Goal: Task Accomplishment & Management: Use online tool/utility

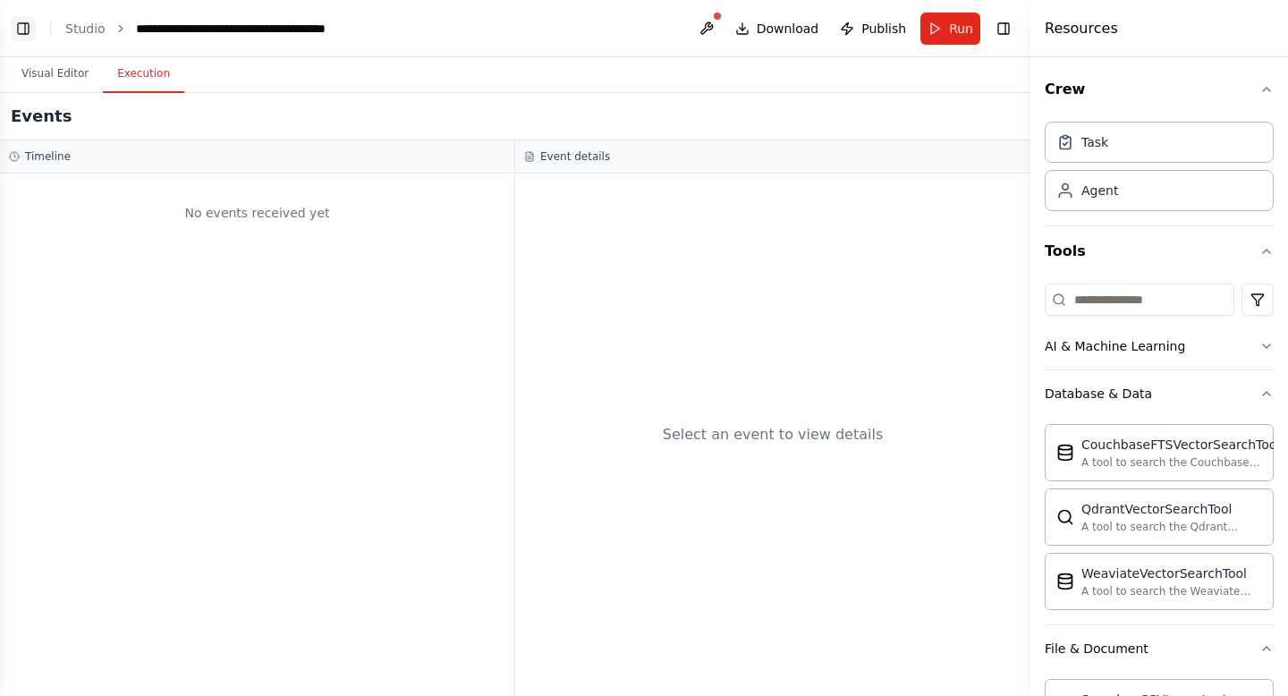
click at [23, 25] on button "Toggle Left Sidebar" at bounding box center [23, 28] width 25 height 25
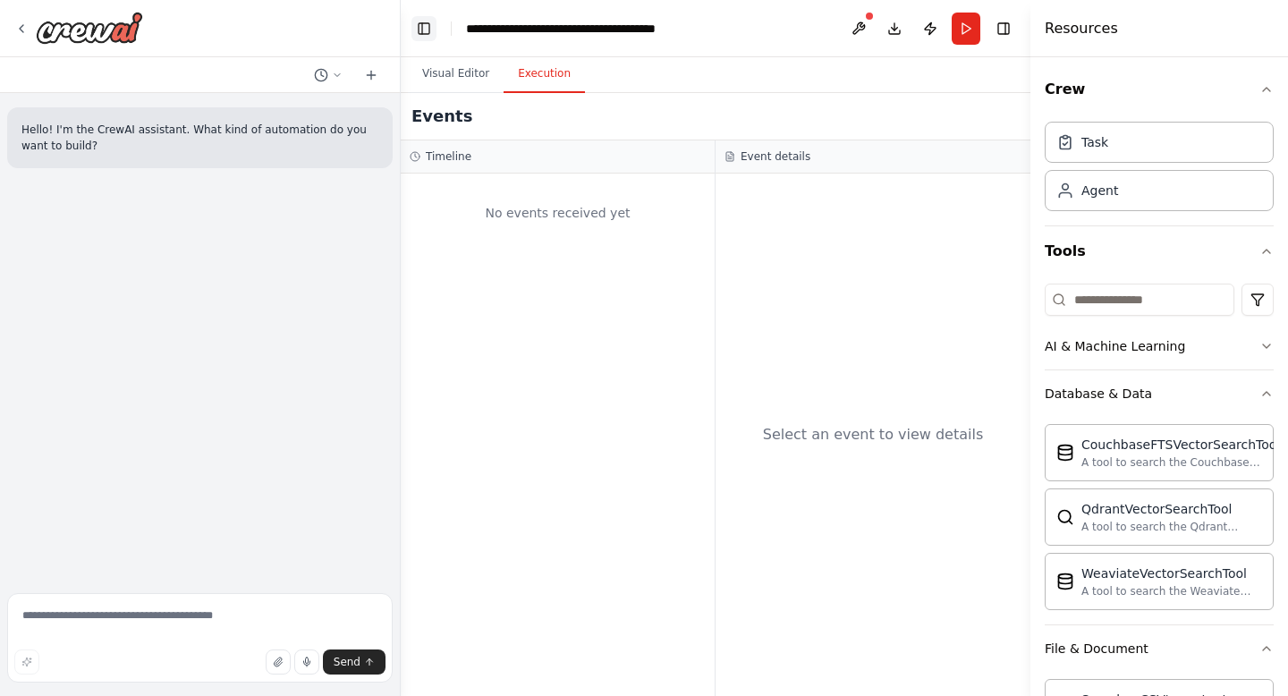
click at [423, 29] on button "Toggle Left Sidebar" at bounding box center [423, 28] width 25 height 25
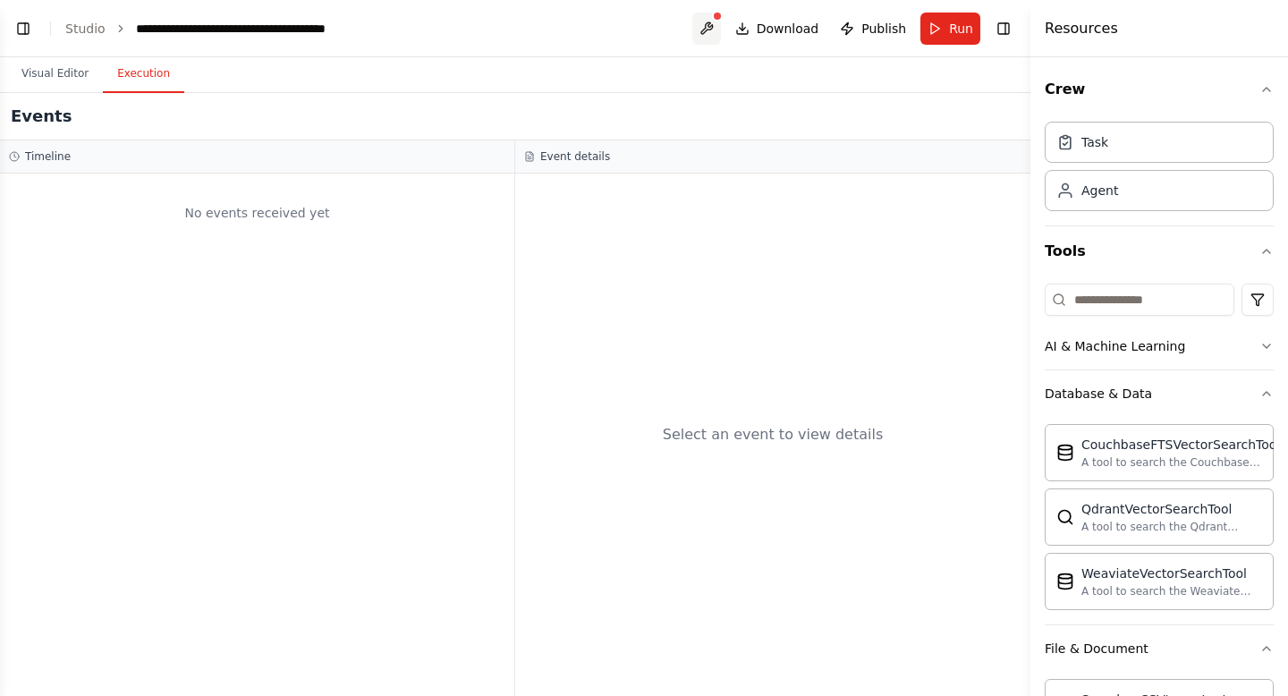
click at [709, 25] on button at bounding box center [706, 29] width 29 height 32
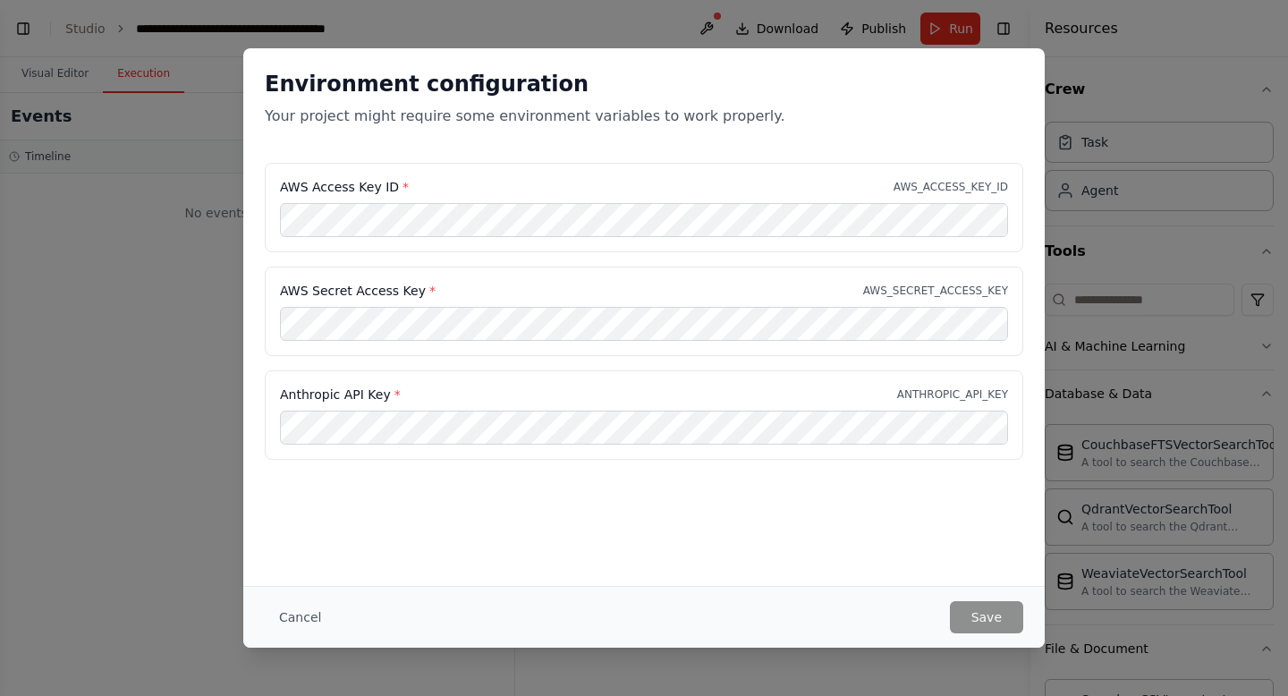
click at [574, 26] on div "Environment configuration Your project might require some environment variables…" at bounding box center [644, 348] width 1288 height 696
click at [453, 13] on div "Environment configuration Your project might require some environment variables…" at bounding box center [644, 348] width 1288 height 696
click at [282, 621] on button "Cancel" at bounding box center [300, 617] width 71 height 32
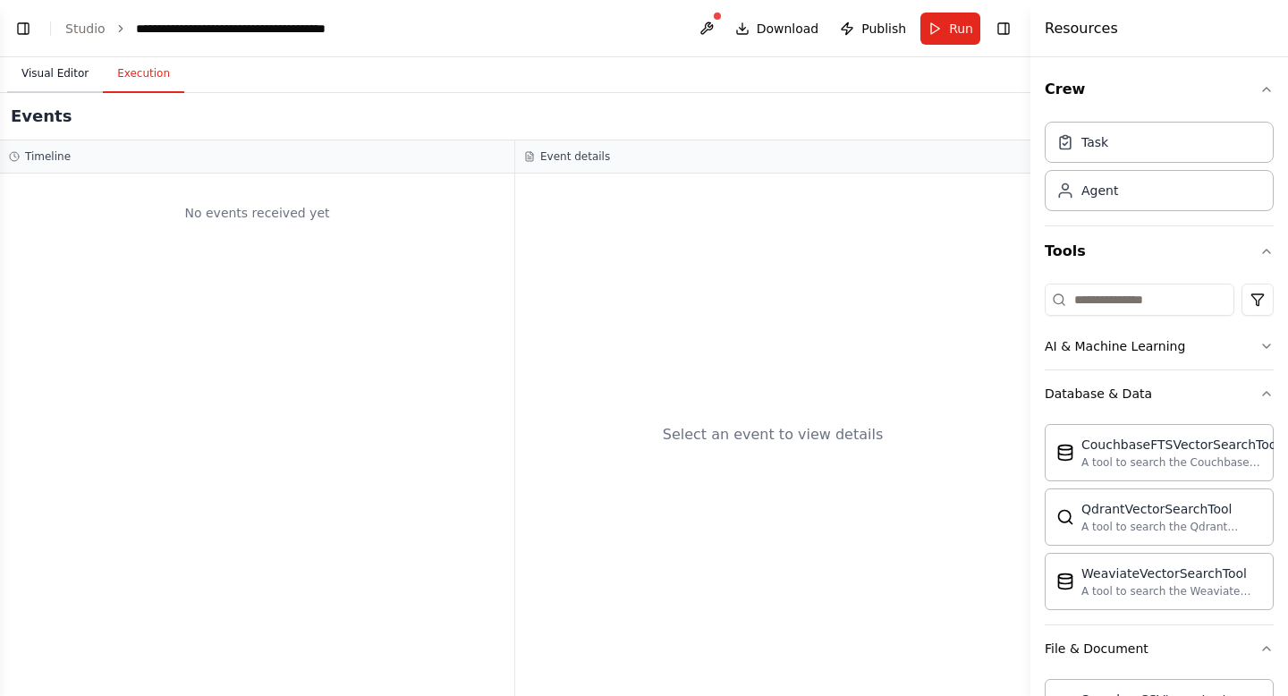
click at [60, 63] on button "Visual Editor" at bounding box center [55, 74] width 96 height 38
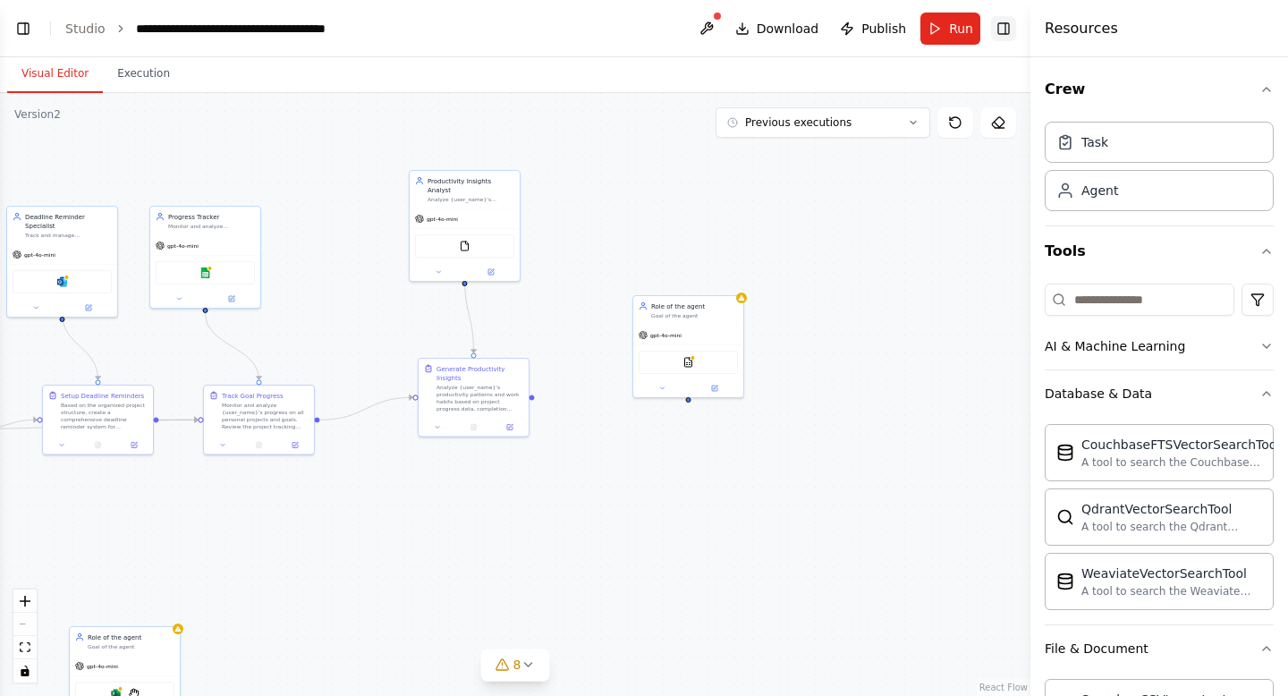
click at [996, 37] on button "Toggle Right Sidebar" at bounding box center [1003, 28] width 25 height 25
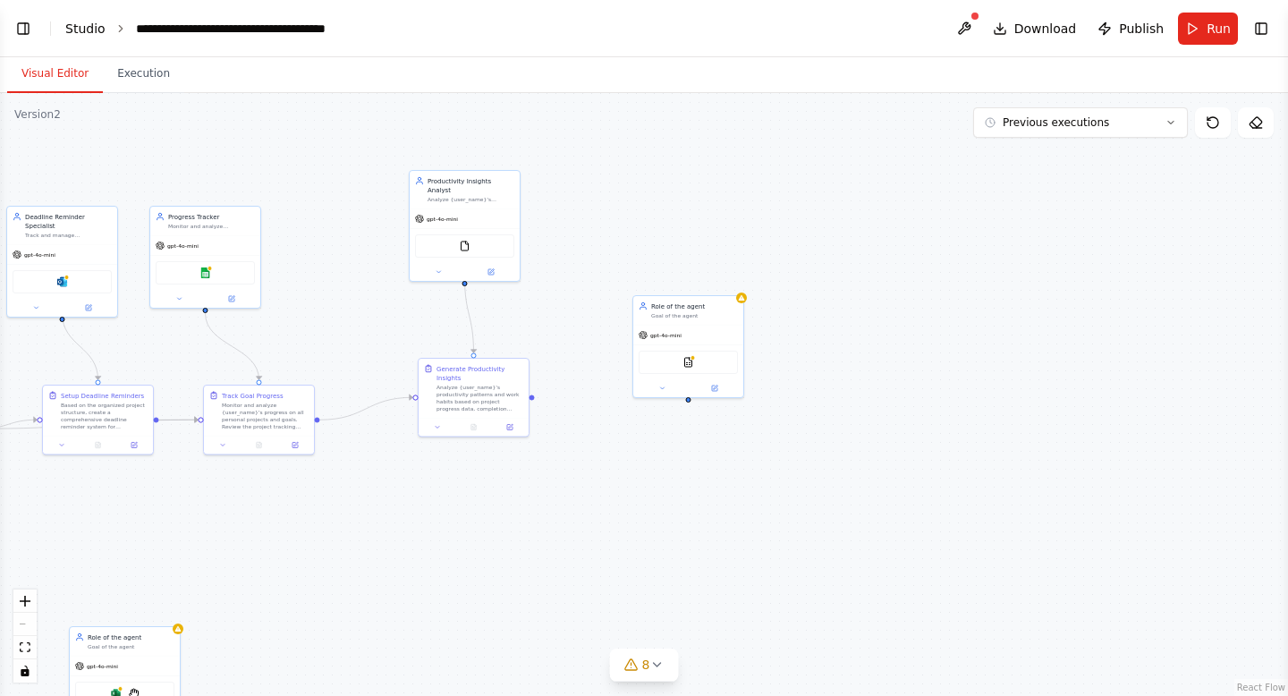
click at [91, 26] on link "Studio" at bounding box center [85, 28] width 40 height 14
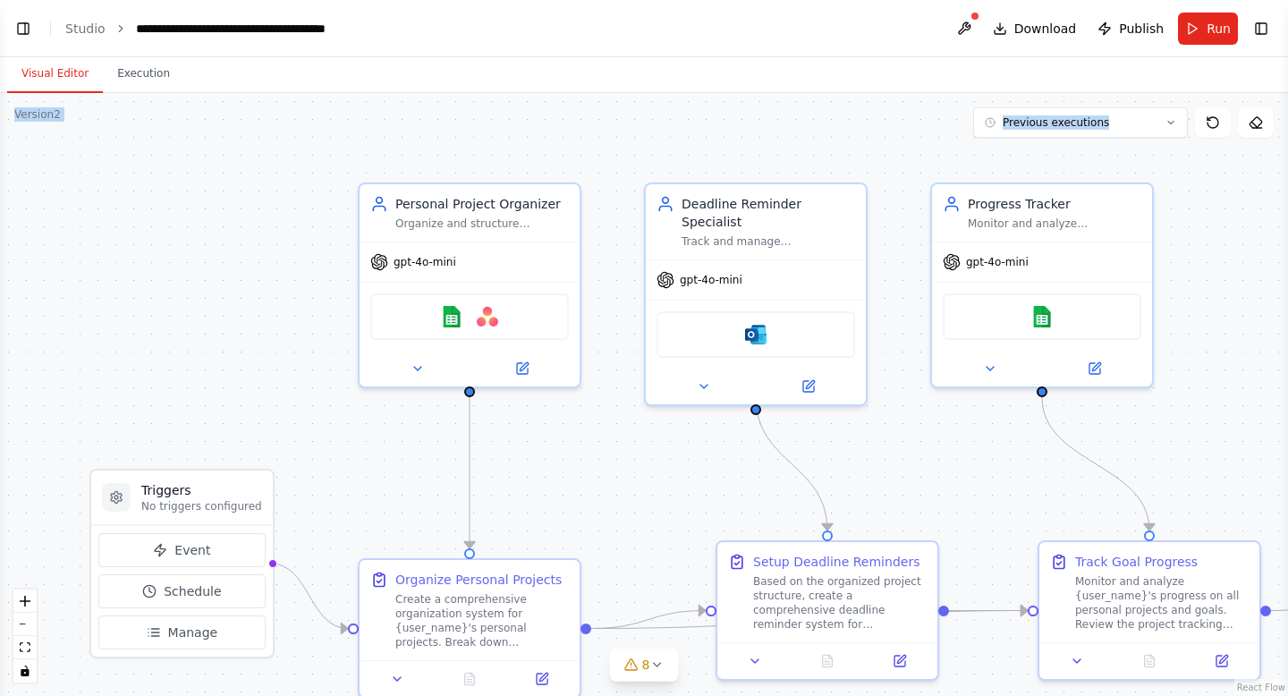
drag, startPoint x: 16, startPoint y: 116, endPoint x: 64, endPoint y: 113, distance: 48.4
click at [64, 113] on div "Version 2 Previous executions Show Tools Hide Agents .deletable-edge-delete-btn…" at bounding box center [644, 394] width 1288 height 603
click at [33, 113] on div "Version 2" at bounding box center [37, 114] width 47 height 14
drag, startPoint x: 14, startPoint y: 114, endPoint x: 68, endPoint y: 114, distance: 53.7
click at [68, 114] on div "Version 2 Previous executions Show Tools Hide Agents .deletable-edge-delete-btn…" at bounding box center [644, 394] width 1288 height 603
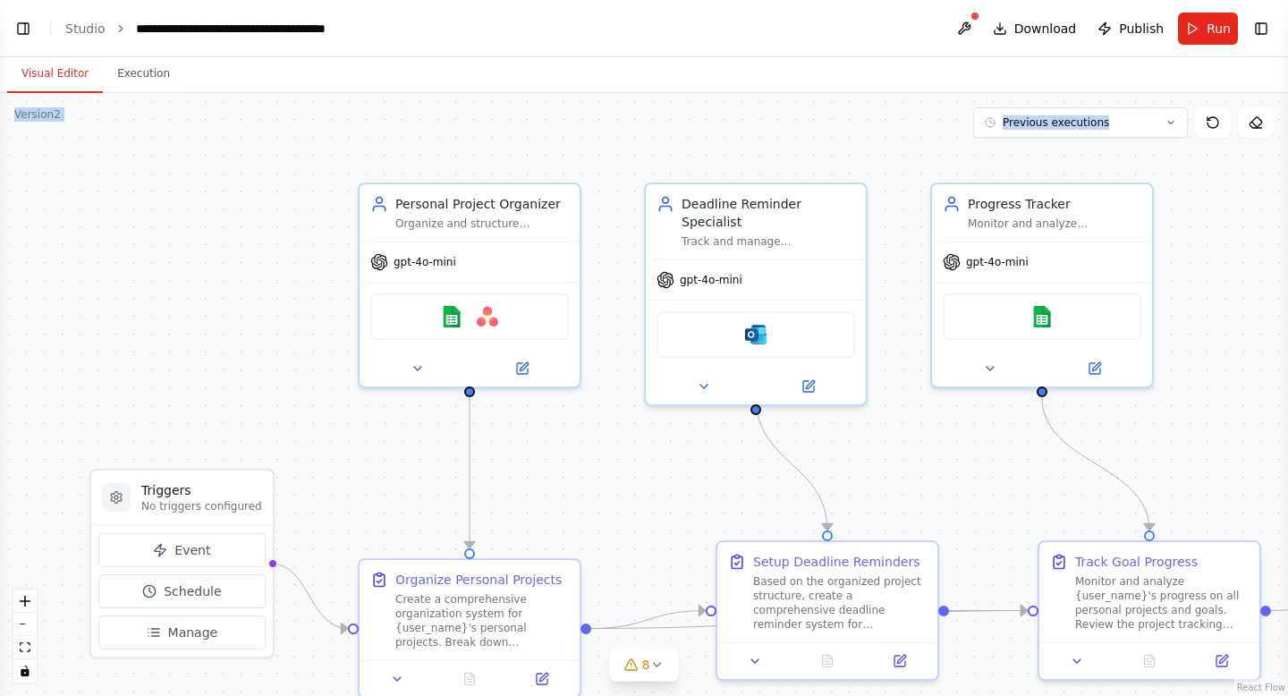
click at [1032, 162] on div ".deletable-edge-delete-btn { width: 20px; height: 20px; border: 0px solid #ffff…" at bounding box center [644, 394] width 1288 height 603
click at [1153, 119] on button "Previous executions" at bounding box center [1080, 122] width 215 height 30
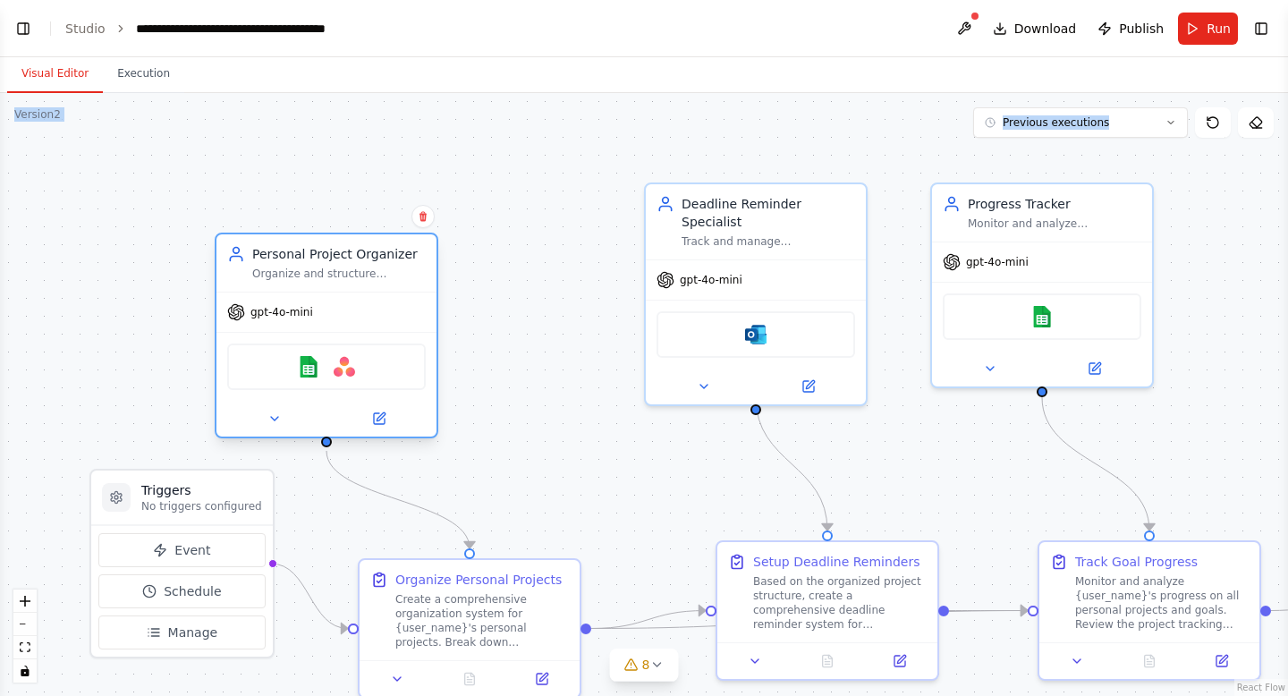
drag, startPoint x: 490, startPoint y: 226, endPoint x: 353, endPoint y: 276, distance: 145.4
click at [353, 276] on div "Organize and structure {user_name}'s personal projects by creating comprehensiv…" at bounding box center [339, 274] width 174 height 14
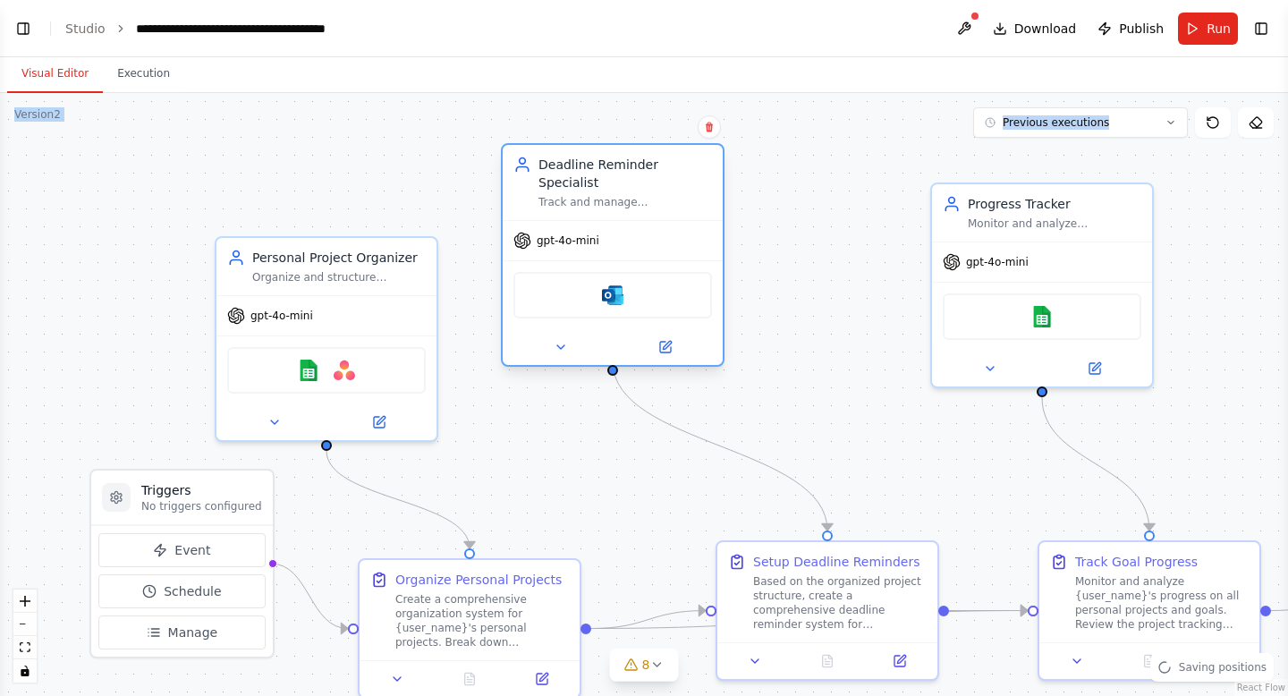
drag, startPoint x: 759, startPoint y: 274, endPoint x: 618, endPoint y: 234, distance: 145.8
click at [618, 234] on div "gpt-4o-mini" at bounding box center [613, 240] width 220 height 39
click at [392, 271] on div "Organize and structure {user_name}'s personal projects by creating comprehensiv…" at bounding box center [339, 274] width 174 height 14
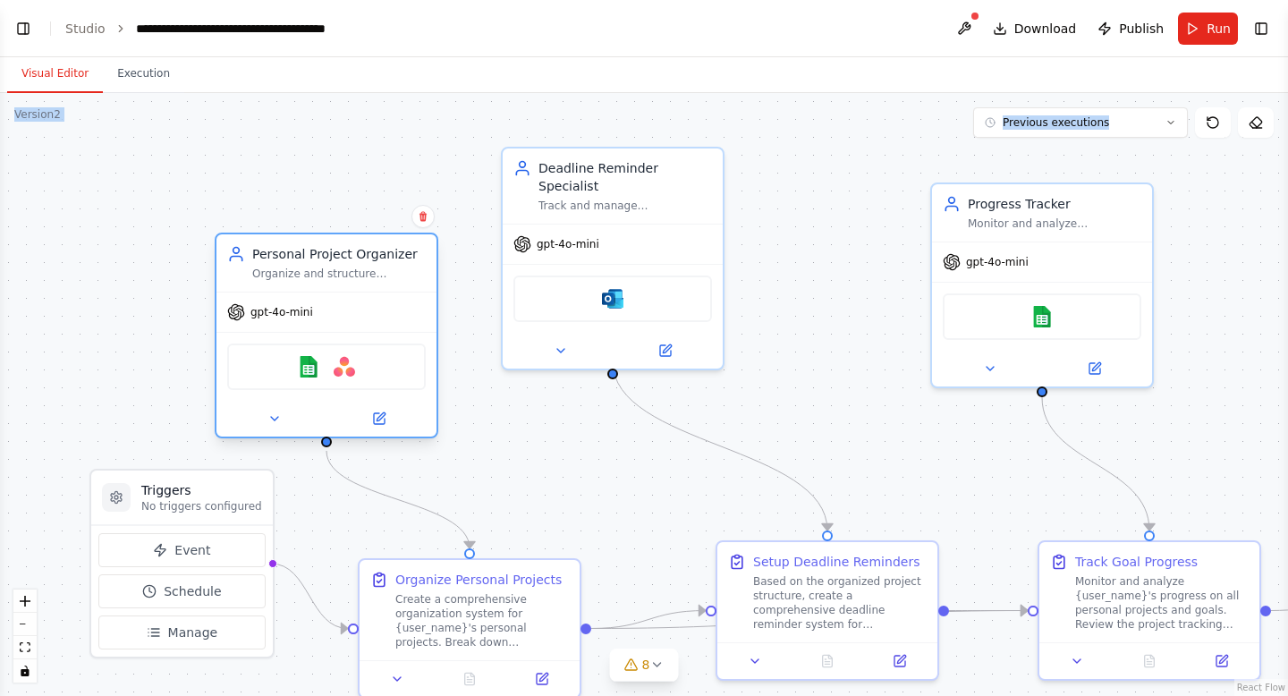
click at [348, 267] on div "Organize and structure {user_name}'s personal projects by creating comprehensiv…" at bounding box center [339, 274] width 174 height 14
click at [375, 420] on icon at bounding box center [379, 418] width 11 height 11
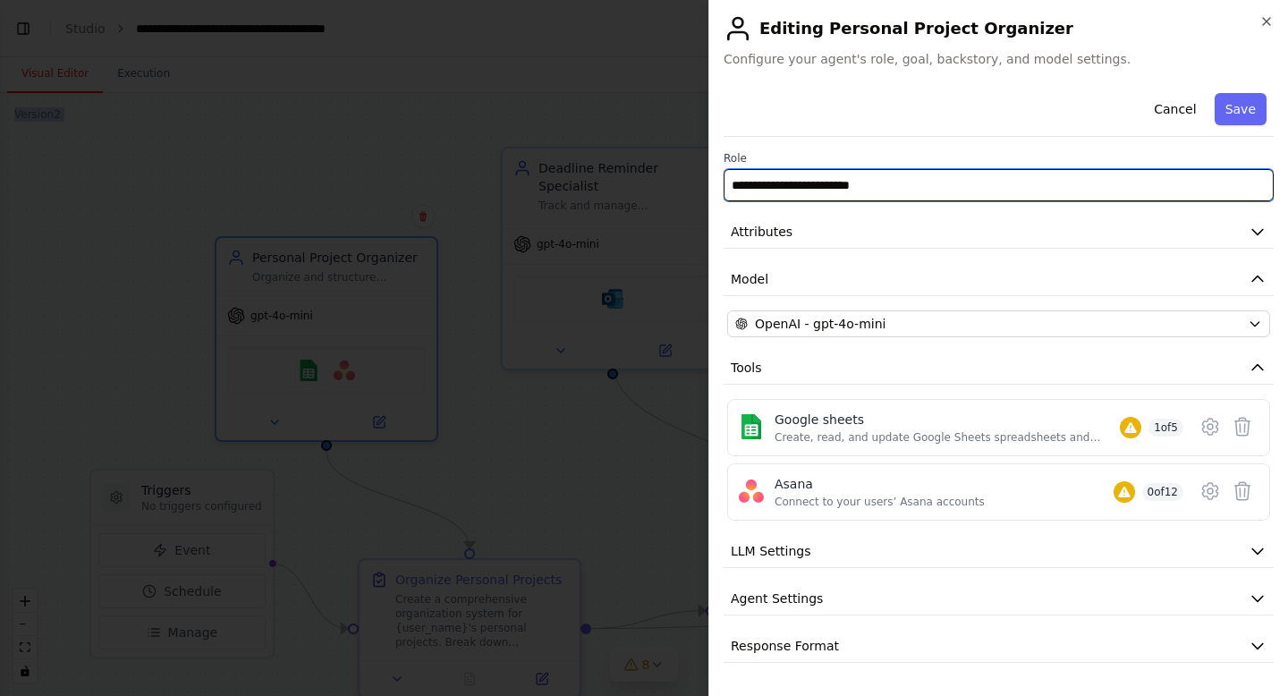
click at [895, 182] on input "**********" at bounding box center [999, 185] width 550 height 32
type input "**********"
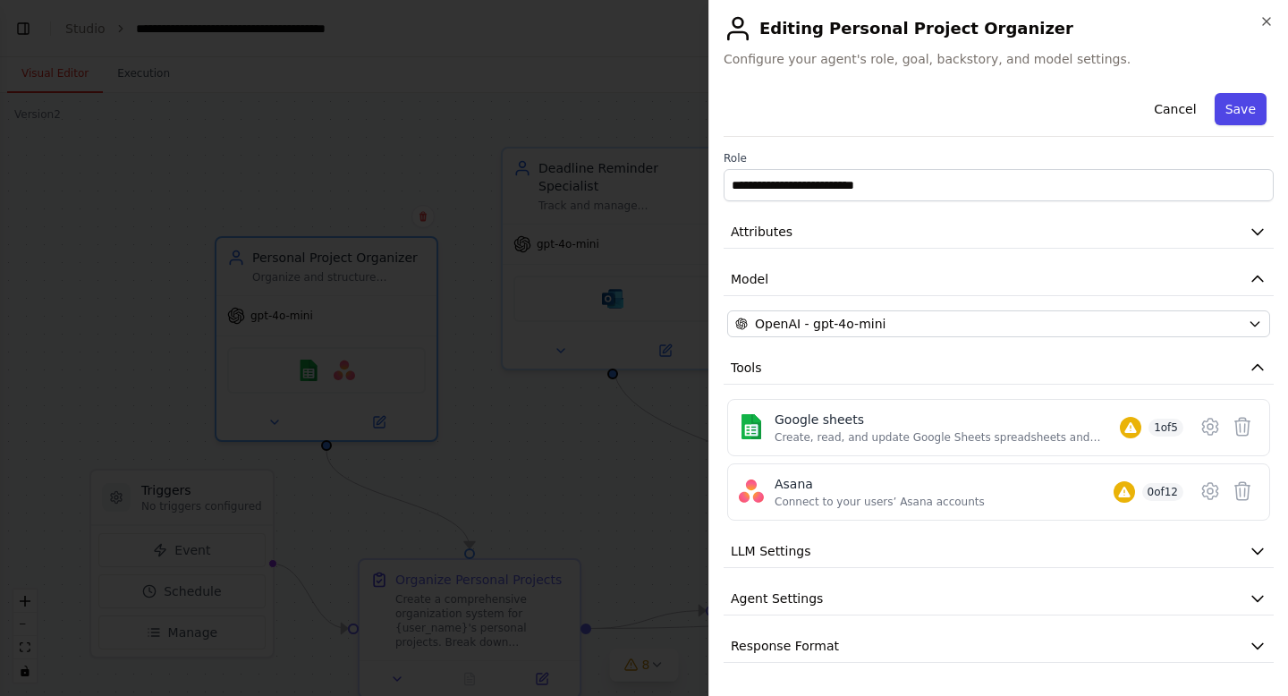
click at [1241, 120] on button "Save" at bounding box center [1241, 109] width 52 height 32
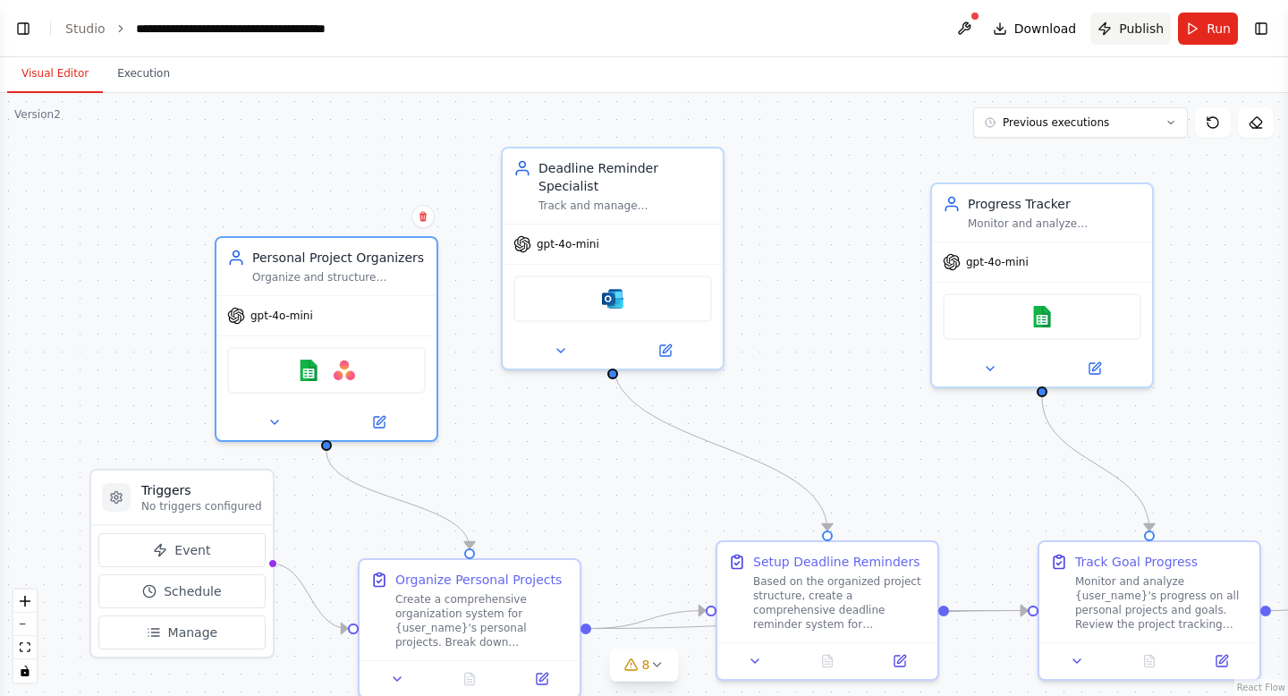
click at [1132, 29] on span "Publish" at bounding box center [1141, 29] width 45 height 18
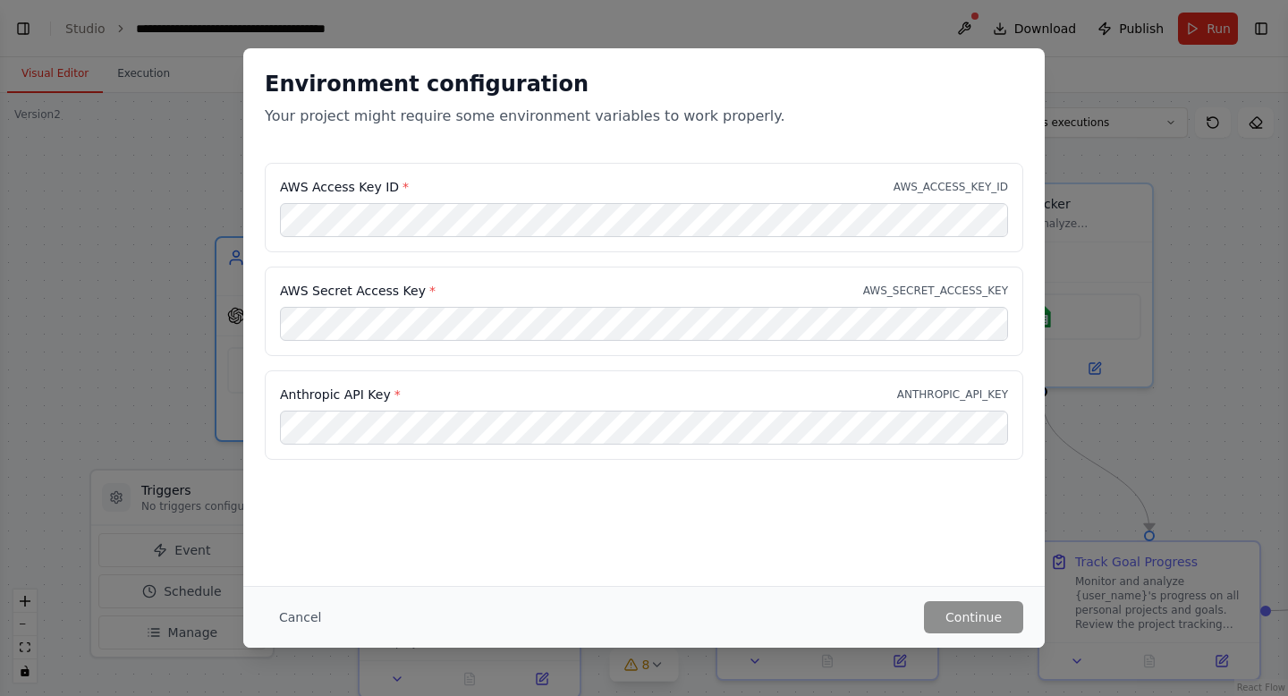
drag, startPoint x: 534, startPoint y: 61, endPoint x: 436, endPoint y: 5, distance: 112.9
click at [436, 5] on div "Environment configuration Your project might require some environment variables…" at bounding box center [644, 348] width 1288 height 696
click at [284, 623] on button "Cancel" at bounding box center [300, 617] width 71 height 32
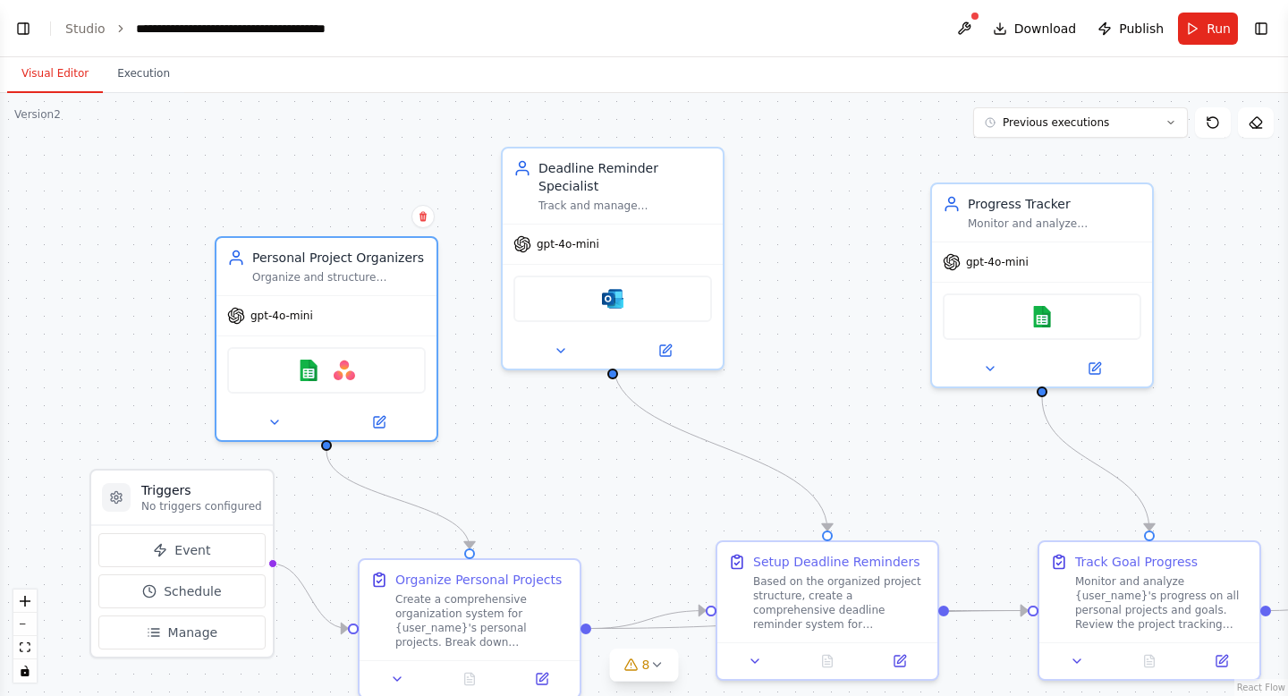
click at [93, 18] on header "**********" at bounding box center [644, 28] width 1288 height 57
click at [92, 27] on link "Studio" at bounding box center [85, 28] width 40 height 14
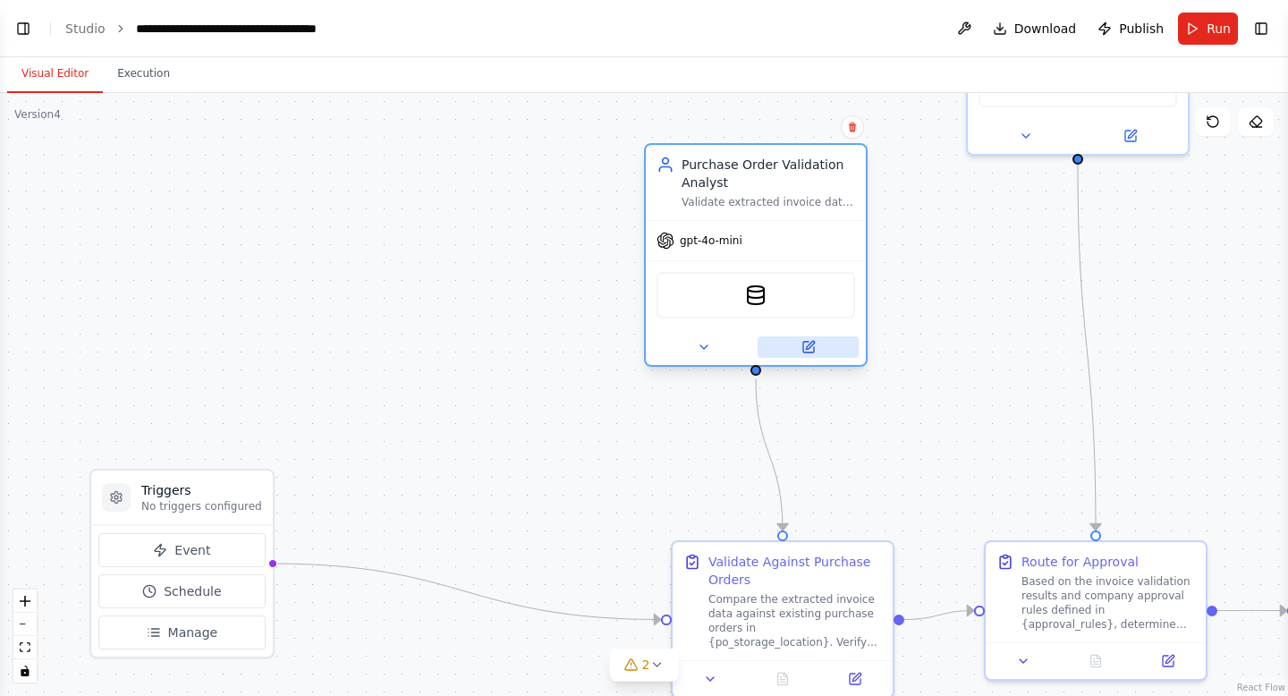
drag, startPoint x: 848, startPoint y: 144, endPoint x: 844, endPoint y: 349, distance: 204.9
click at [844, 349] on button at bounding box center [808, 346] width 101 height 21
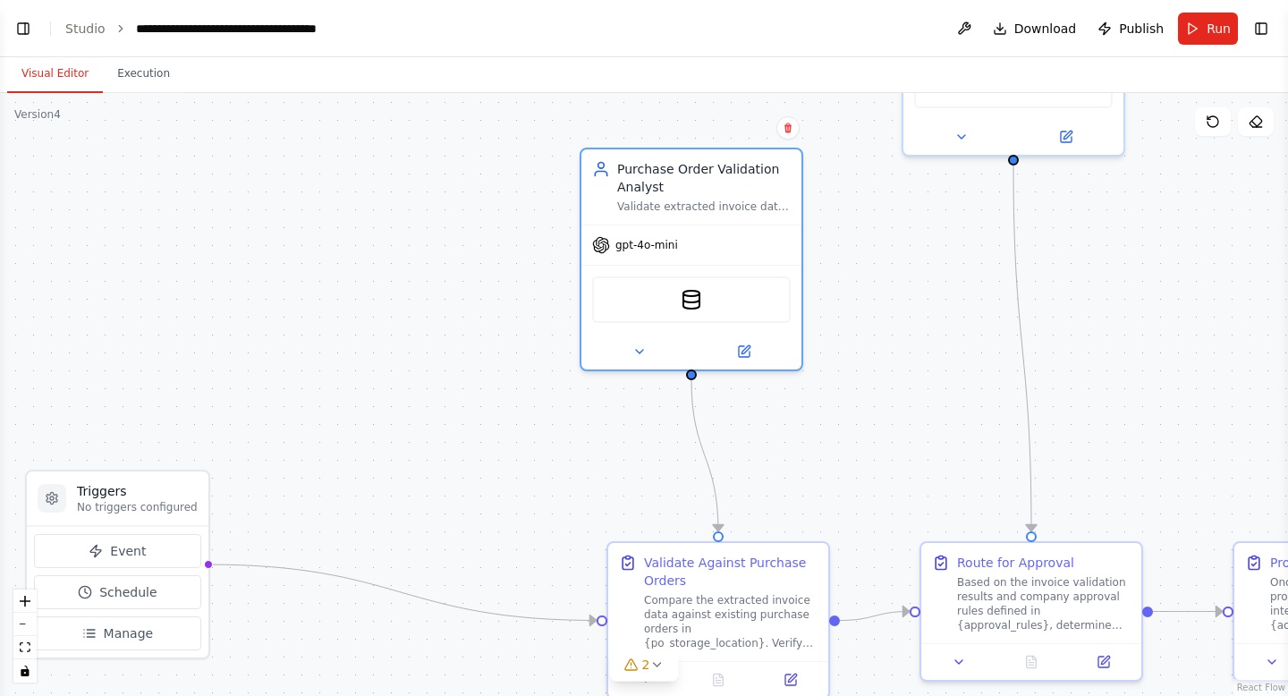
drag, startPoint x: 34, startPoint y: 115, endPoint x: 0, endPoint y: 117, distance: 34.0
click at [0, 117] on div ".deletable-edge-delete-btn { width: 20px; height: 20px; border: 0px solid #ffff…" at bounding box center [644, 394] width 1288 height 603
click at [664, 175] on div "Purchase Order Validation Analyst" at bounding box center [704, 175] width 174 height 36
click at [751, 348] on button at bounding box center [743, 348] width 101 height 21
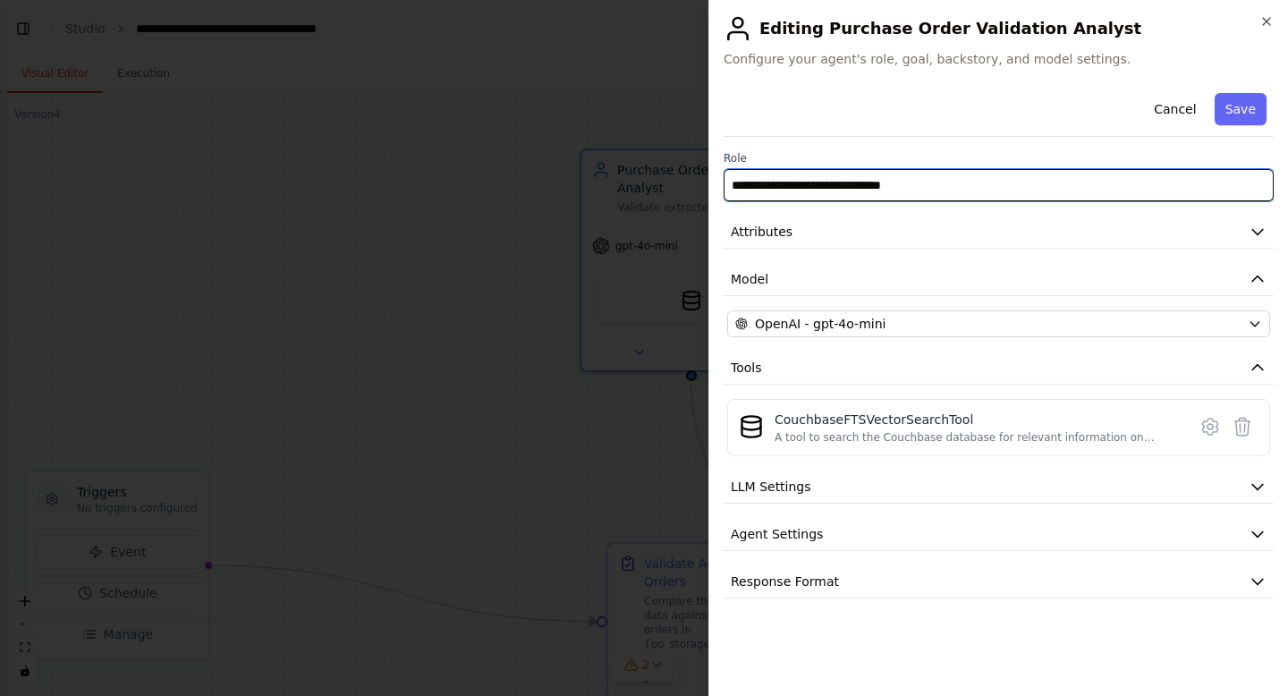
click at [936, 183] on input "**********" at bounding box center [999, 185] width 550 height 32
type input "**********"
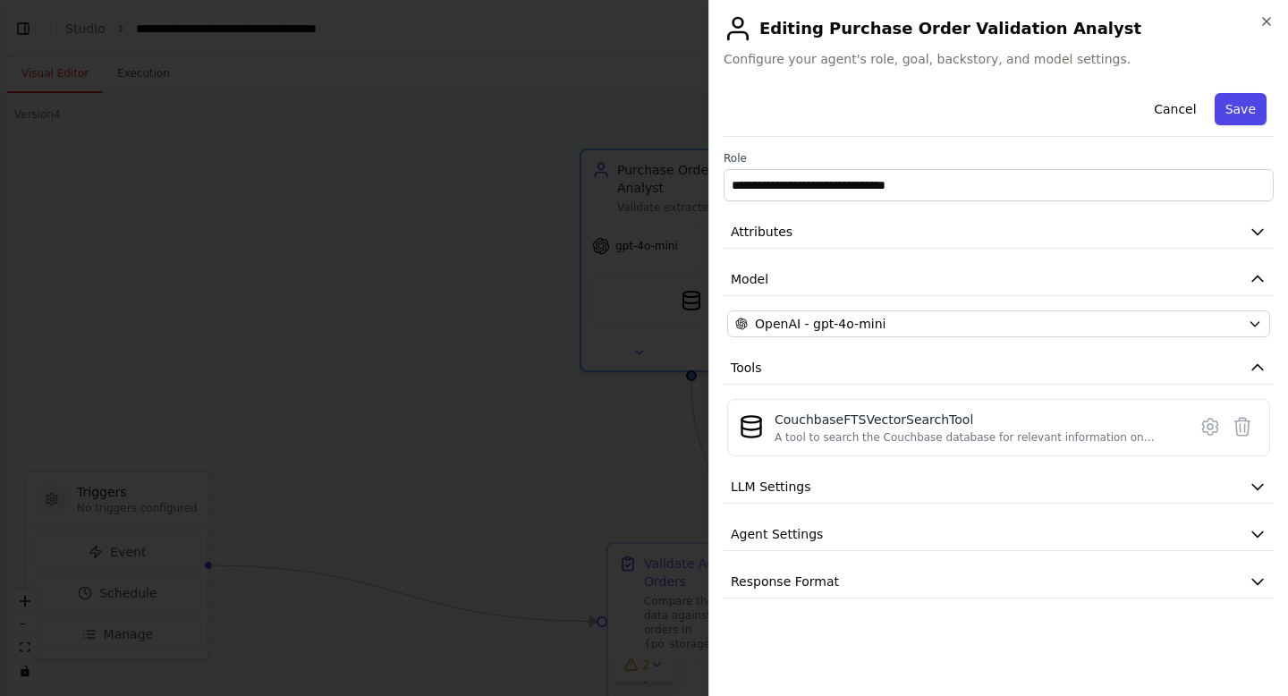
click at [1238, 110] on button "Save" at bounding box center [1241, 109] width 52 height 32
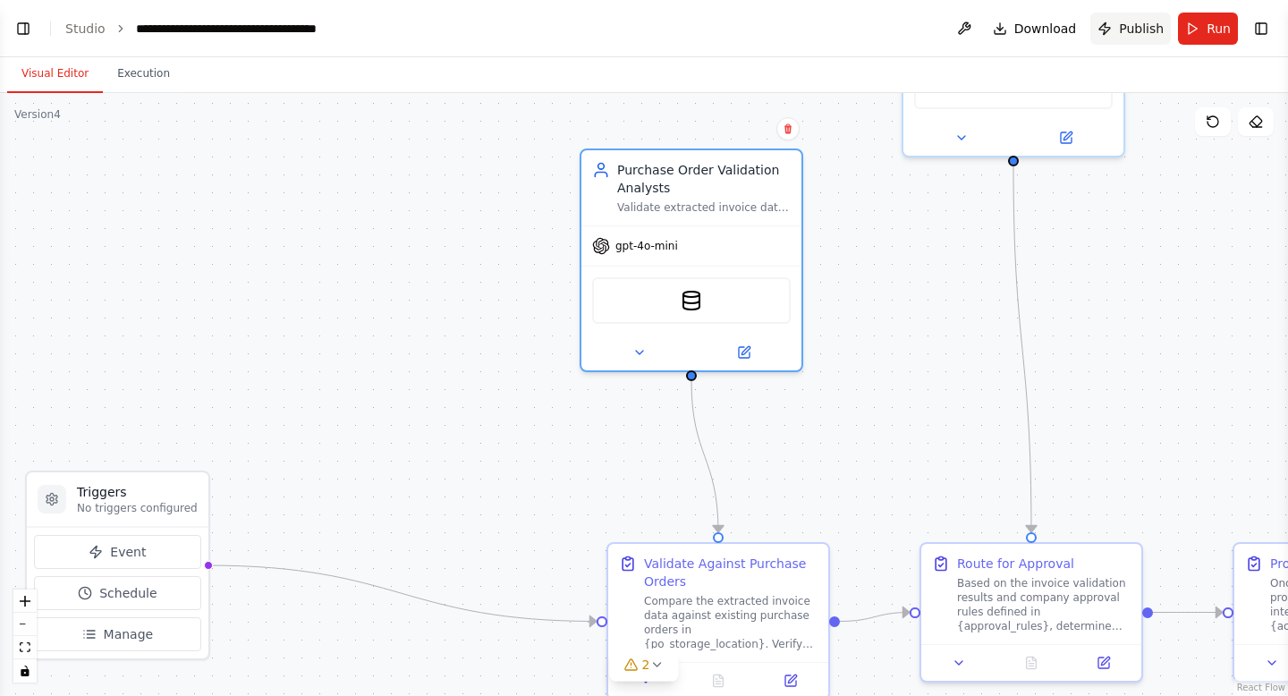
click at [1121, 31] on span "Publish" at bounding box center [1141, 29] width 45 height 18
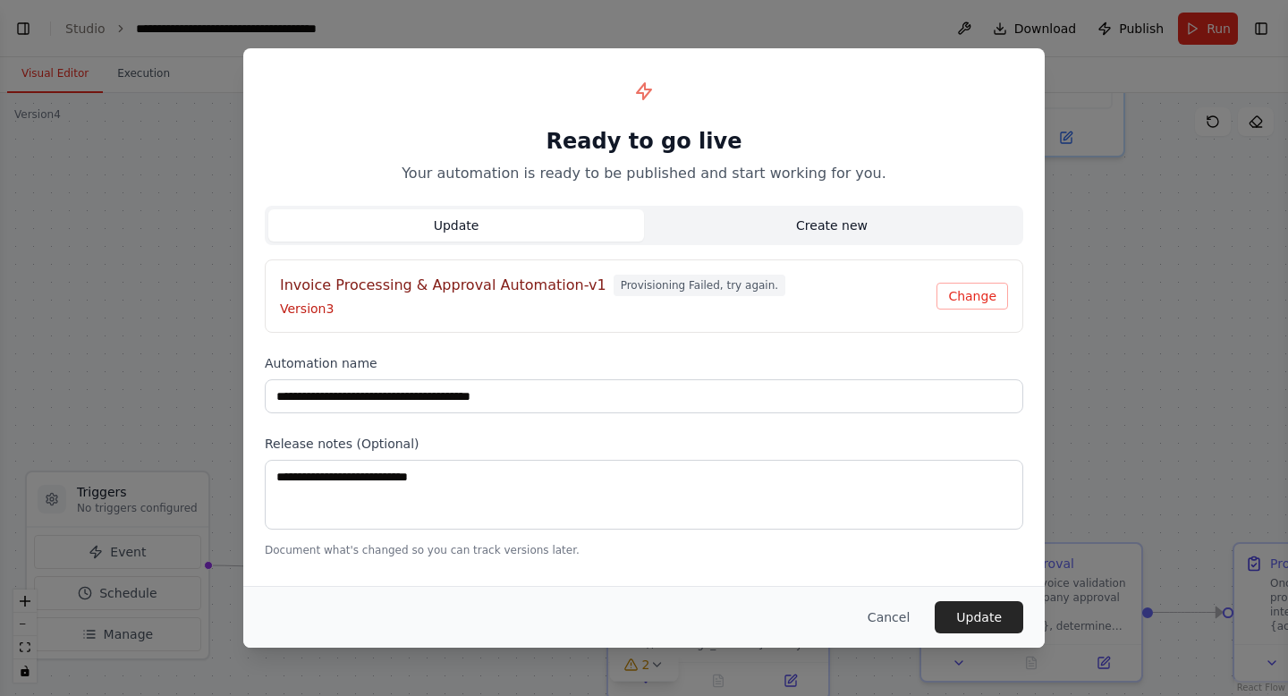
click at [813, 226] on button "Create new" at bounding box center [832, 225] width 376 height 32
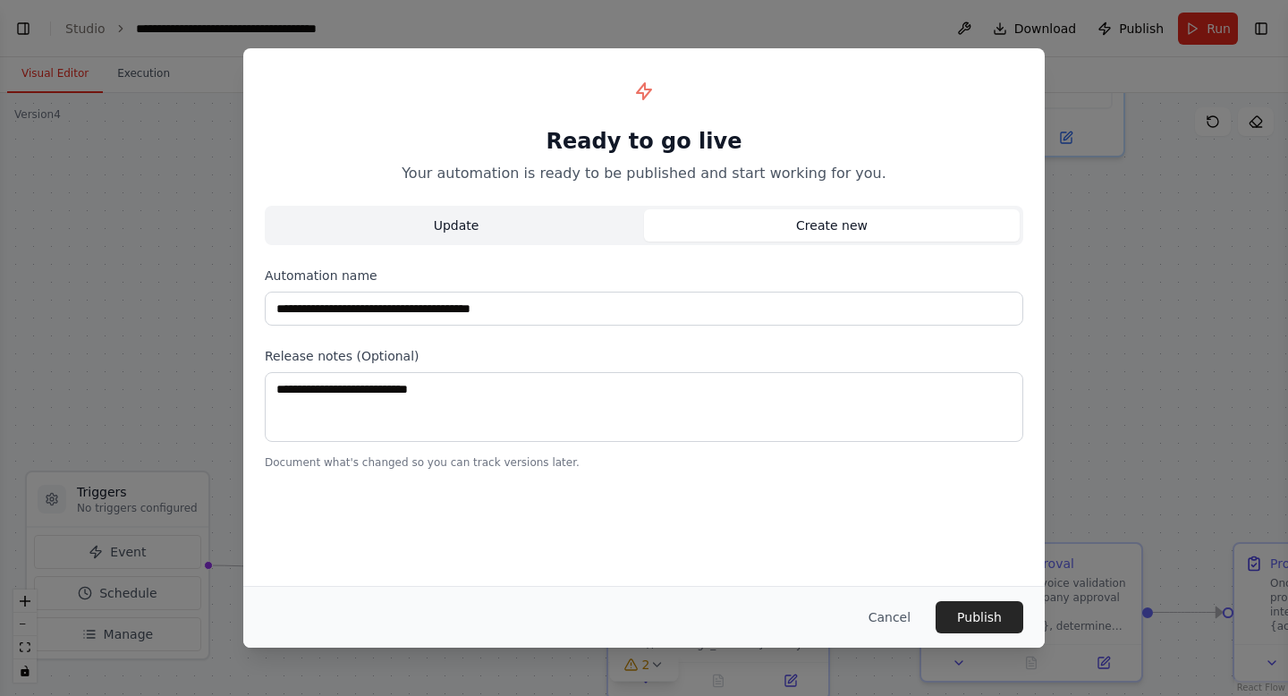
click at [495, 220] on button "Update" at bounding box center [456, 225] width 376 height 32
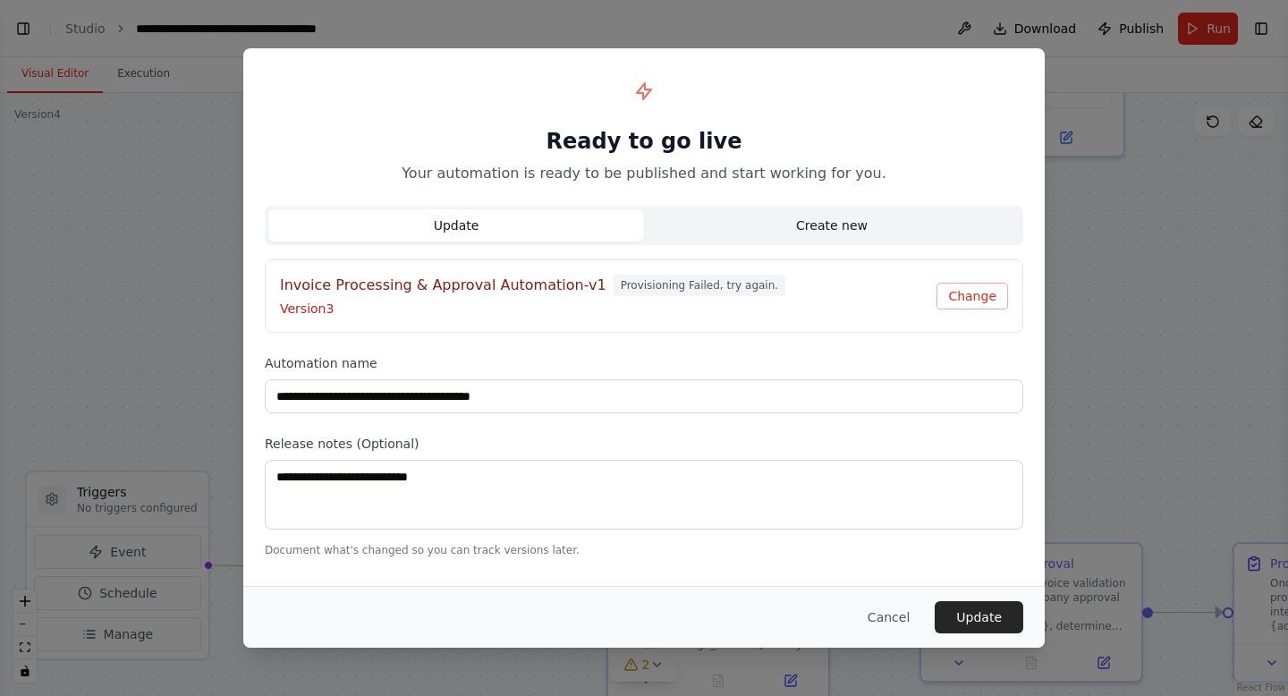
click at [810, 228] on button "Create new" at bounding box center [832, 225] width 376 height 32
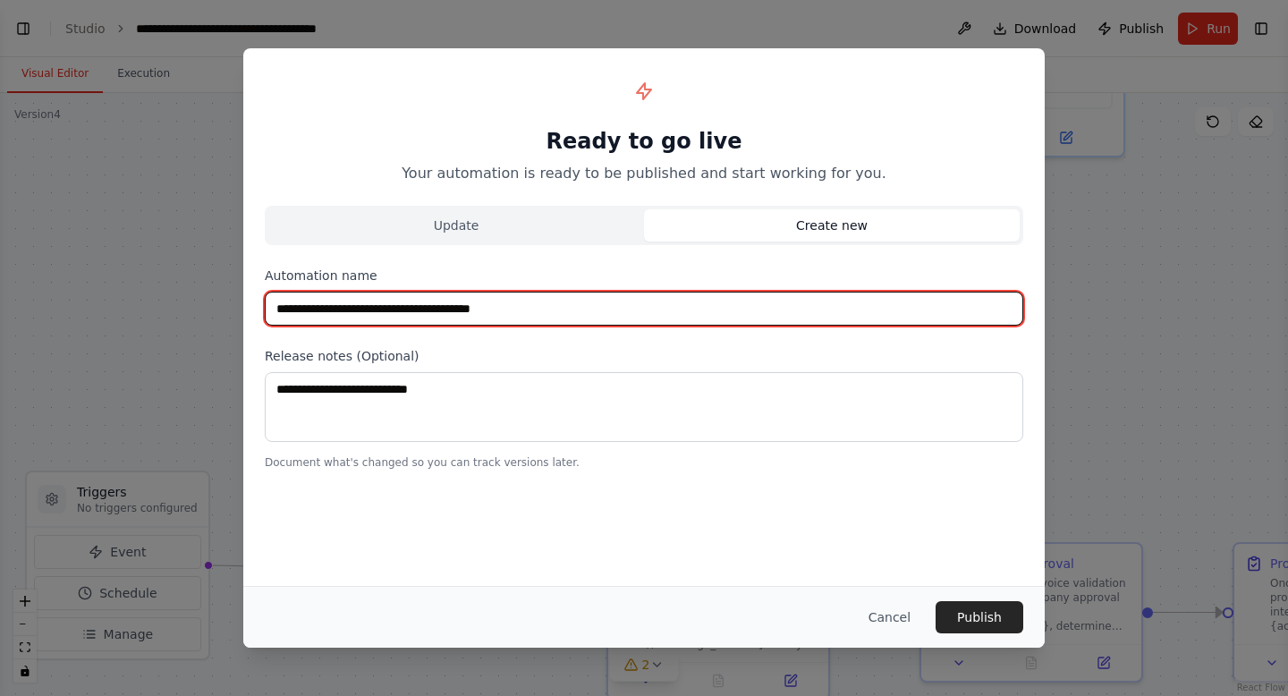
drag, startPoint x: 527, startPoint y: 311, endPoint x: 551, endPoint y: 311, distance: 24.2
click at [551, 311] on input "**********" at bounding box center [644, 309] width 759 height 34
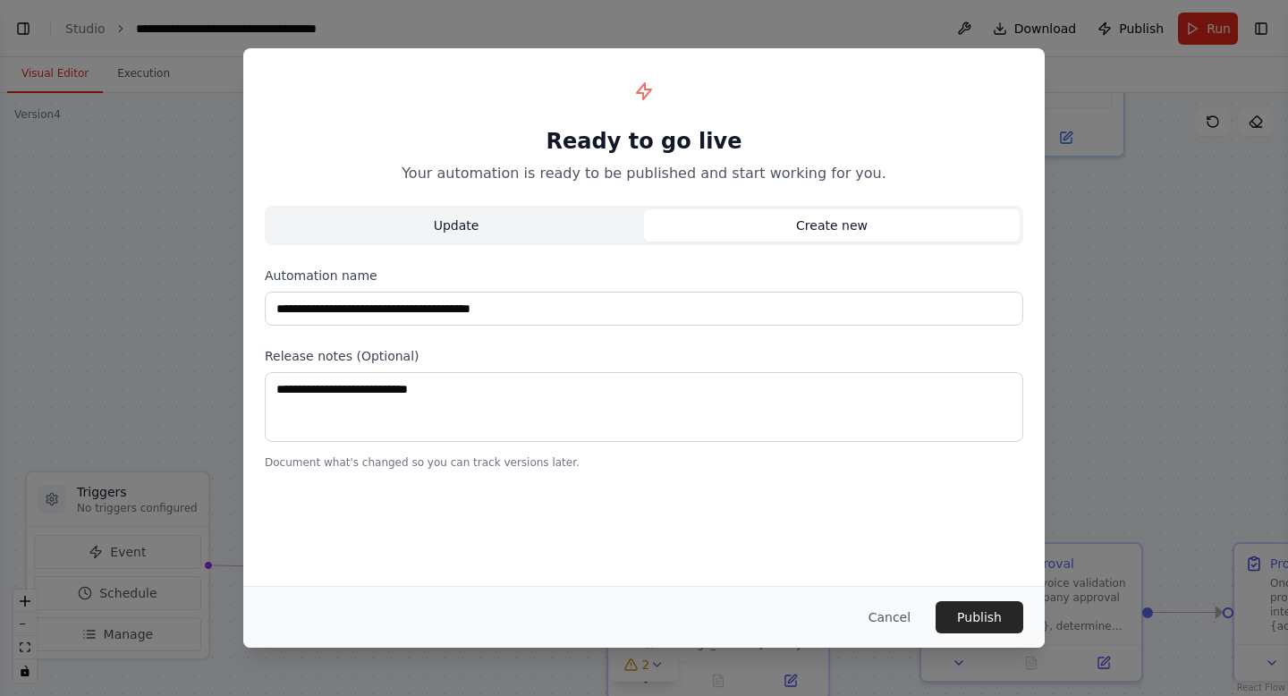
click at [516, 218] on button "Update" at bounding box center [456, 225] width 376 height 32
type input "**********"
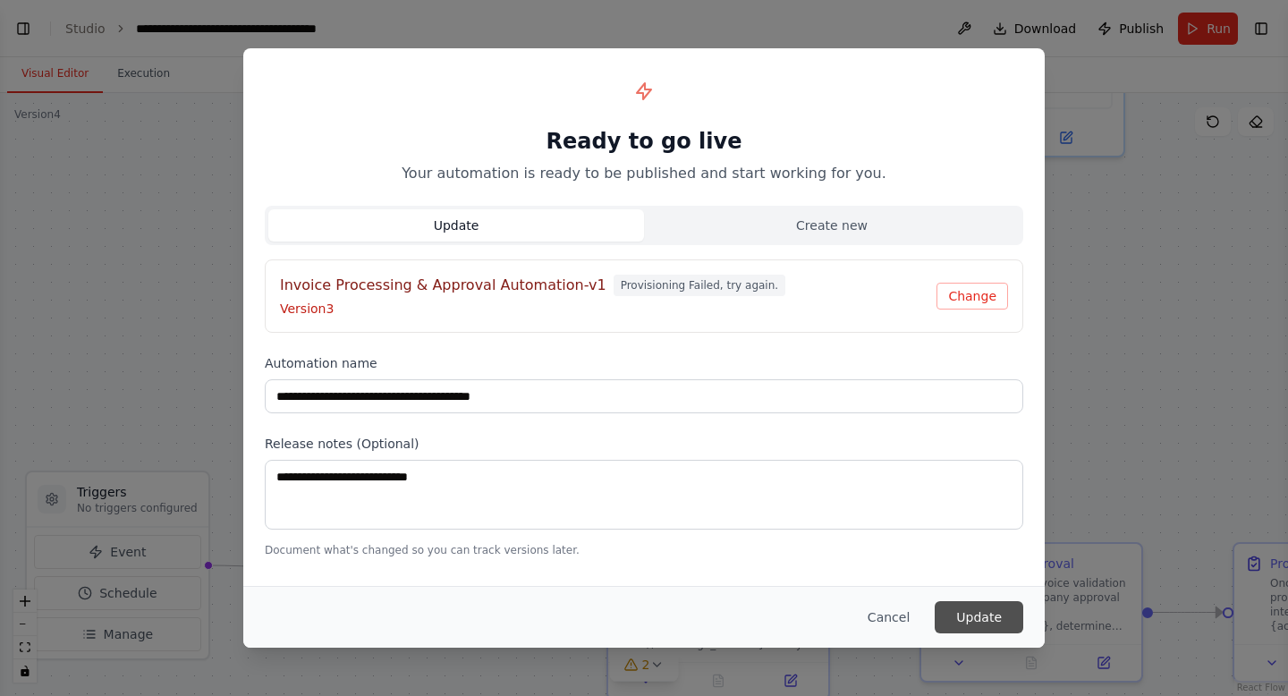
click at [974, 618] on button "Update" at bounding box center [979, 617] width 89 height 32
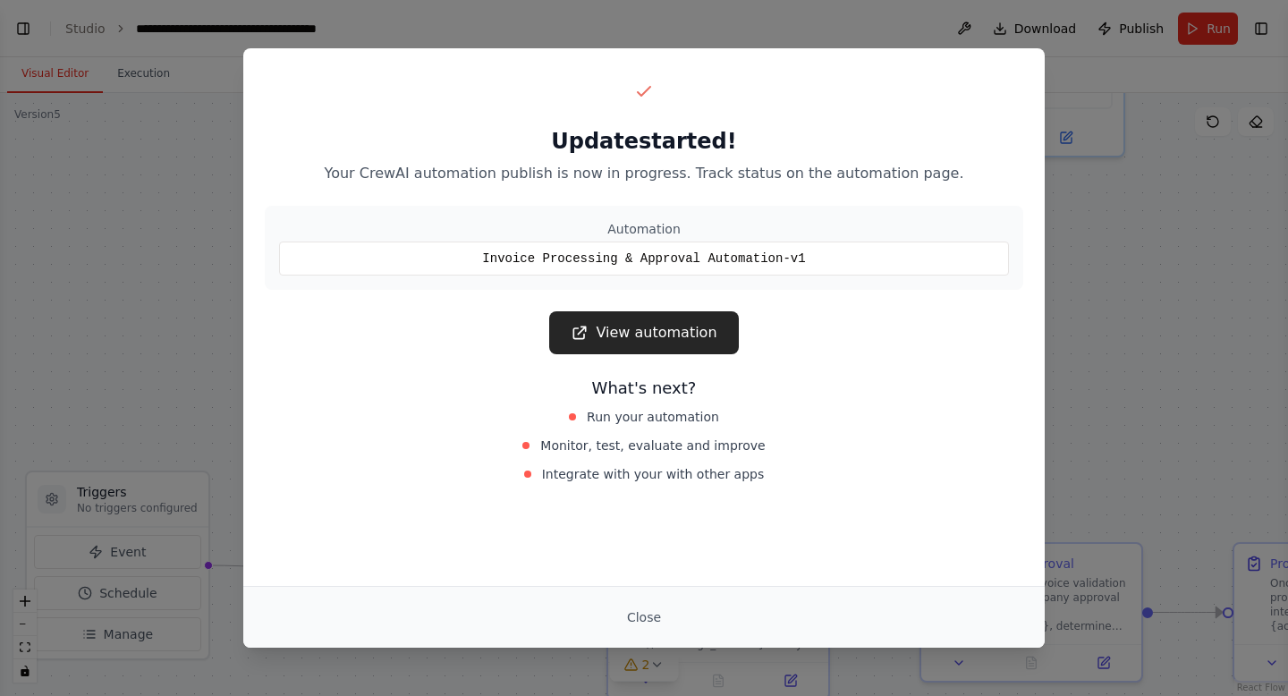
click at [1111, 335] on div "Update started! Your CrewAI automation publish is now in progress. Track status…" at bounding box center [644, 348] width 1288 height 696
click at [606, 343] on link "View automation" at bounding box center [643, 332] width 189 height 43
click at [1106, 232] on div "Update started! Your CrewAI automation publish is now in progress. Track status…" at bounding box center [644, 348] width 1288 height 696
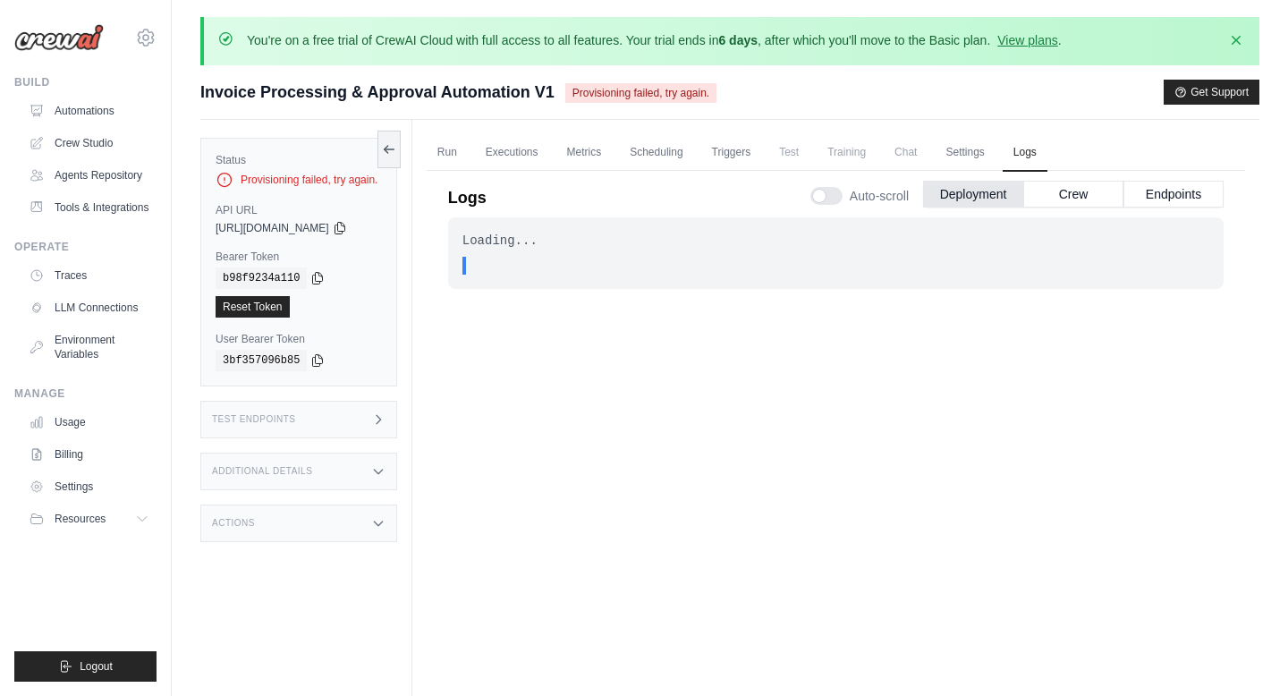
scroll to position [2, 0]
click at [1065, 192] on button "Crew" at bounding box center [1073, 192] width 100 height 27
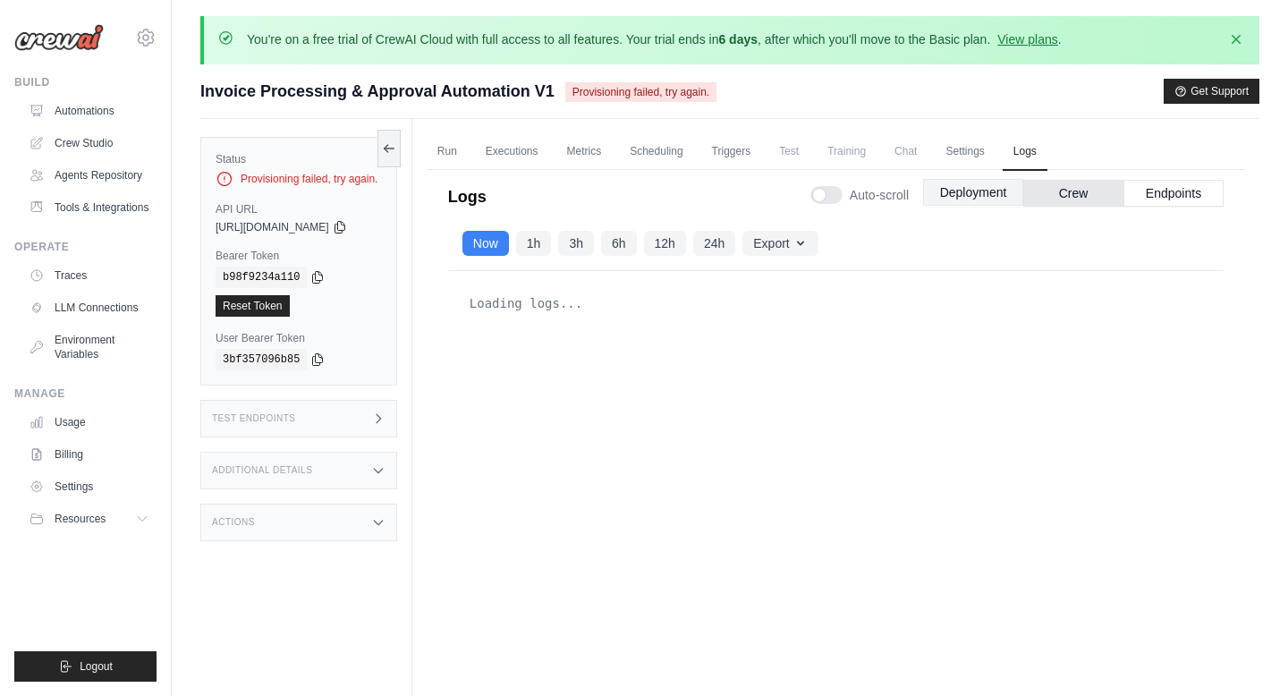
click at [955, 194] on button "Deployment" at bounding box center [973, 192] width 100 height 27
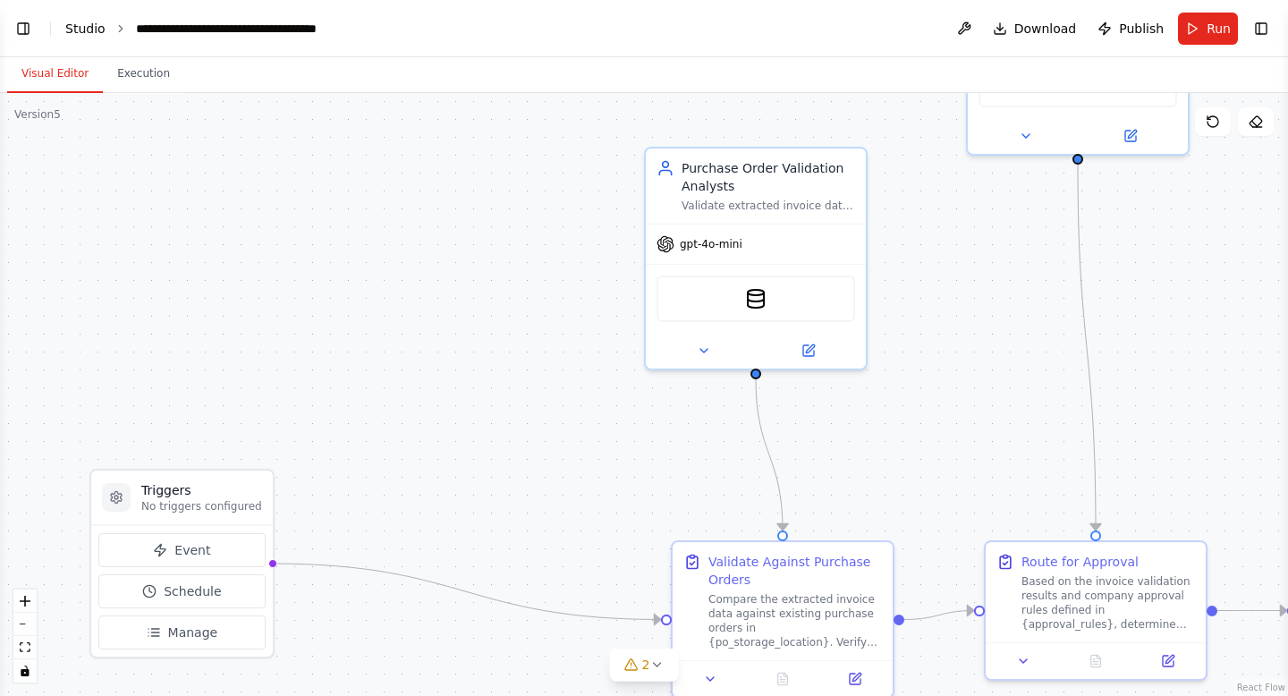
click at [91, 26] on link "Studio" at bounding box center [85, 28] width 40 height 14
click at [95, 25] on link "Studio" at bounding box center [85, 28] width 40 height 14
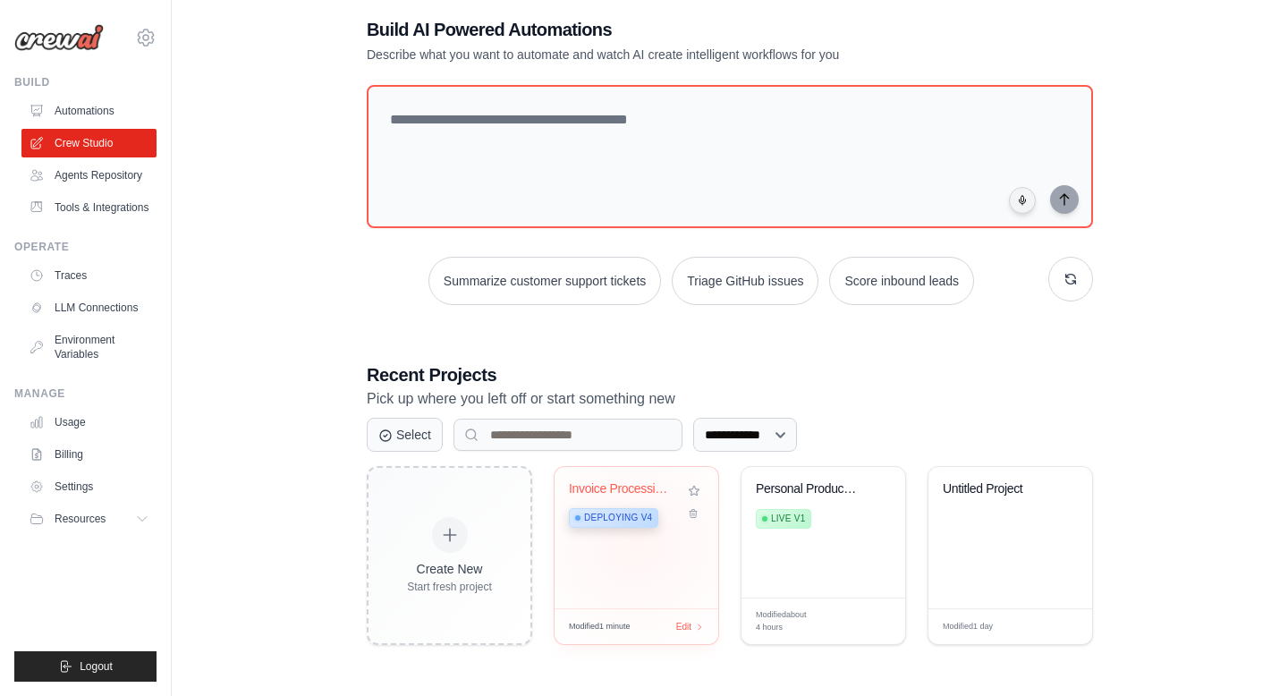
click at [631, 559] on div "Invoice Processing & Approval Autom... Deploying v4" at bounding box center [637, 537] width 164 height 141
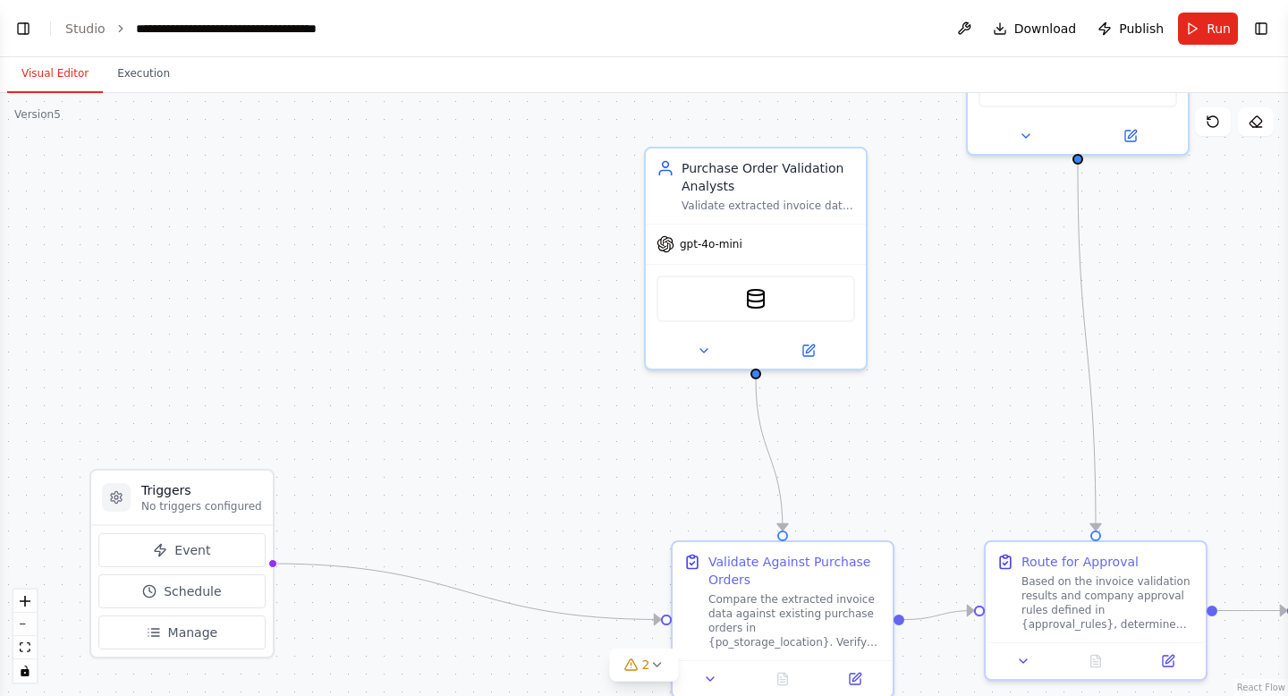
scroll to position [1773, 0]
click at [46, 119] on div "Version 5" at bounding box center [37, 114] width 47 height 14
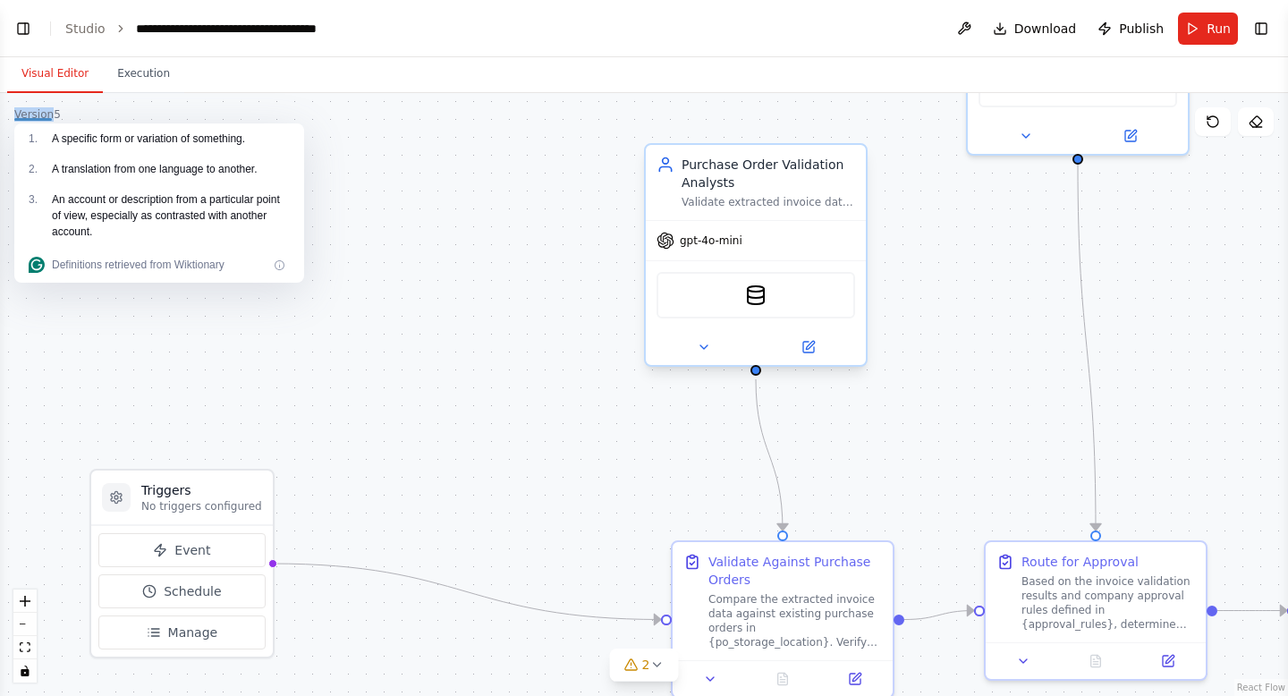
click at [772, 186] on div "Purchase Order Validation Analysts" at bounding box center [769, 174] width 174 height 36
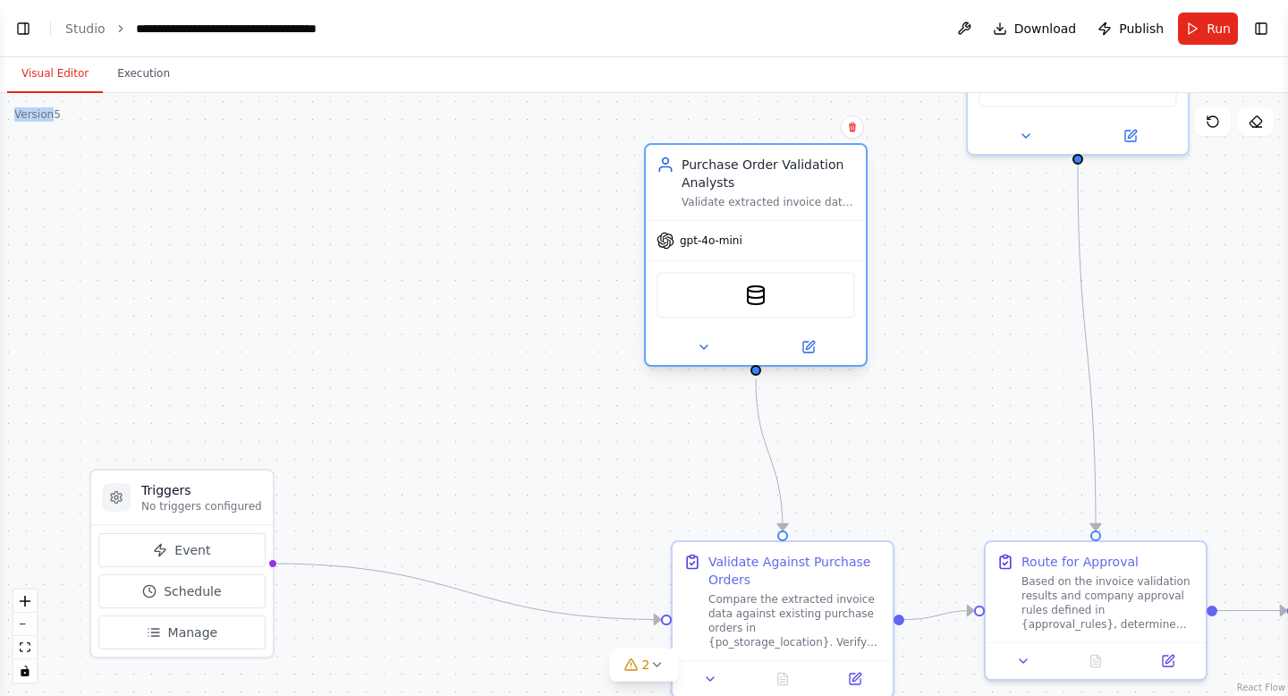
click at [772, 186] on div "Purchase Order Validation Analysts" at bounding box center [769, 174] width 174 height 36
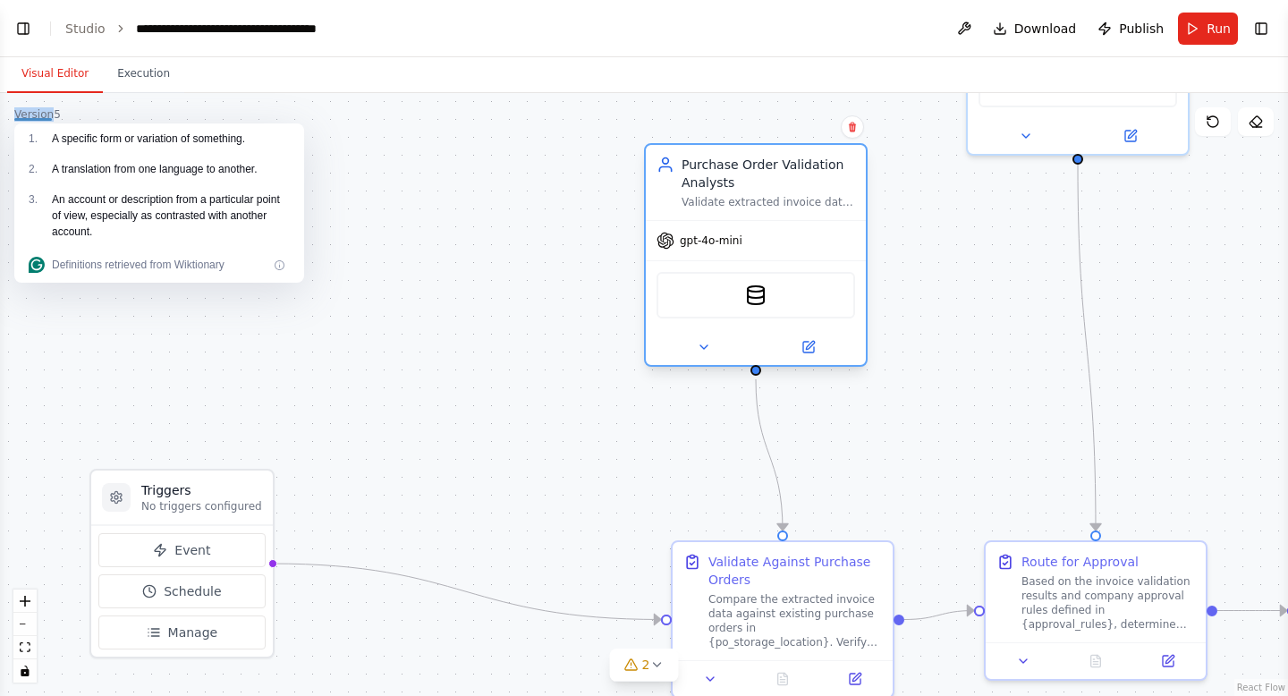
click at [734, 187] on div "Purchase Order Validation Analysts" at bounding box center [769, 174] width 174 height 36
click at [805, 345] on icon at bounding box center [808, 347] width 11 height 11
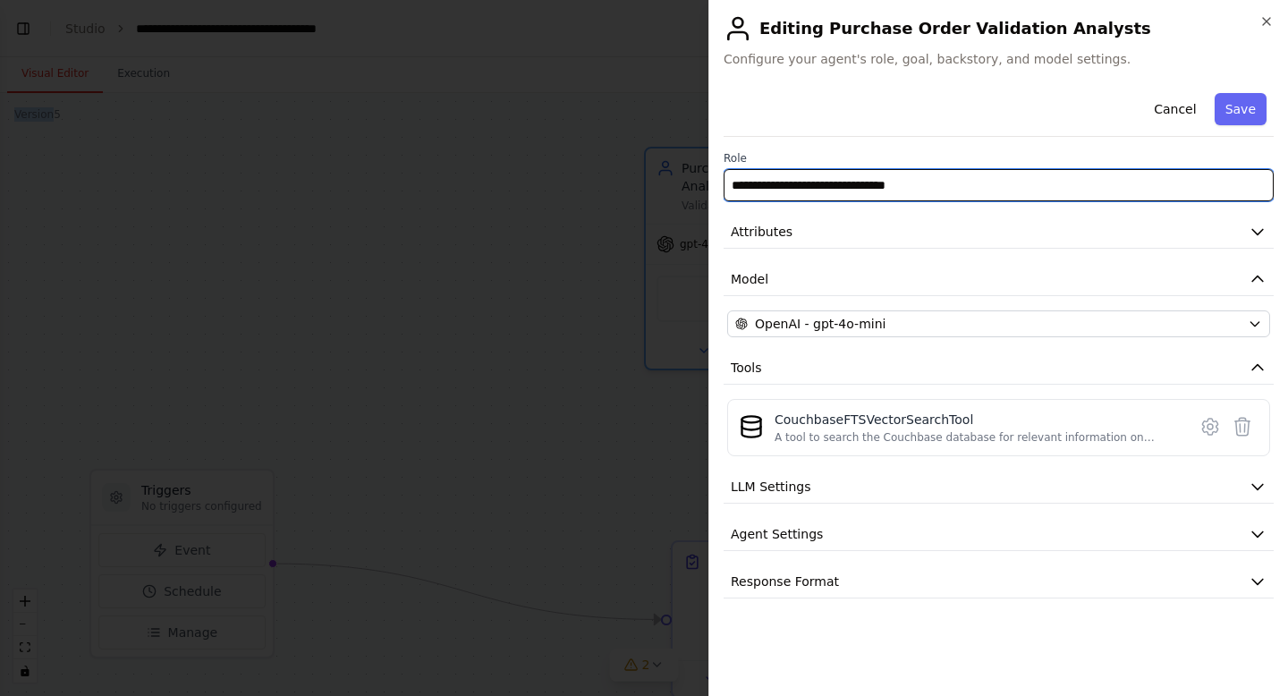
click at [935, 191] on input "**********" at bounding box center [999, 185] width 550 height 32
type input "**********"
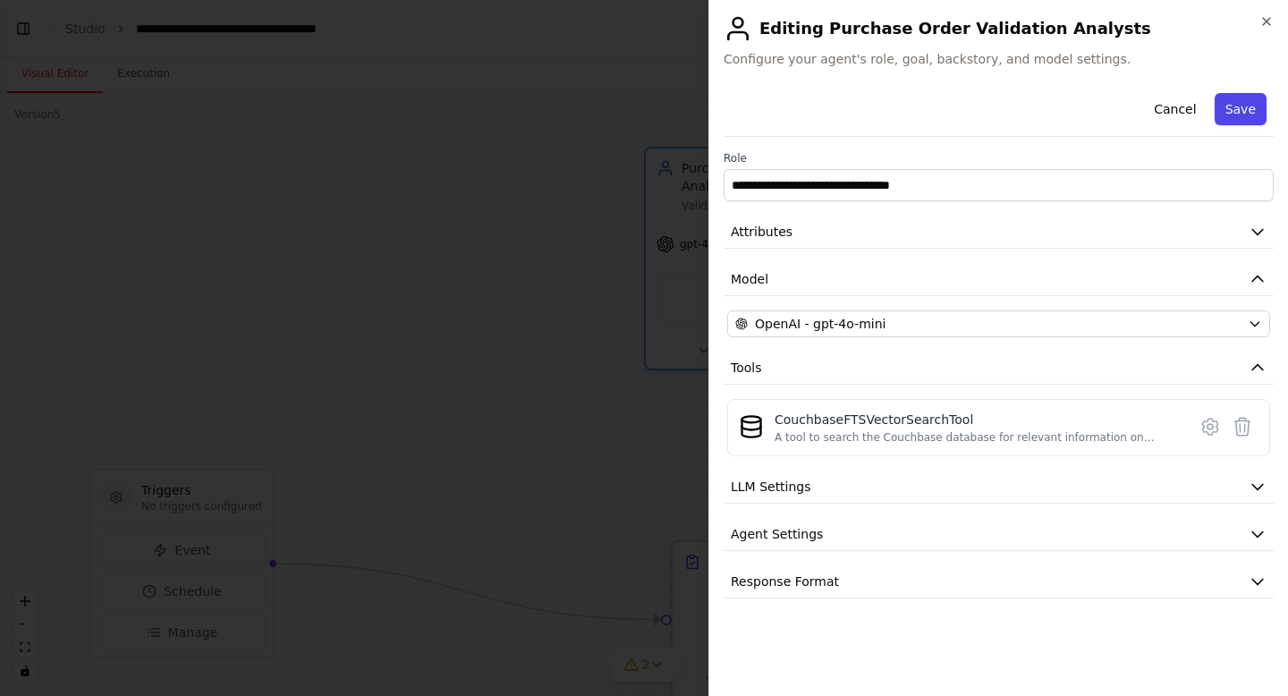
click at [1228, 108] on button "Save" at bounding box center [1241, 109] width 52 height 32
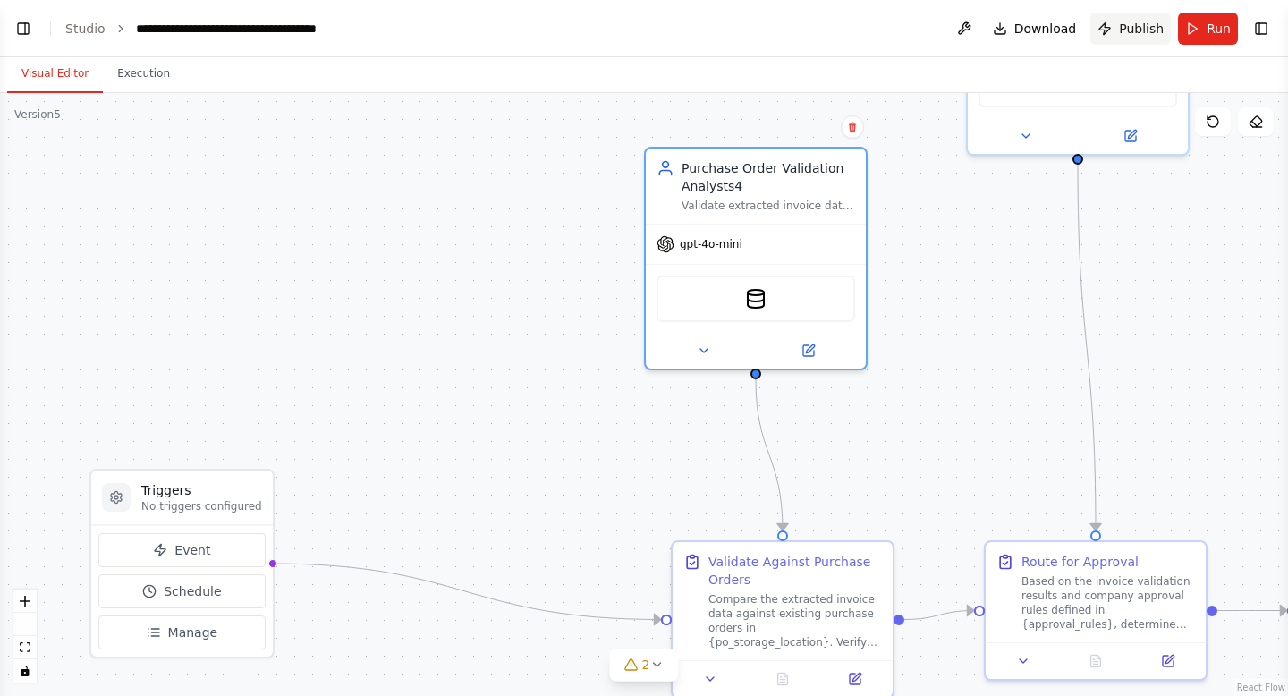
click at [1125, 27] on span "Publish" at bounding box center [1141, 29] width 45 height 18
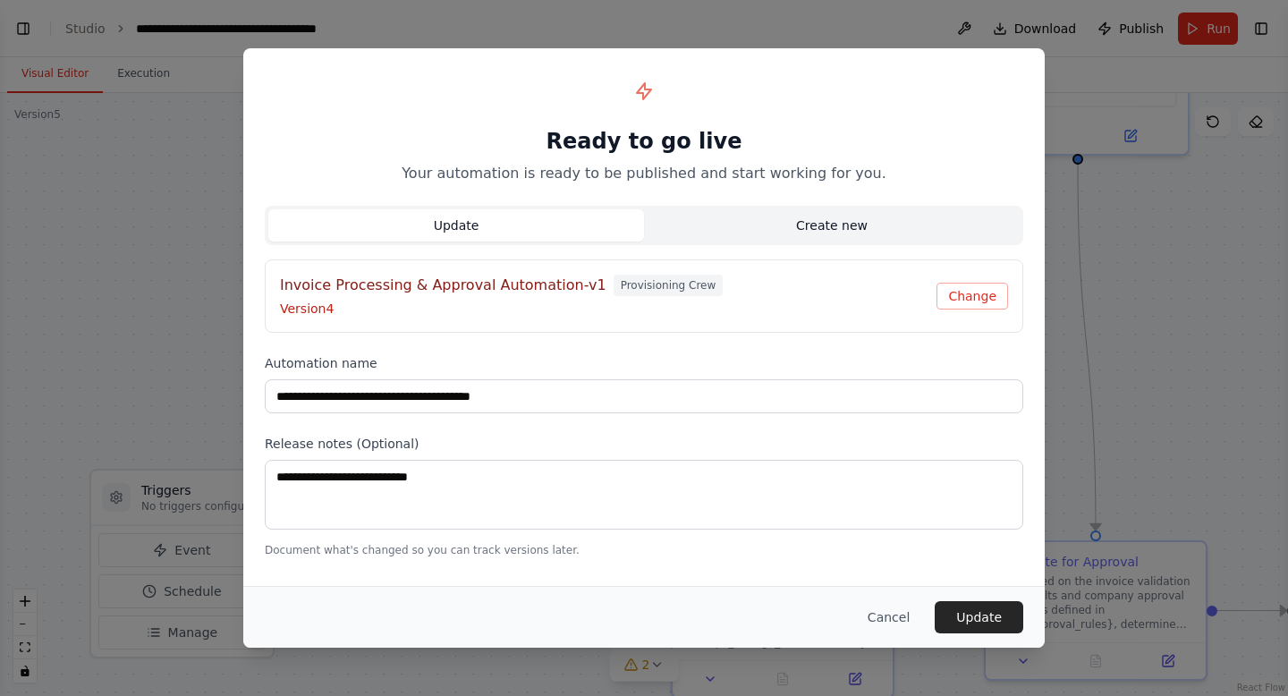
click at [839, 221] on button "Create new" at bounding box center [832, 225] width 376 height 32
type input "**********"
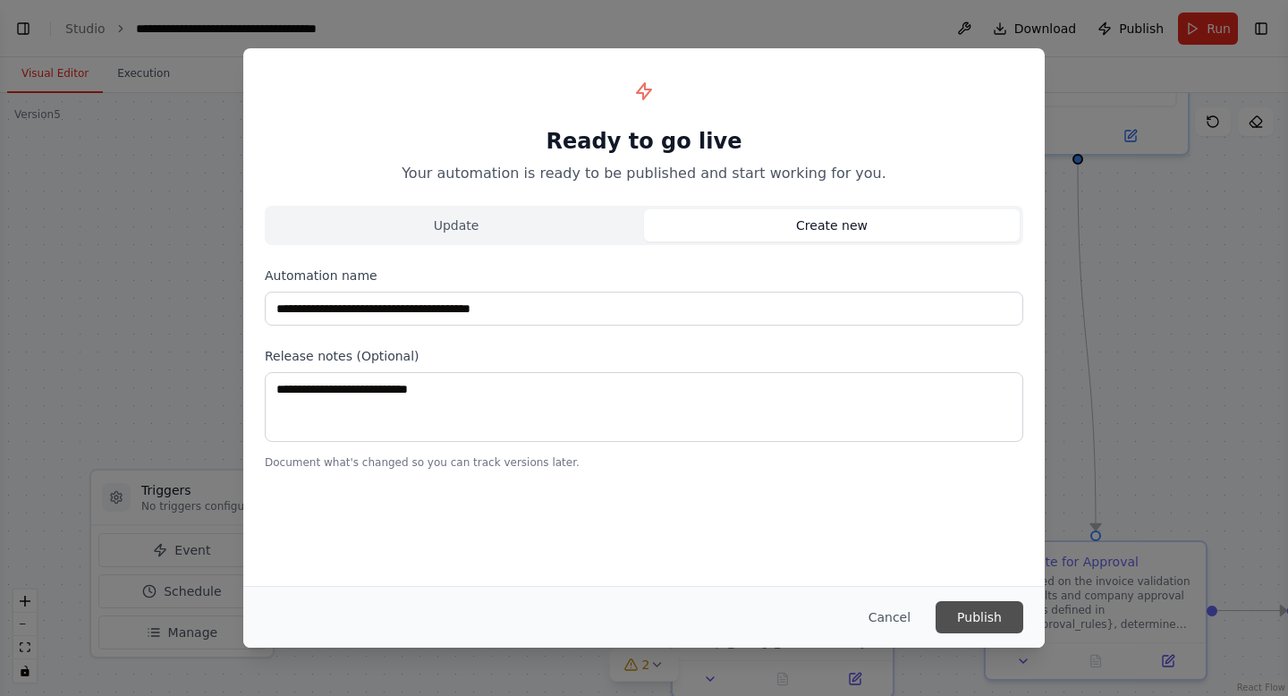
click at [968, 614] on button "Publish" at bounding box center [980, 617] width 88 height 32
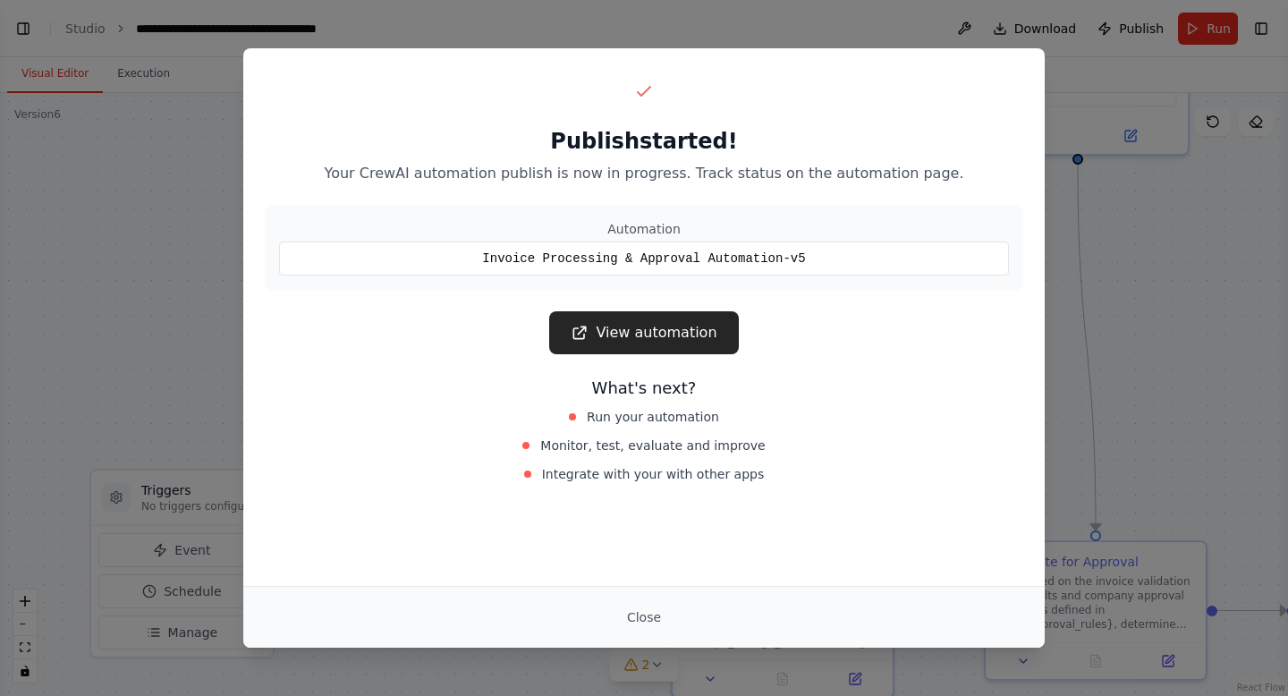
click at [1118, 256] on div "Publish started! Your CrewAI automation publish is now in progress. Track statu…" at bounding box center [644, 348] width 1288 height 696
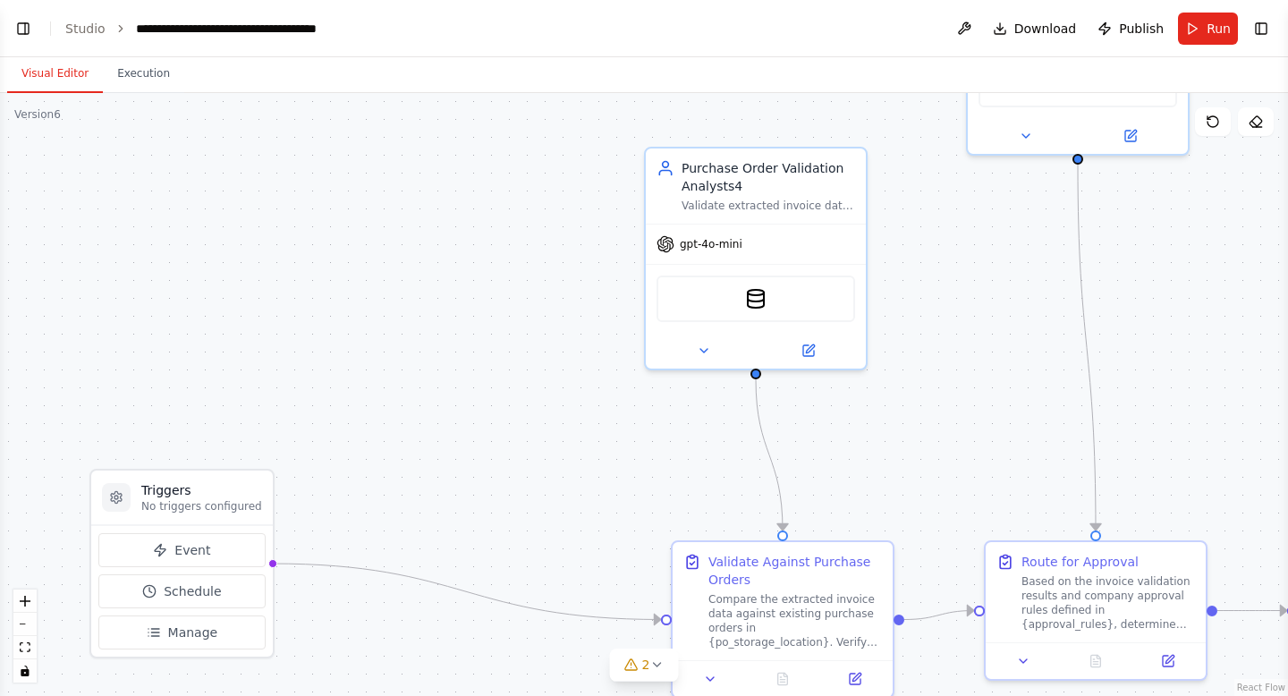
scroll to position [1773, 0]
click at [90, 28] on link "Studio" at bounding box center [85, 28] width 40 height 14
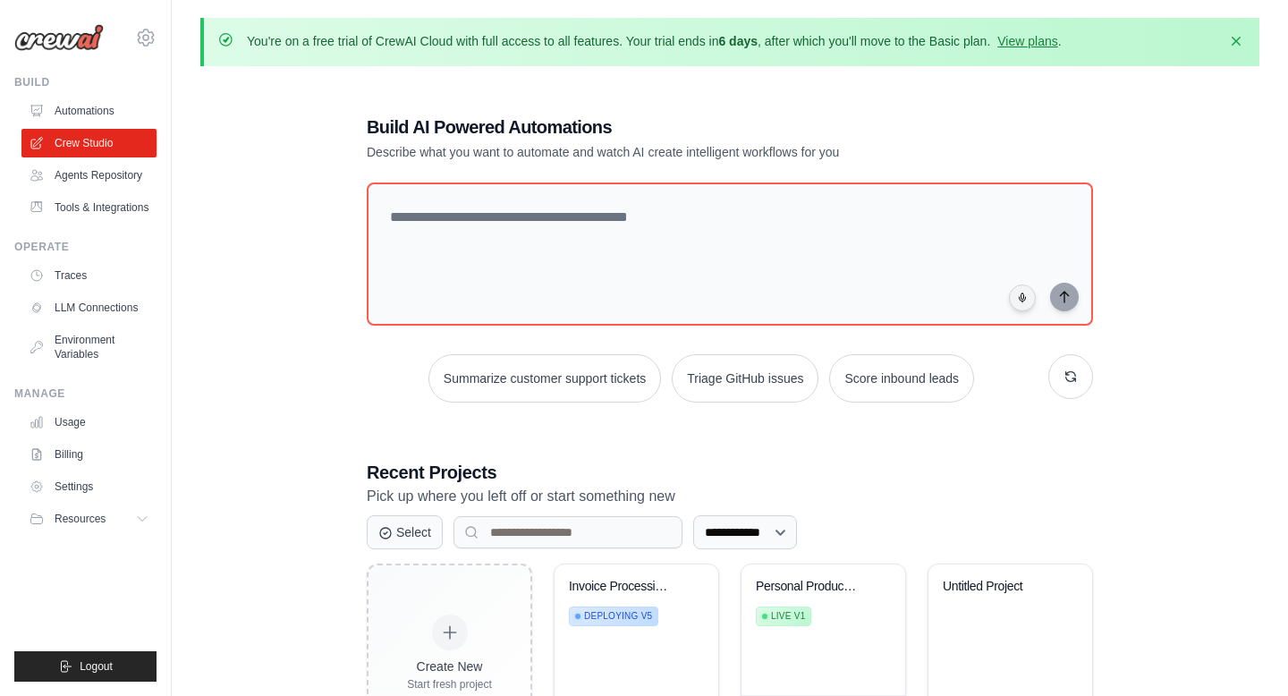
scroll to position [98, 0]
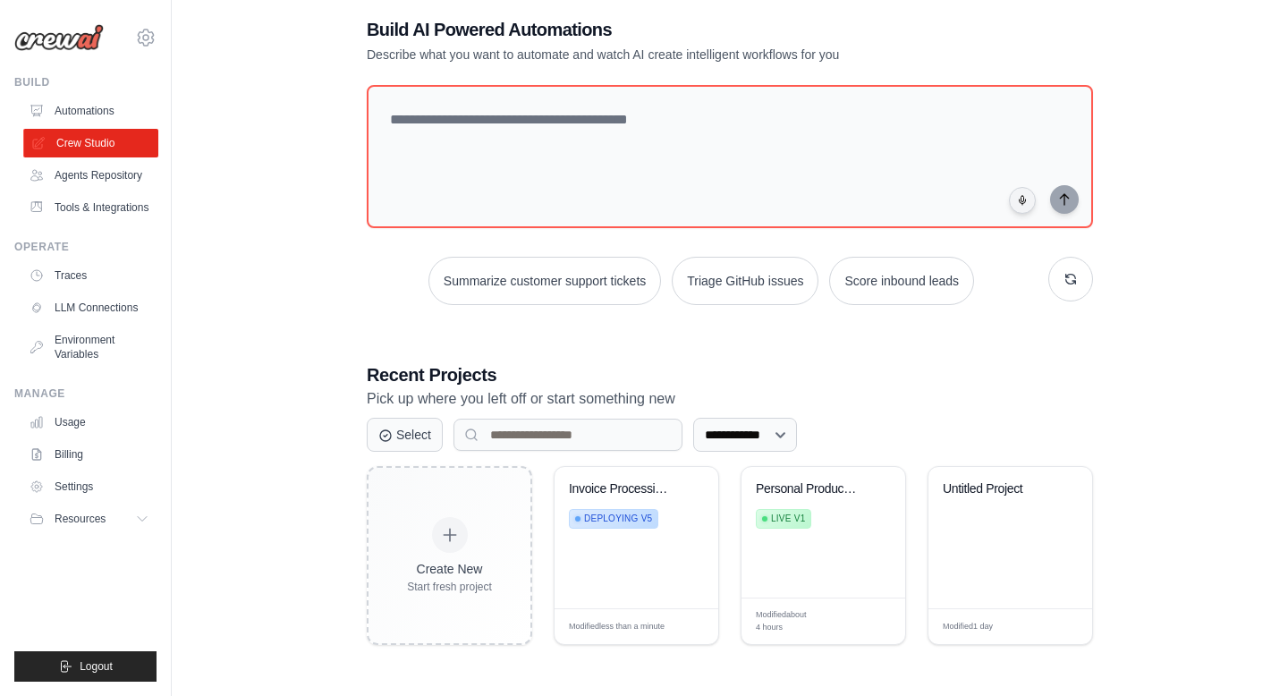
click at [88, 140] on link "Crew Studio" at bounding box center [90, 143] width 135 height 29
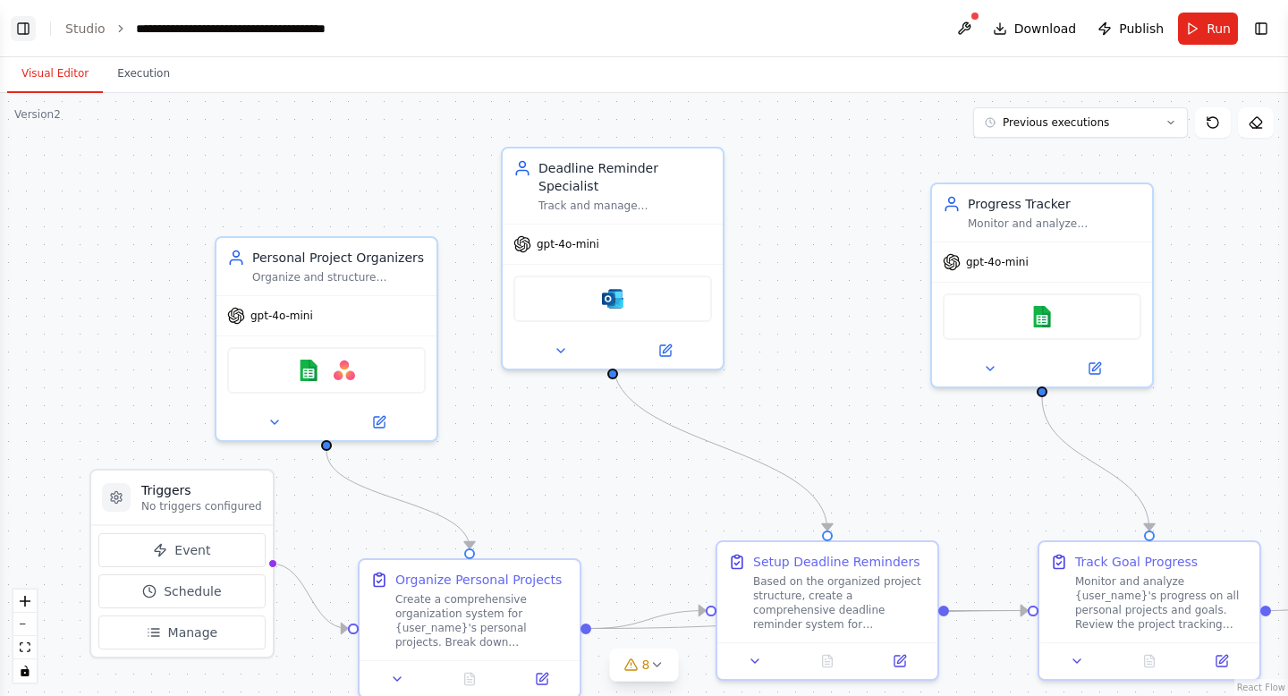
click at [23, 25] on button "Toggle Left Sidebar" at bounding box center [23, 28] width 25 height 25
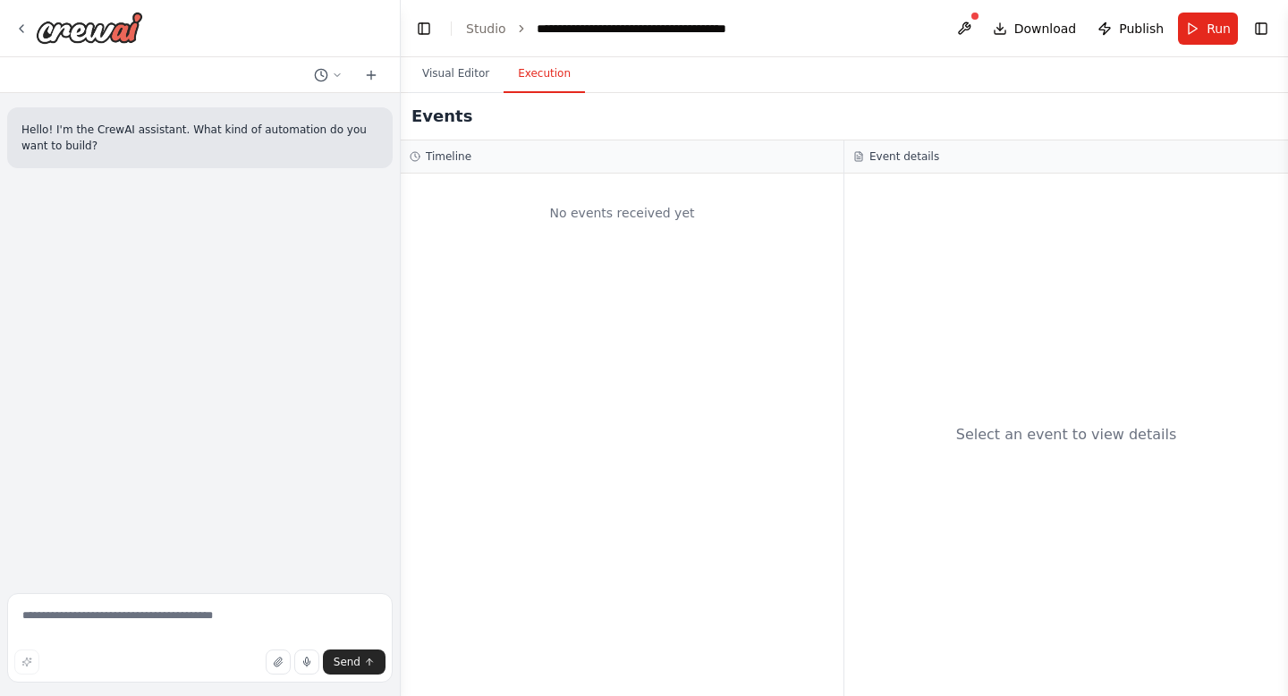
click at [543, 71] on button "Execution" at bounding box center [544, 74] width 81 height 38
click at [464, 73] on button "Visual Editor" at bounding box center [456, 74] width 96 height 38
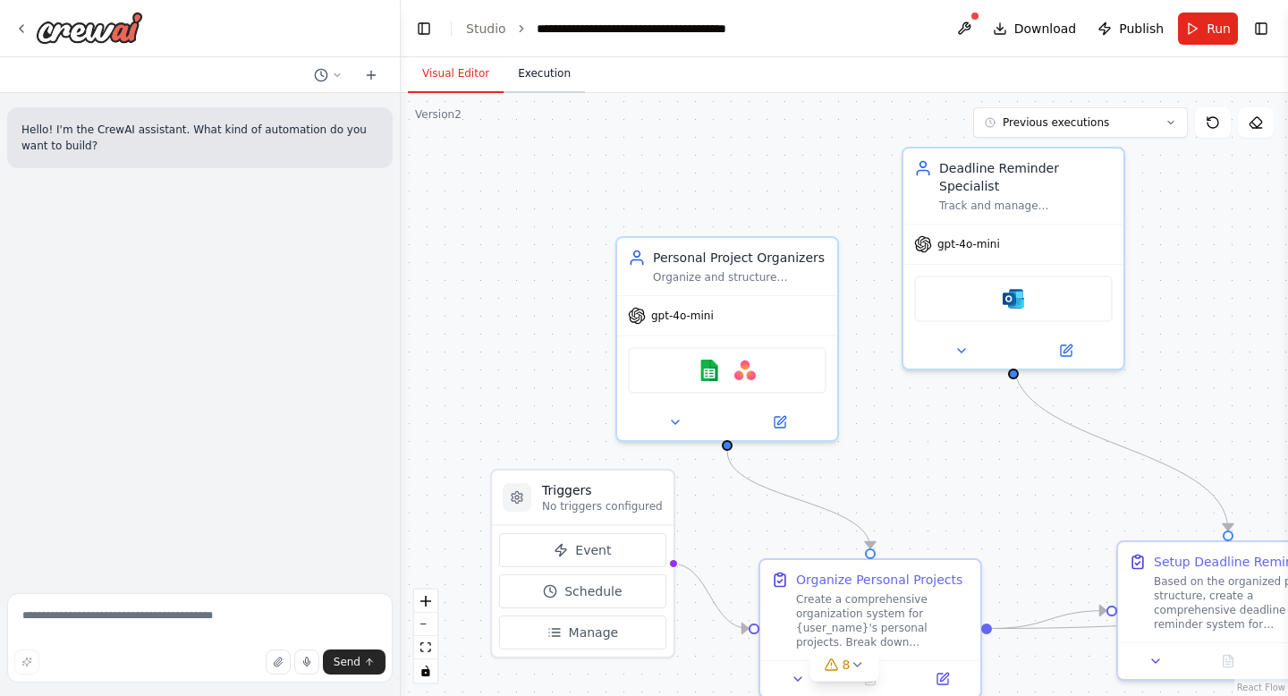
click at [567, 81] on button "Execution" at bounding box center [544, 74] width 81 height 38
click at [447, 78] on button "Visual Editor" at bounding box center [456, 74] width 96 height 38
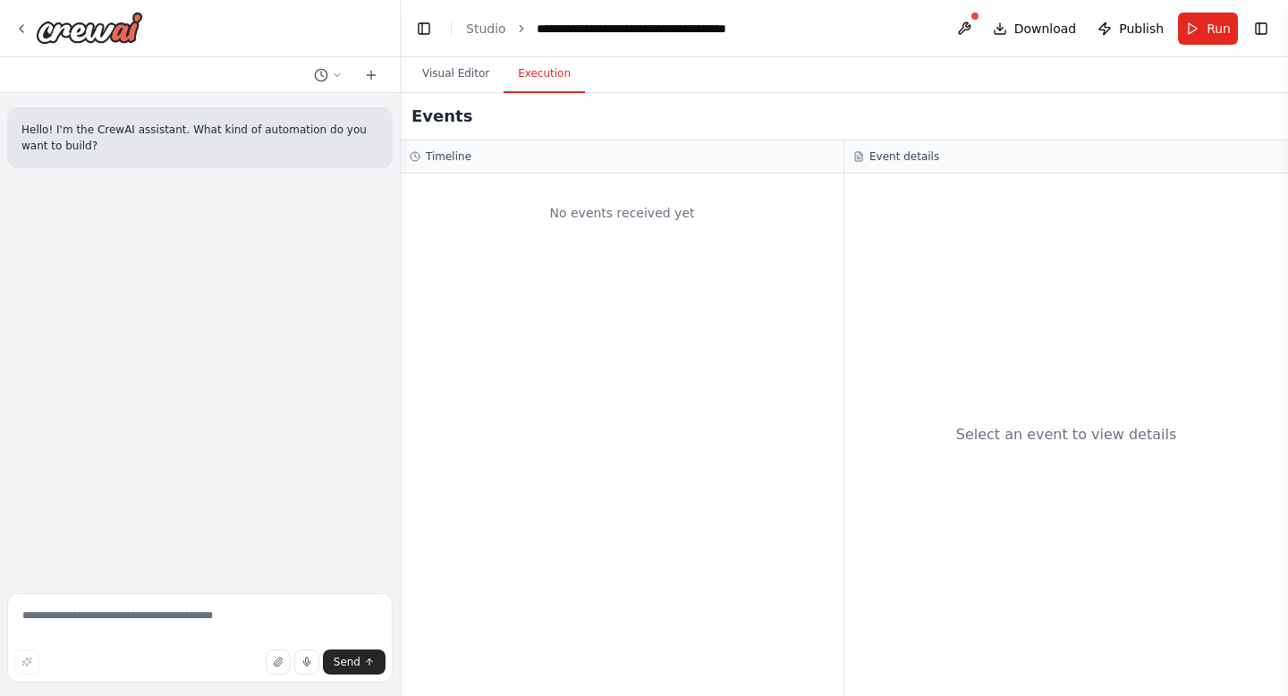
click at [554, 70] on button "Execution" at bounding box center [544, 74] width 81 height 38
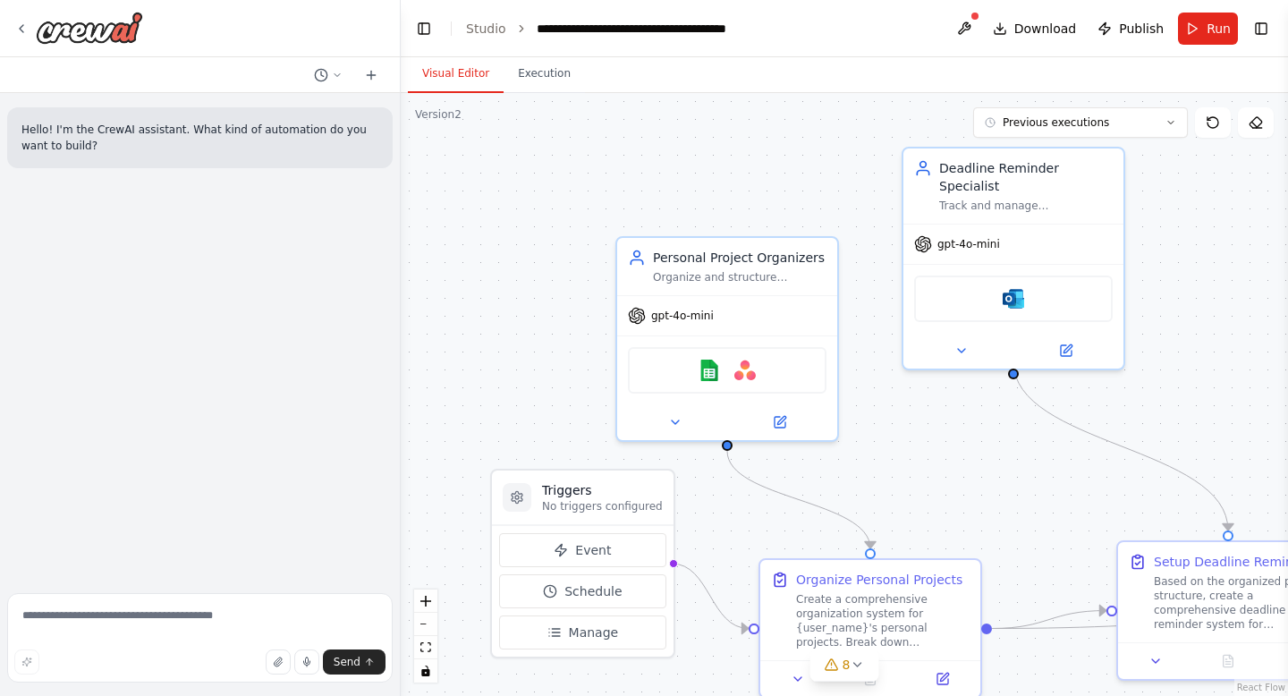
click at [471, 66] on button "Visual Editor" at bounding box center [456, 74] width 96 height 38
click at [1203, 21] on button "Run" at bounding box center [1208, 29] width 60 height 32
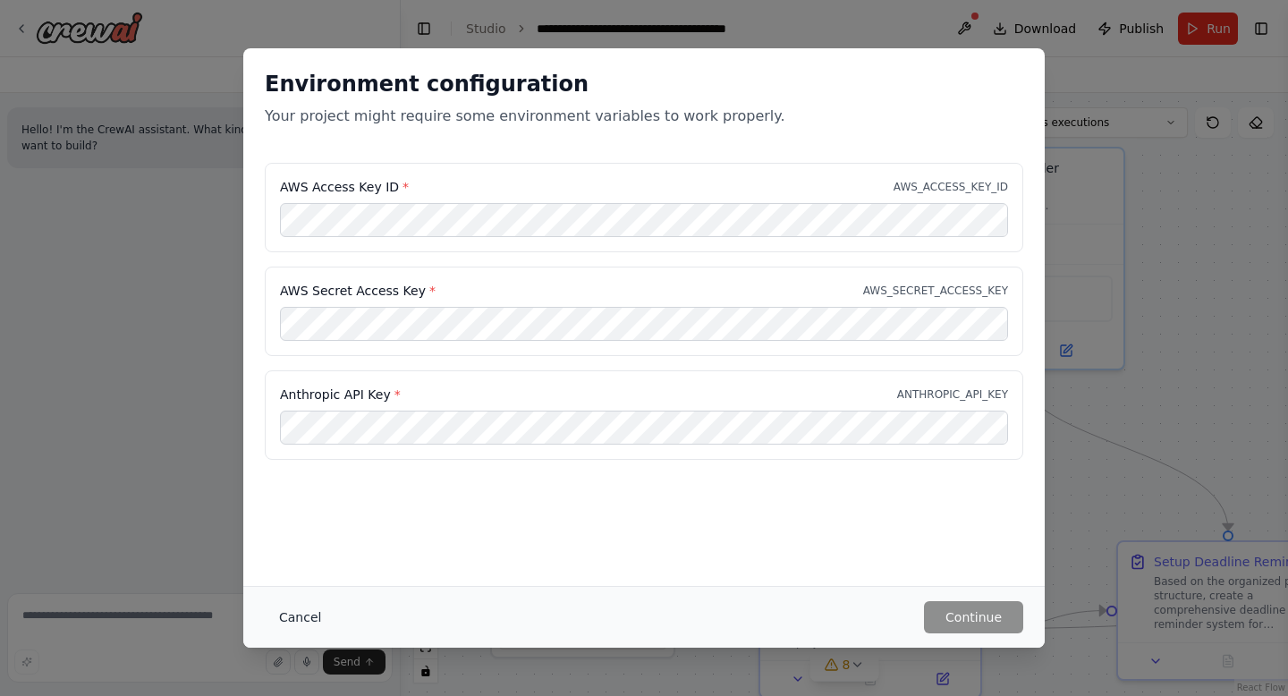
click at [292, 617] on button "Cancel" at bounding box center [300, 617] width 71 height 32
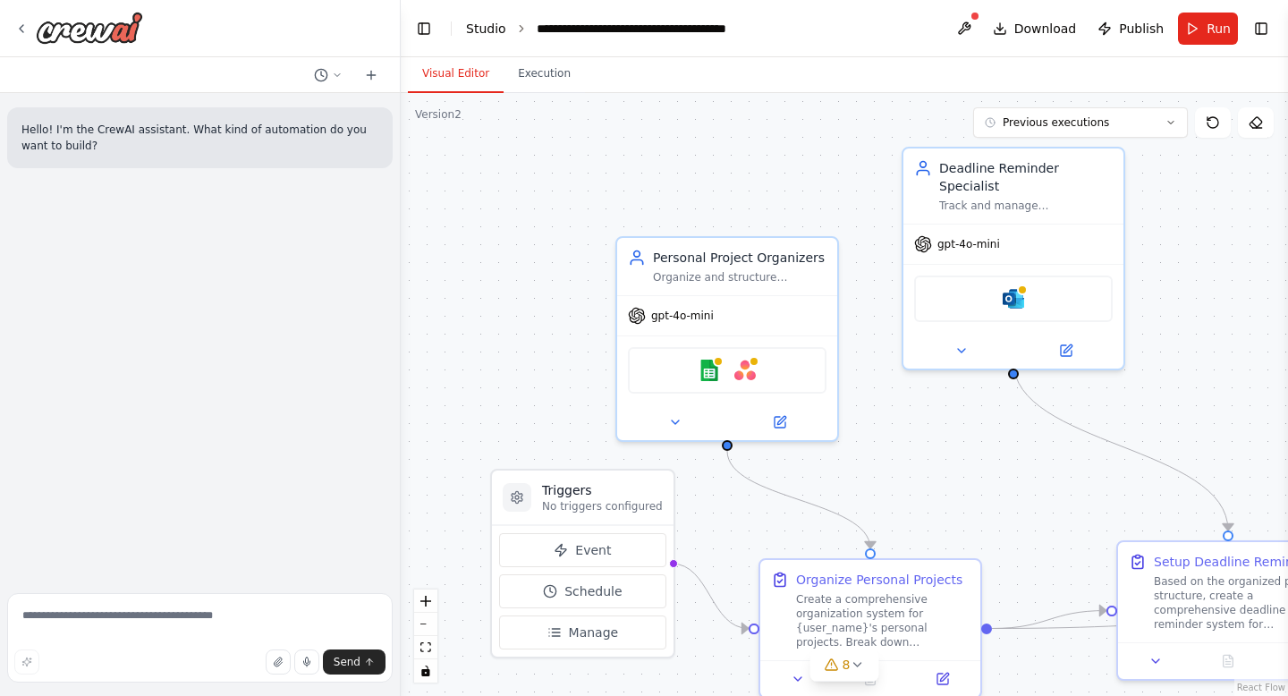
click at [485, 29] on link "Studio" at bounding box center [486, 28] width 40 height 14
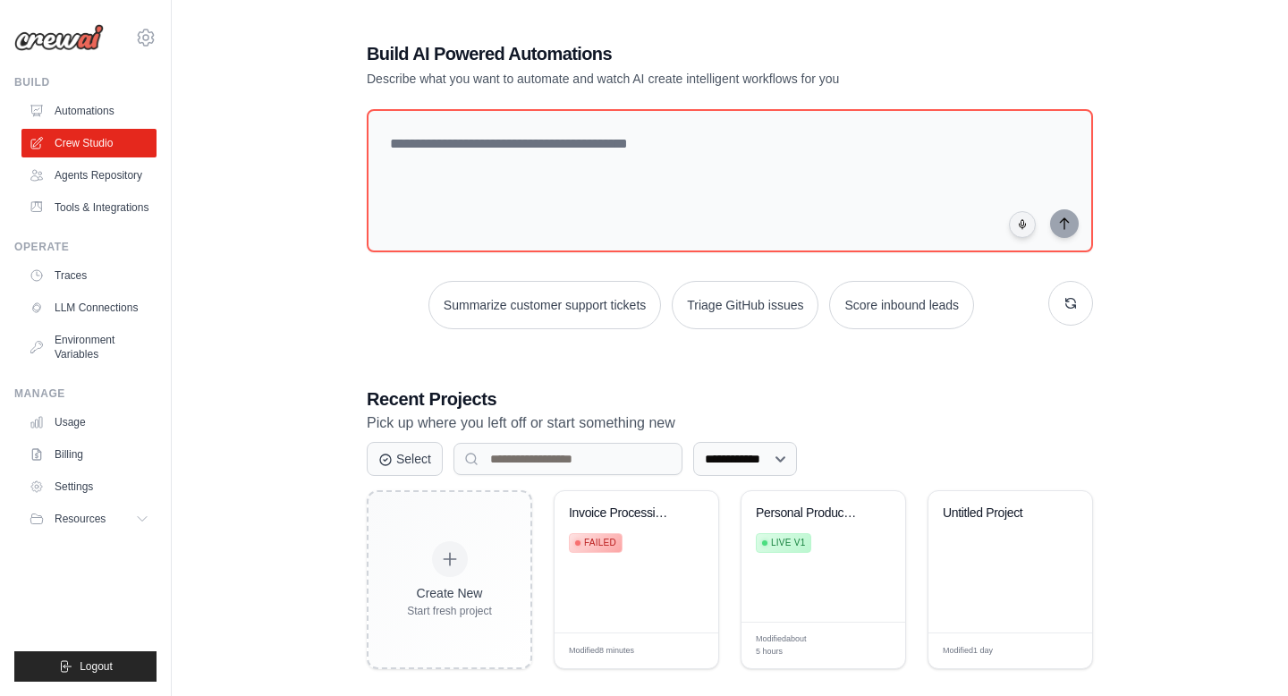
scroll to position [98, 0]
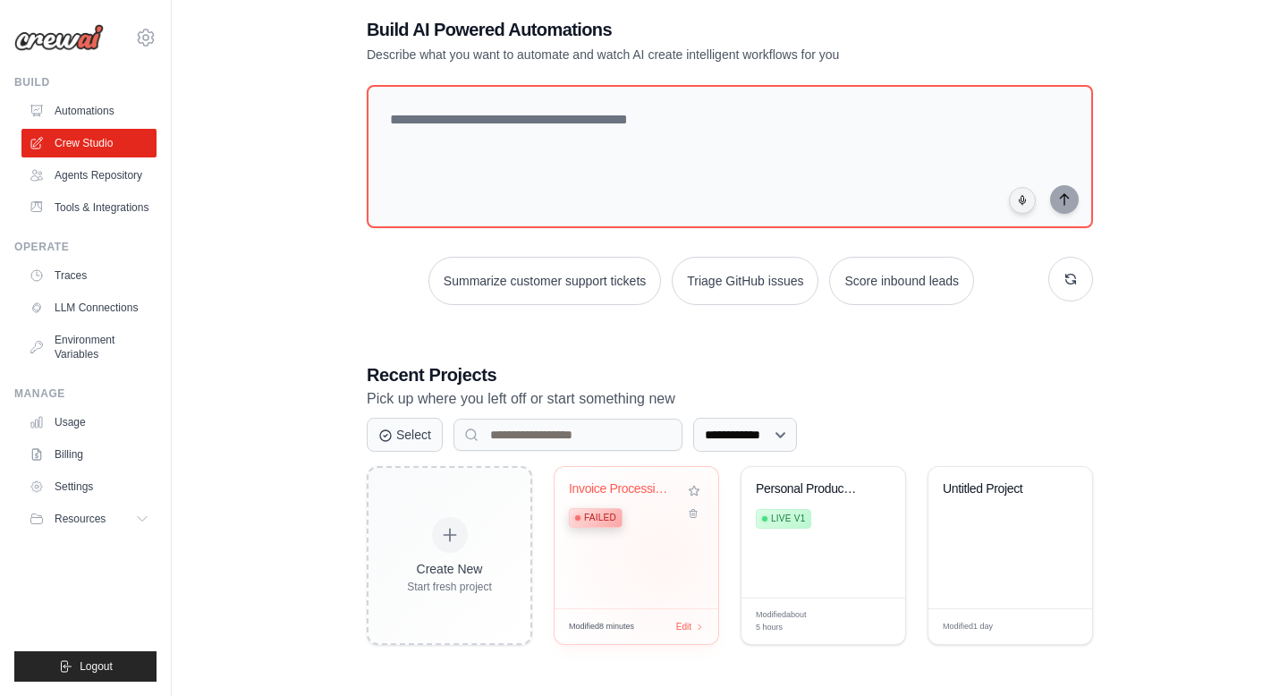
click at [664, 555] on div "Invoice Processing & Approval Autom... Failed" at bounding box center [637, 537] width 164 height 141
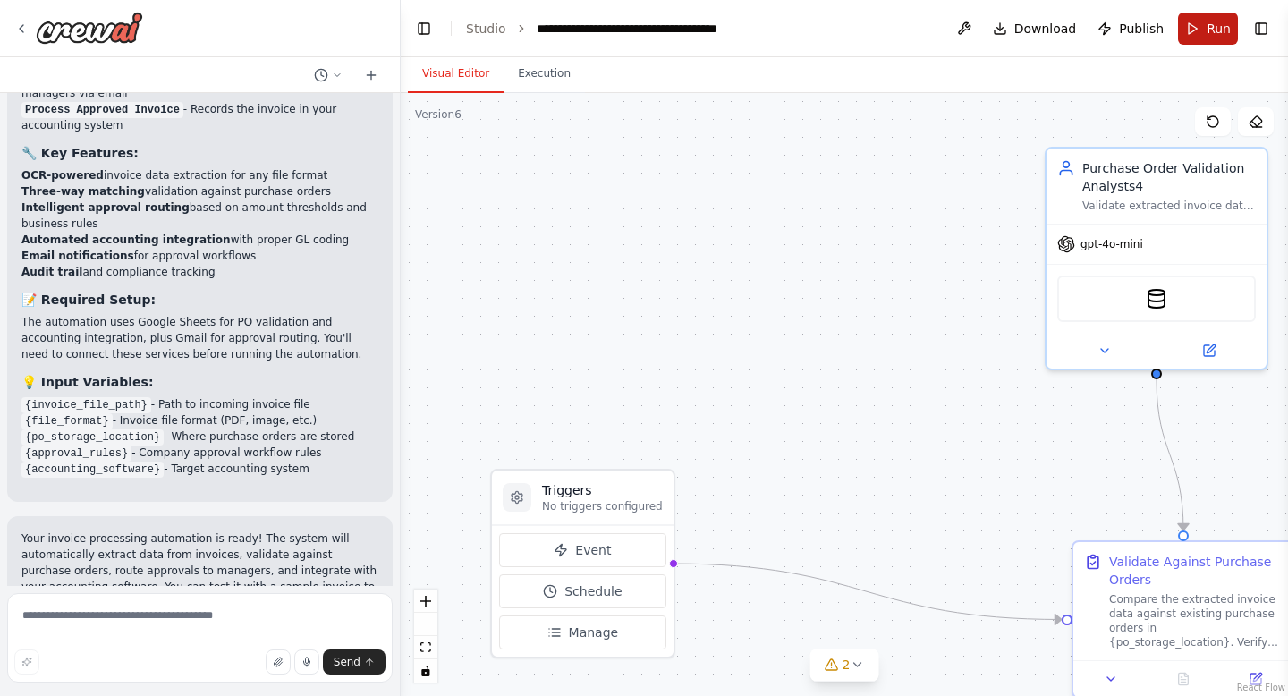
scroll to position [1773, 0]
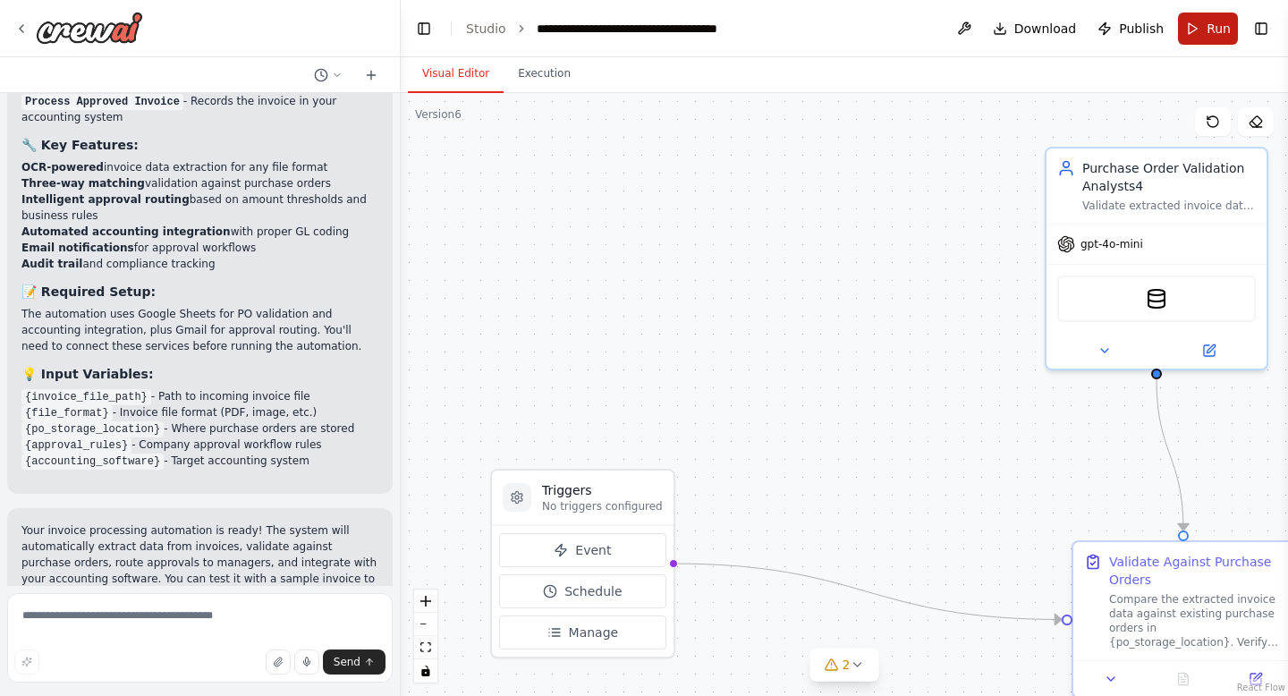
click at [1210, 27] on span "Run" at bounding box center [1219, 29] width 24 height 18
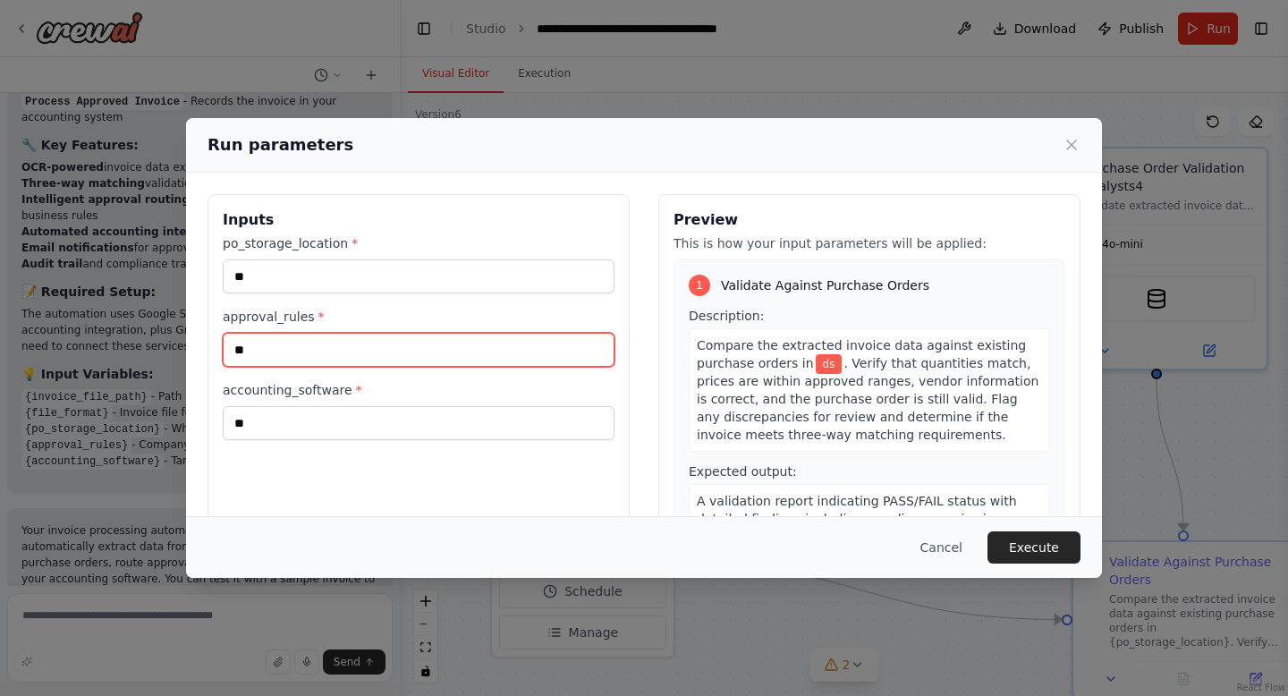
click at [354, 350] on input "**" at bounding box center [419, 350] width 392 height 34
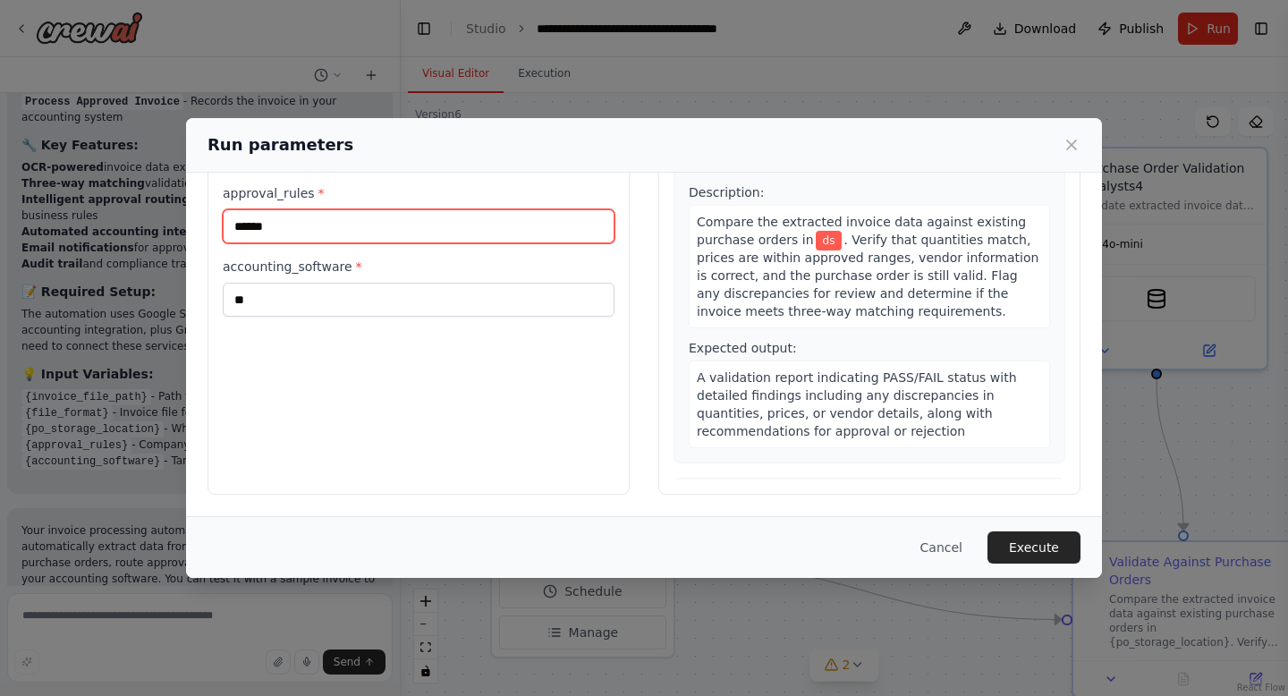
scroll to position [0, 0]
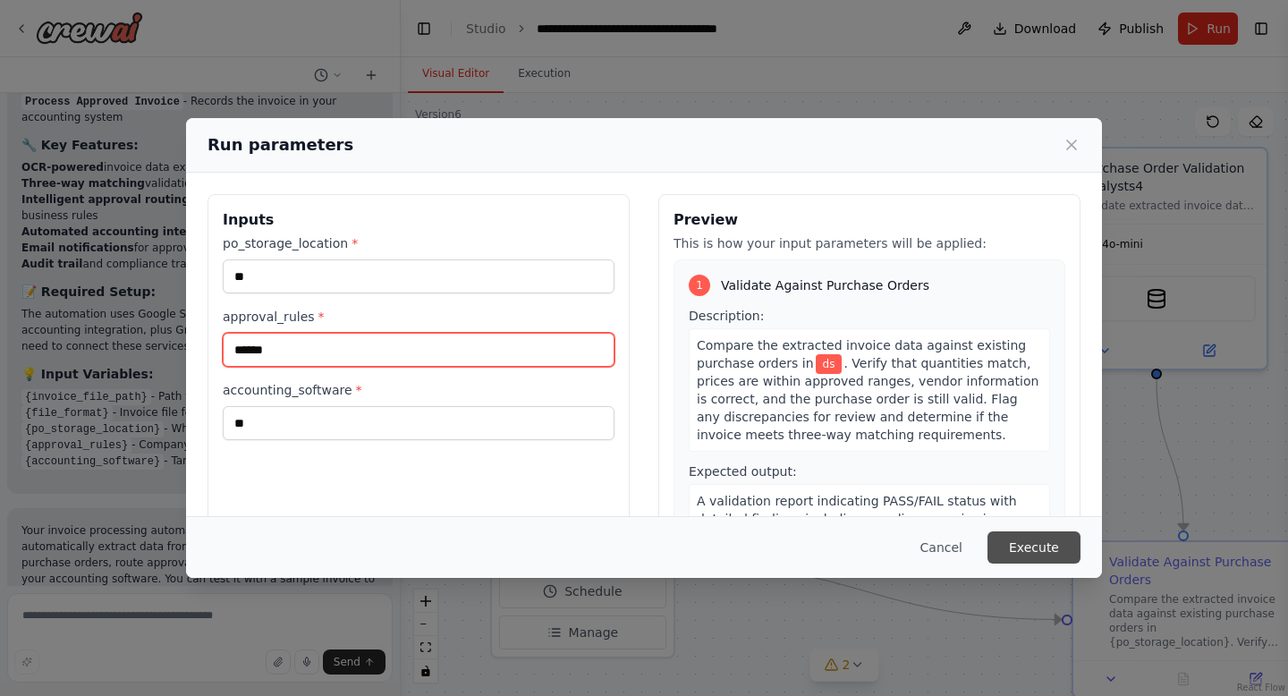
type input "******"
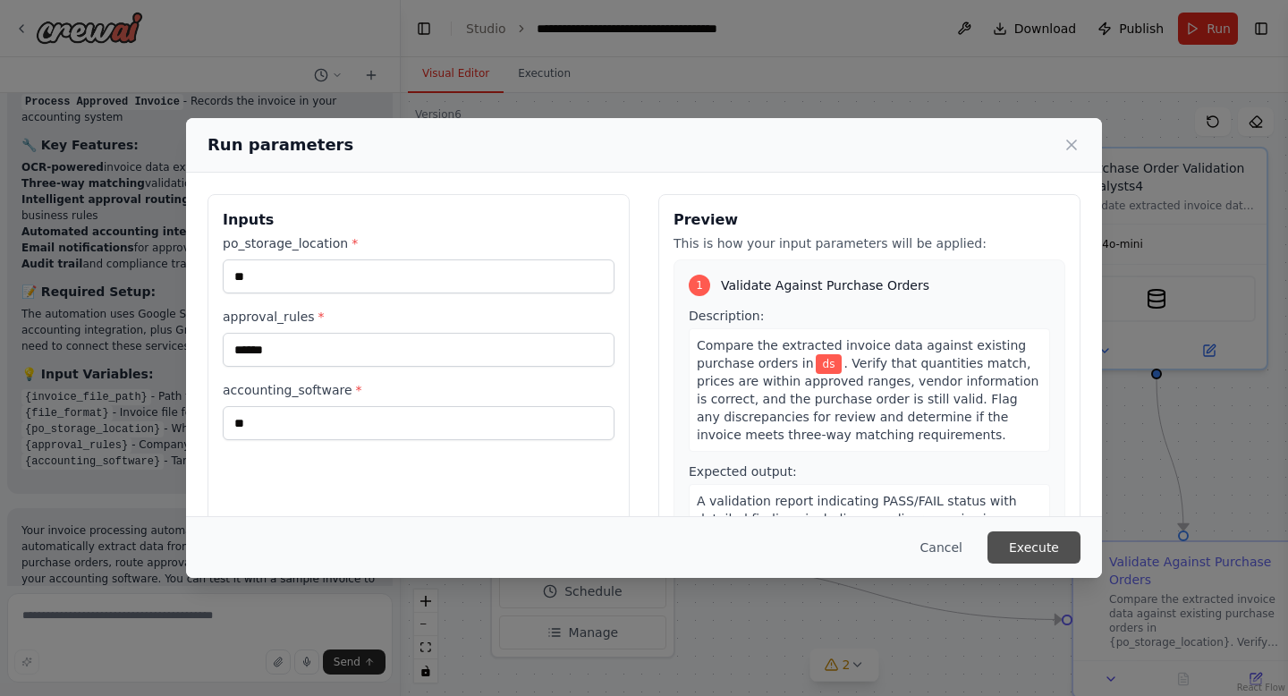
click at [1017, 547] on button "Execute" at bounding box center [1034, 547] width 93 height 32
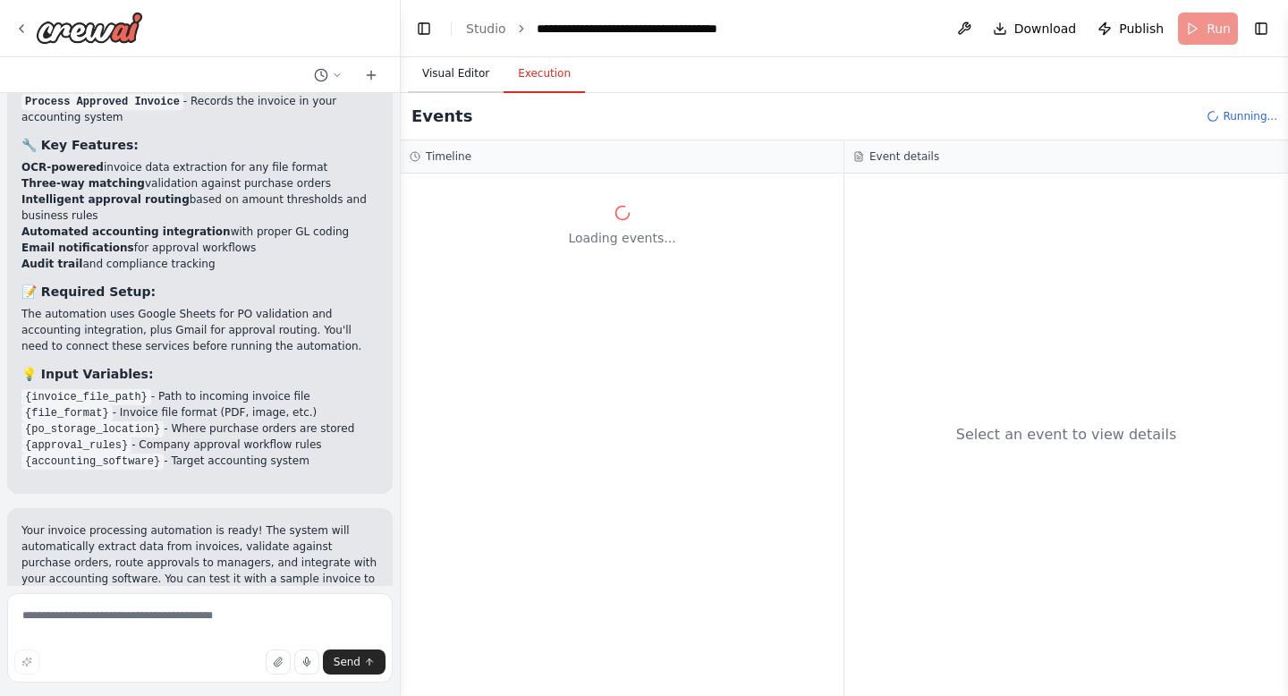
click at [464, 81] on button "Visual Editor" at bounding box center [456, 74] width 96 height 38
click at [553, 75] on button "Execution" at bounding box center [544, 74] width 81 height 38
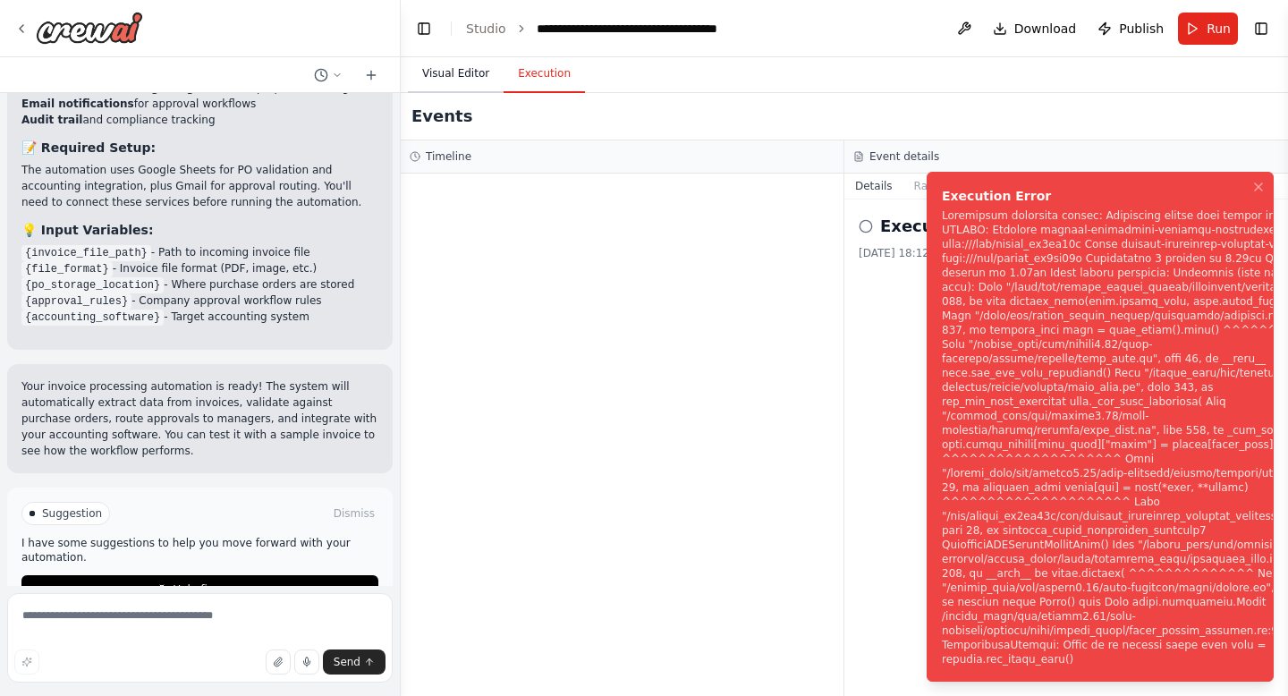
scroll to position [1918, 0]
click at [459, 73] on button "Visual Editor" at bounding box center [456, 74] width 96 height 38
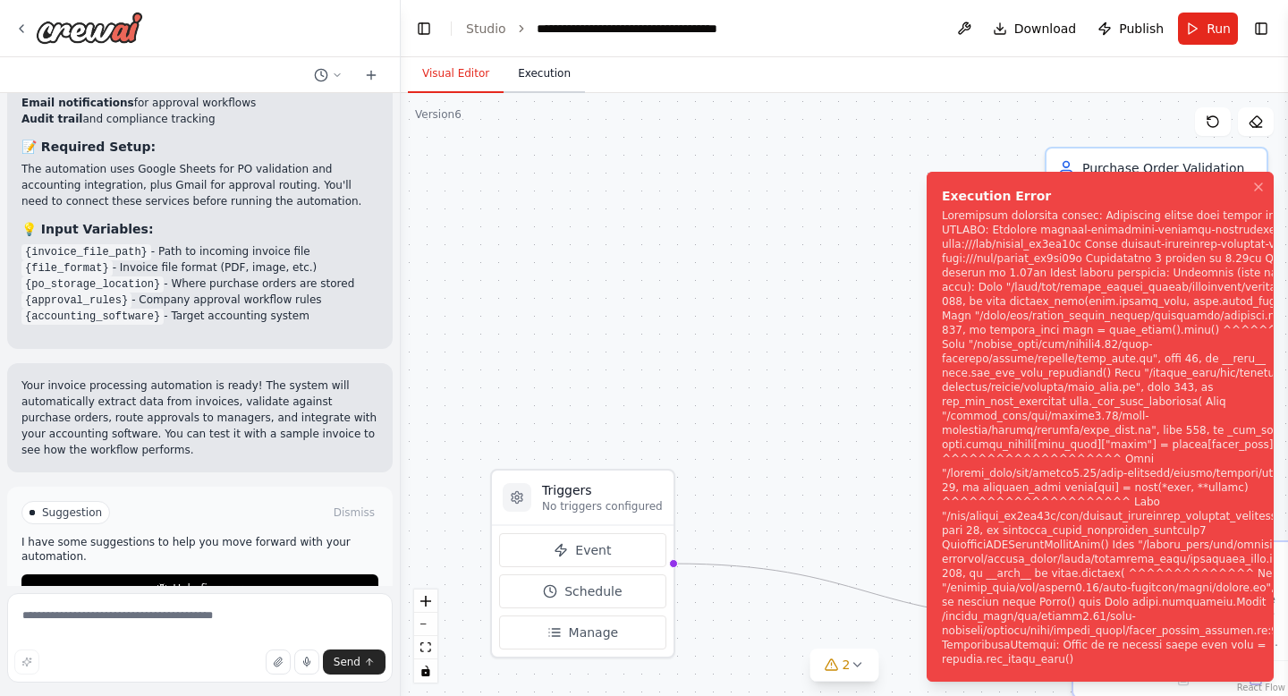
click at [548, 78] on button "Execution" at bounding box center [544, 74] width 81 height 38
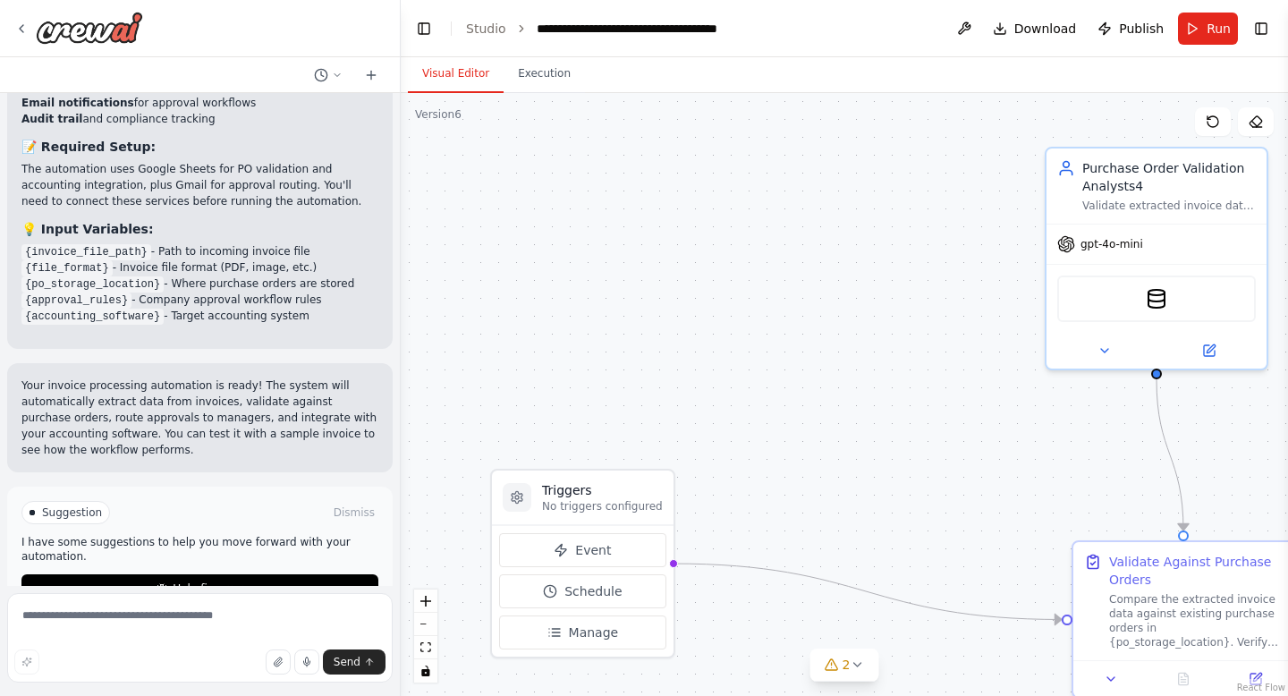
click at [461, 70] on button "Visual Editor" at bounding box center [456, 74] width 96 height 38
click at [538, 76] on button "Execution" at bounding box center [544, 74] width 81 height 38
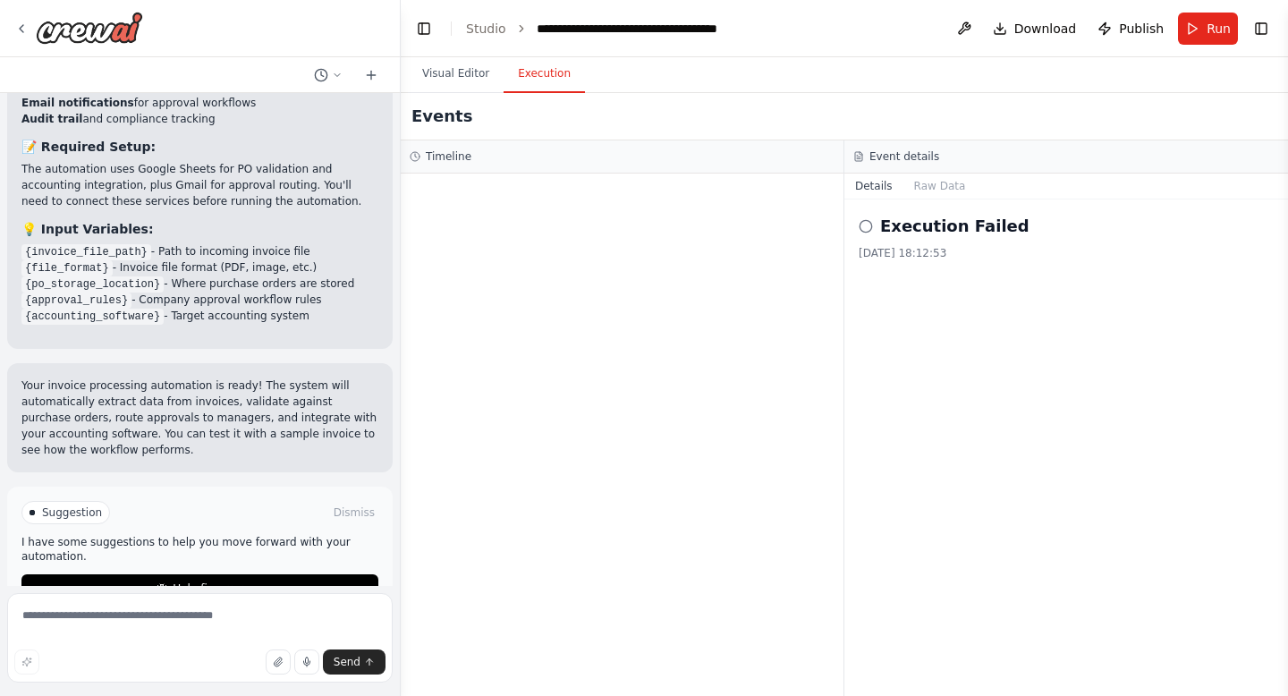
click at [547, 76] on button "Execution" at bounding box center [544, 74] width 81 height 38
click at [953, 177] on button "Raw Data" at bounding box center [939, 186] width 73 height 25
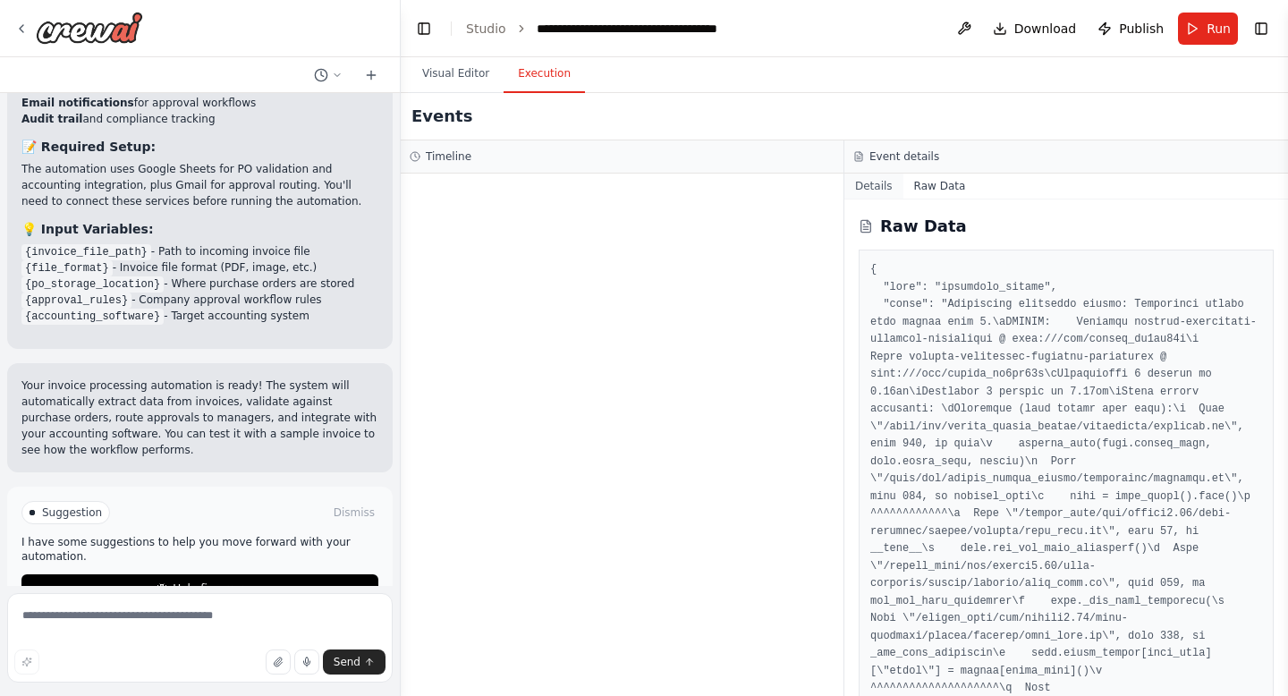
click at [874, 188] on button "Details" at bounding box center [873, 186] width 59 height 25
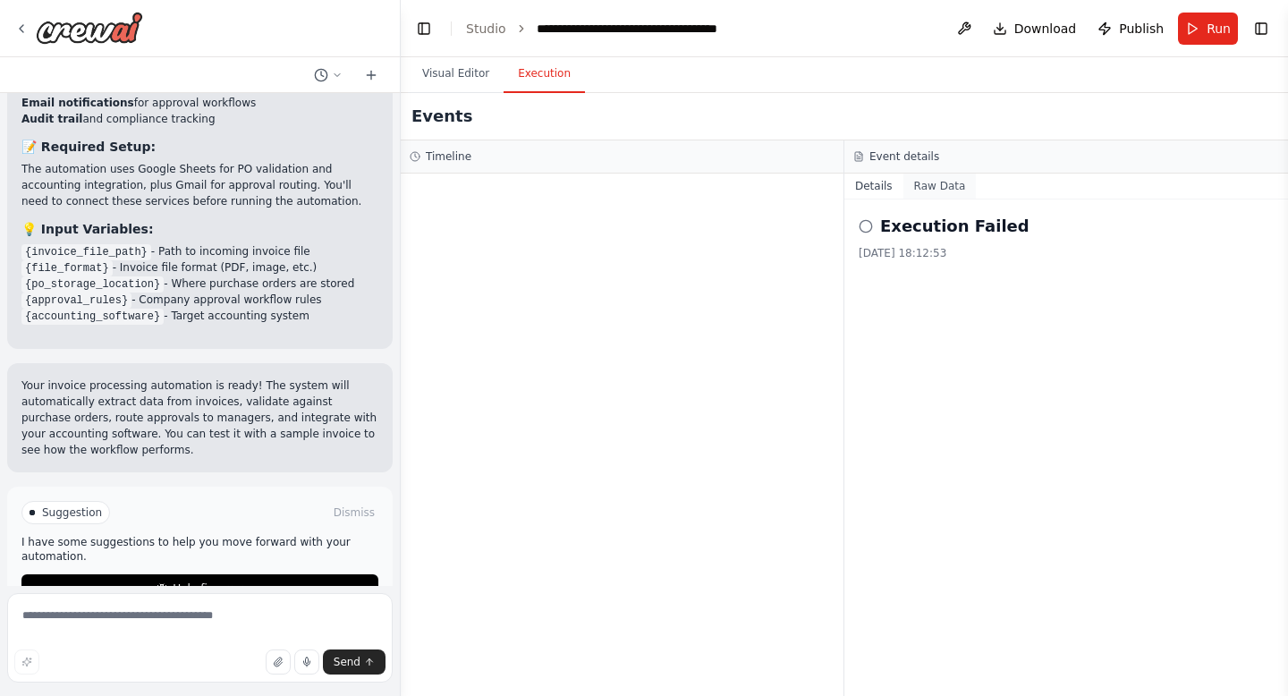
click at [945, 184] on button "Raw Data" at bounding box center [939, 186] width 73 height 25
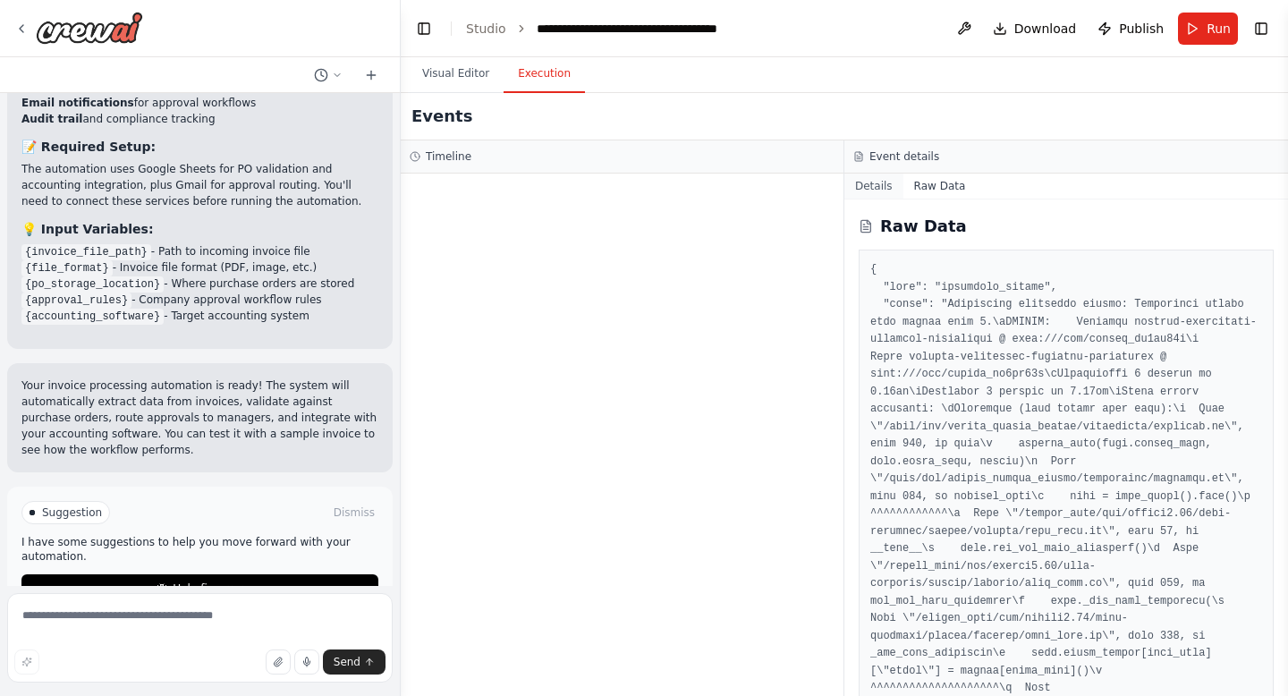
click at [866, 182] on button "Details" at bounding box center [873, 186] width 59 height 25
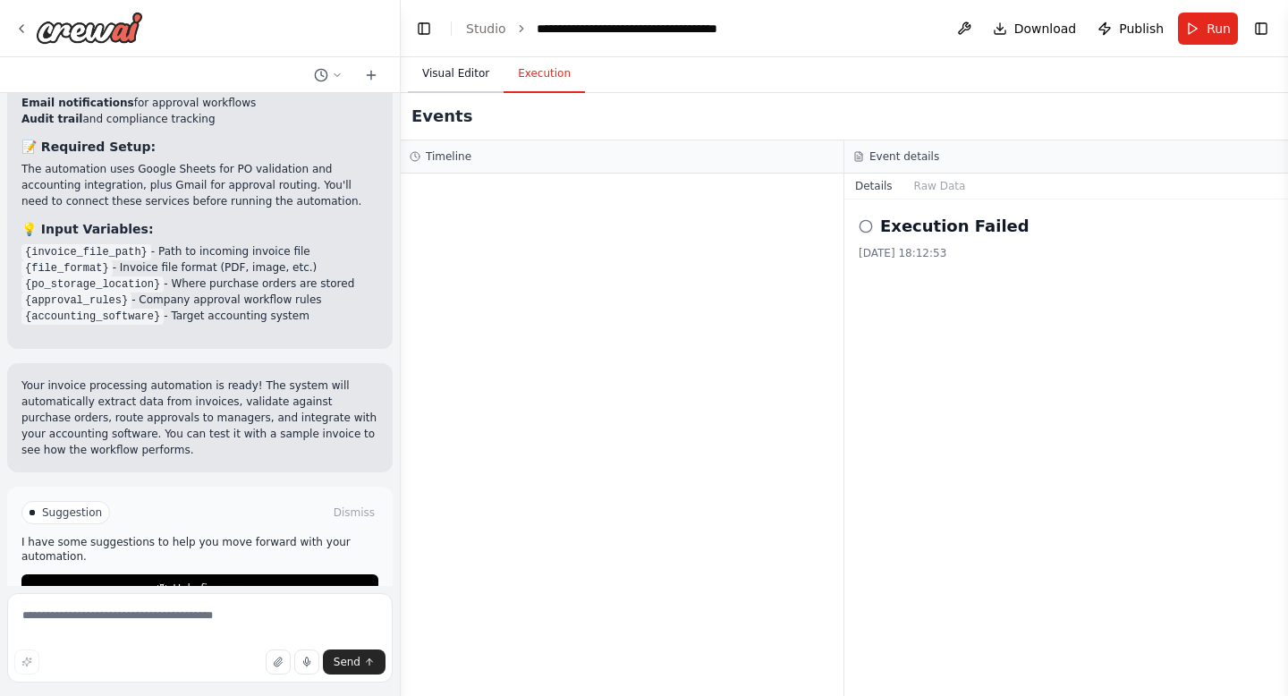
click at [449, 69] on button "Visual Editor" at bounding box center [456, 74] width 96 height 38
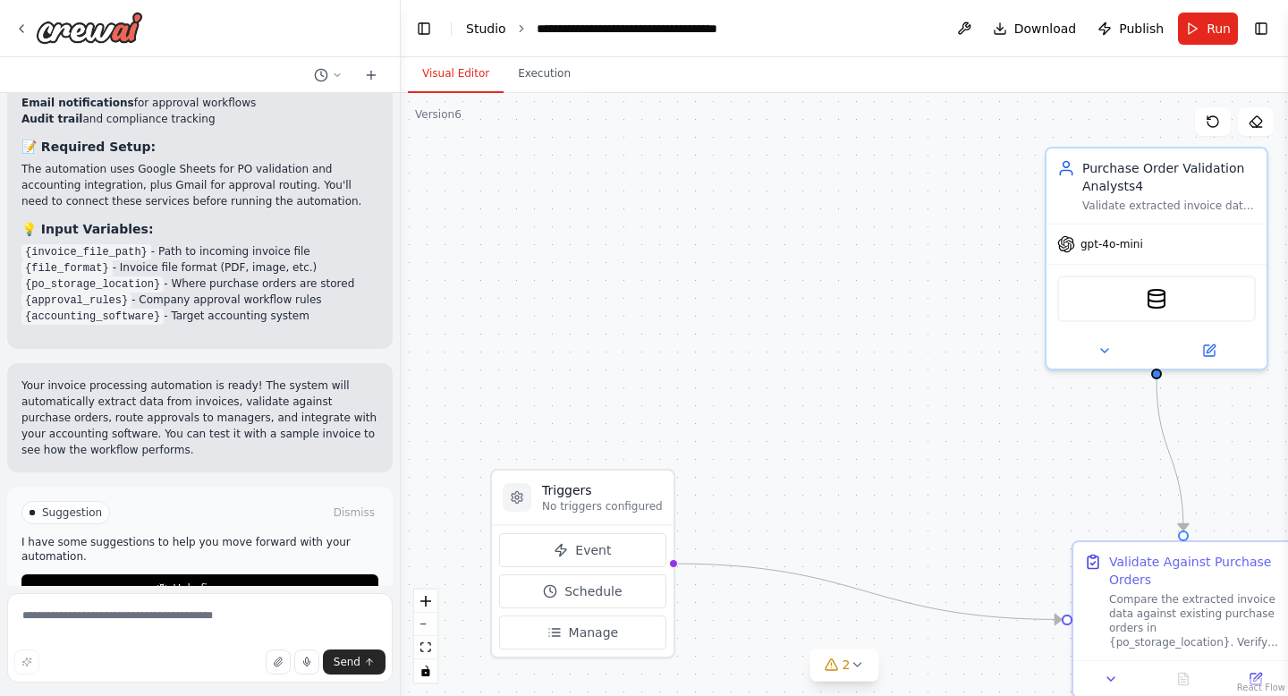
click at [503, 28] on link "Studio" at bounding box center [486, 28] width 40 height 14
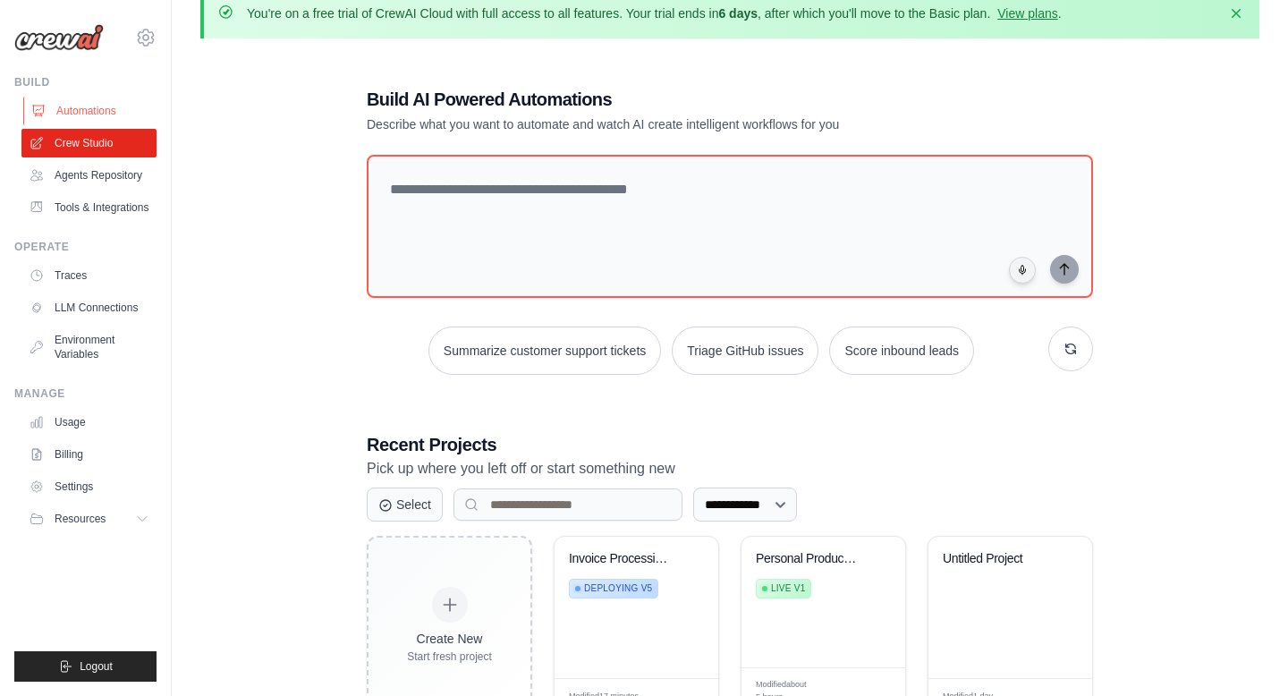
click at [74, 110] on link "Automations" at bounding box center [90, 111] width 135 height 29
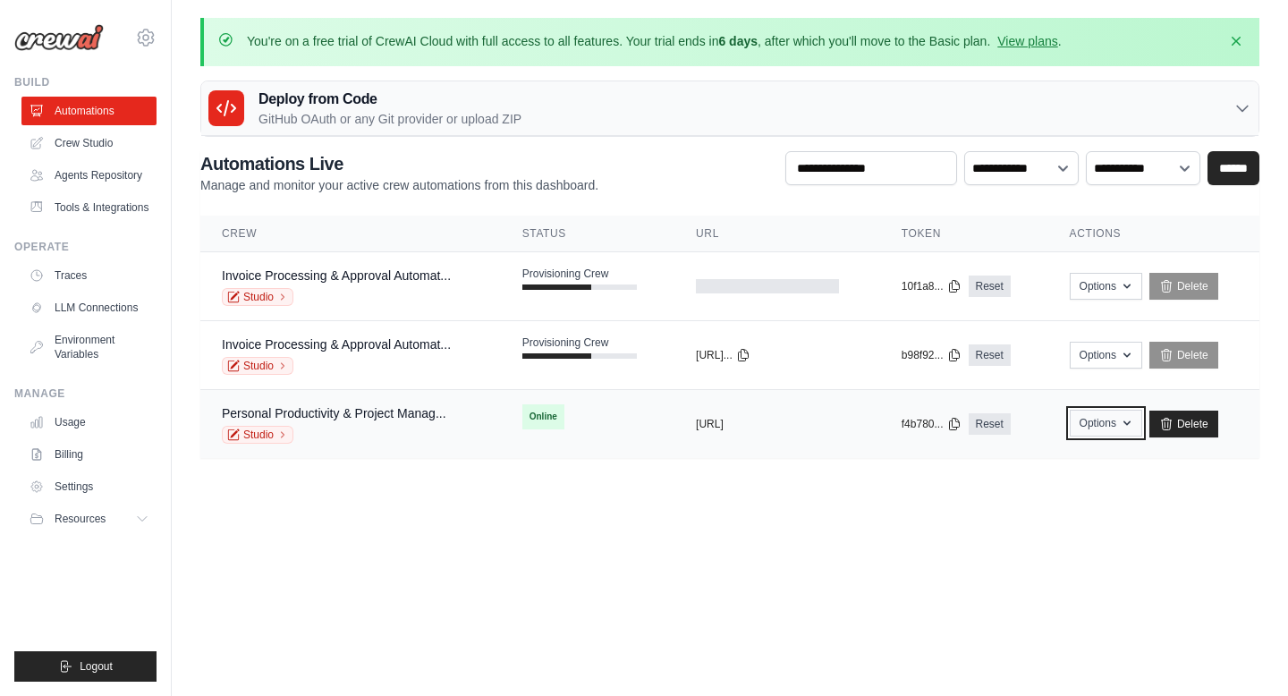
click at [1111, 417] on button "Options" at bounding box center [1106, 423] width 72 height 27
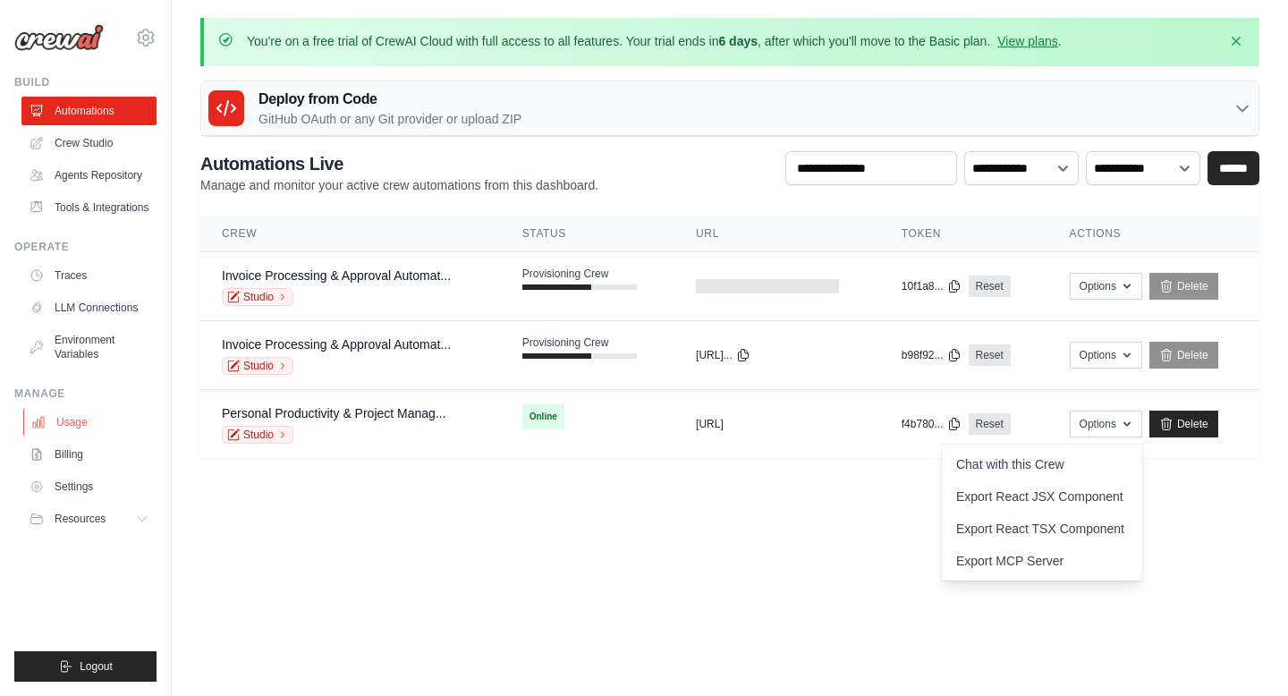
click at [78, 437] on link "Usage" at bounding box center [90, 422] width 135 height 29
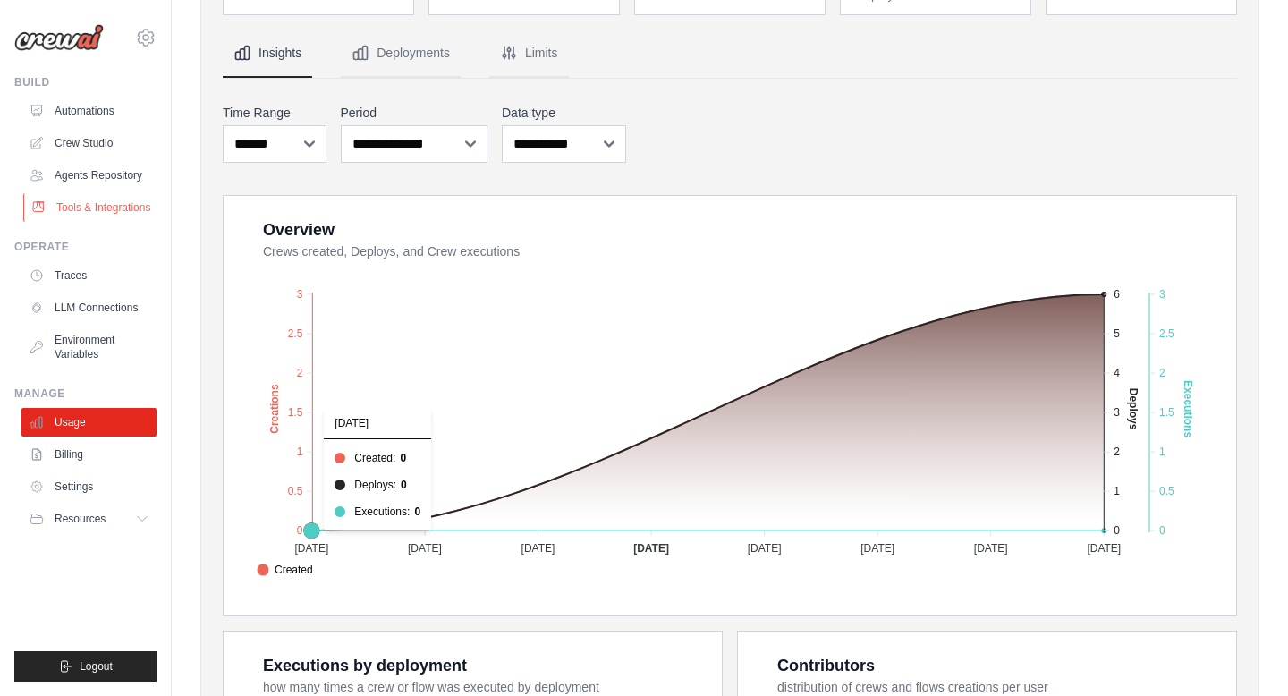
scroll to position [65, 0]
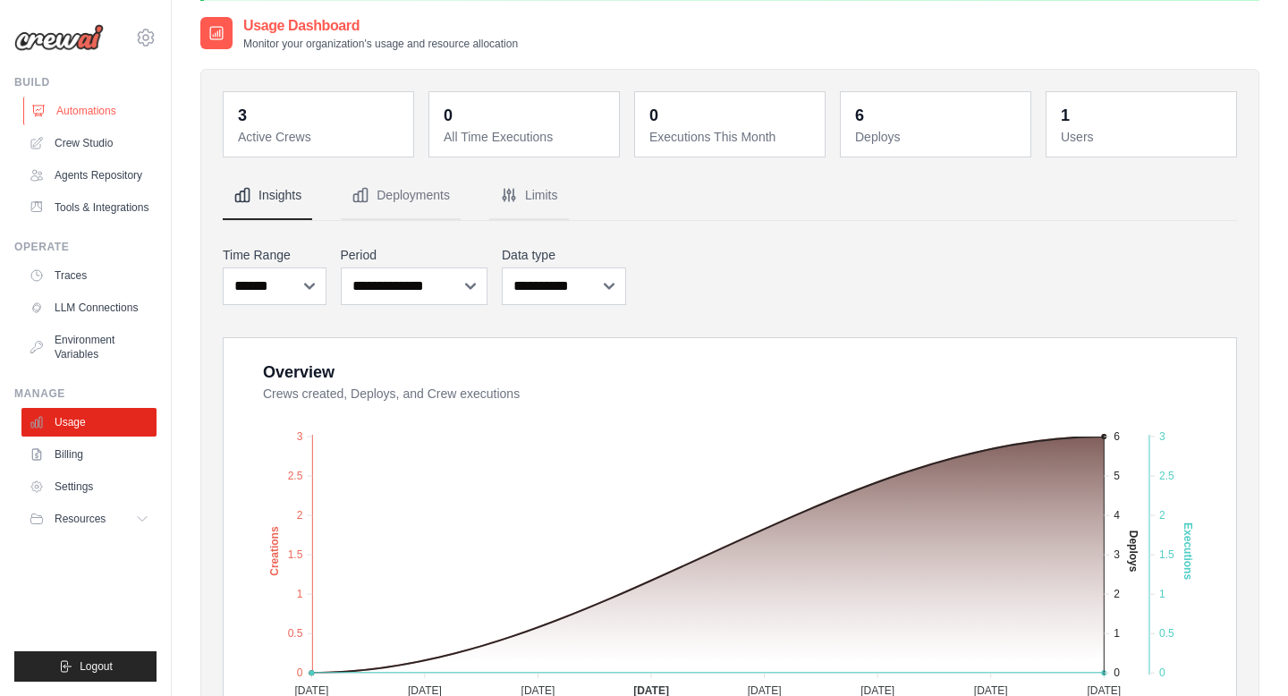
click at [78, 110] on link "Automations" at bounding box center [90, 111] width 135 height 29
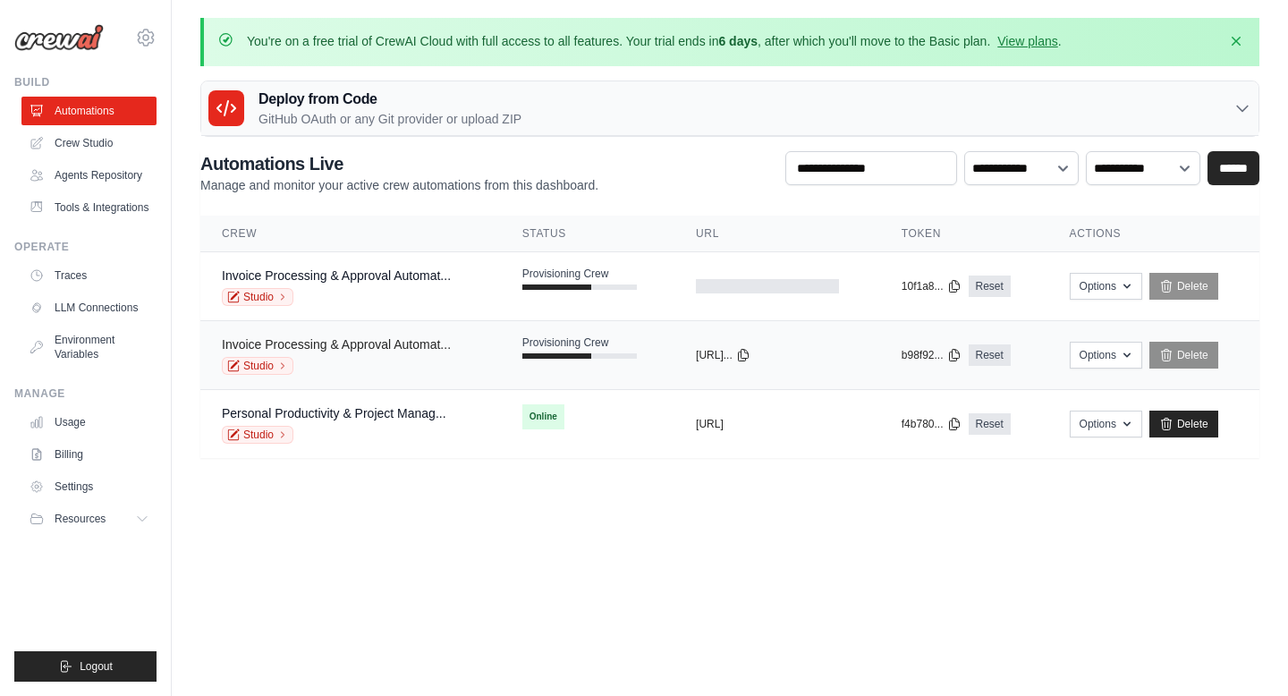
click at [331, 338] on link "Invoice Processing & Approval Automat..." at bounding box center [336, 344] width 229 height 14
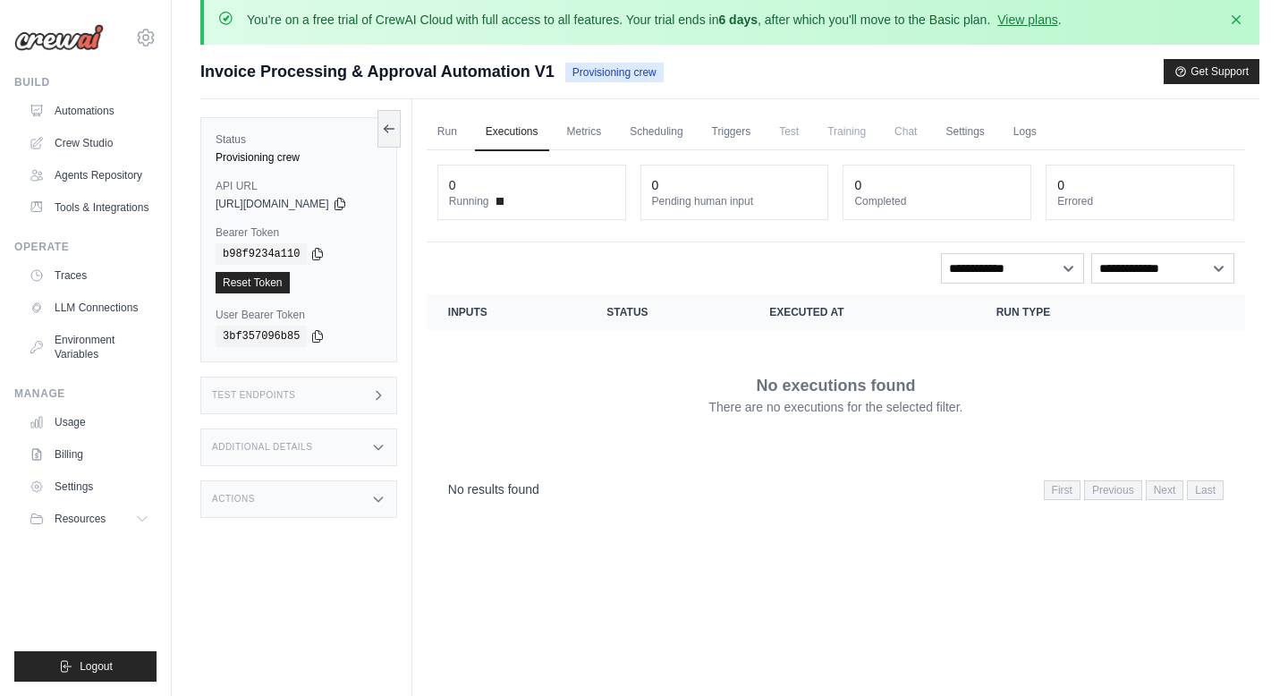
scroll to position [17, 0]
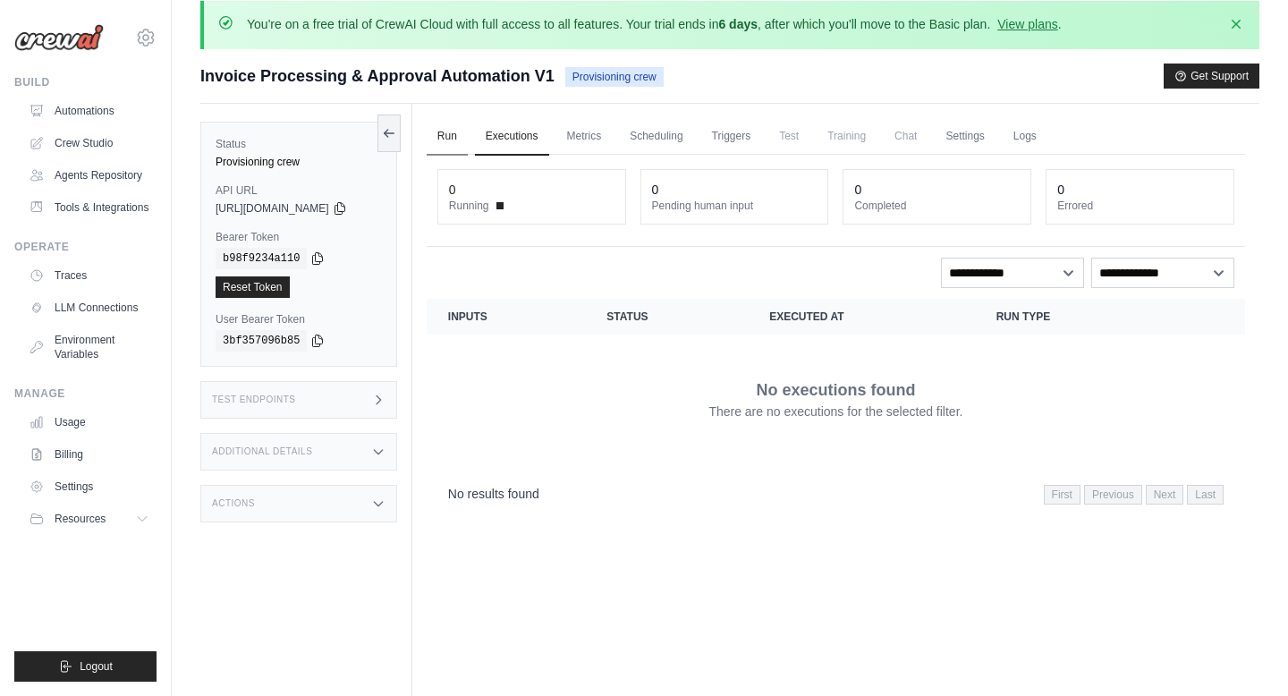
click at [444, 122] on link "Run" at bounding box center [447, 137] width 41 height 38
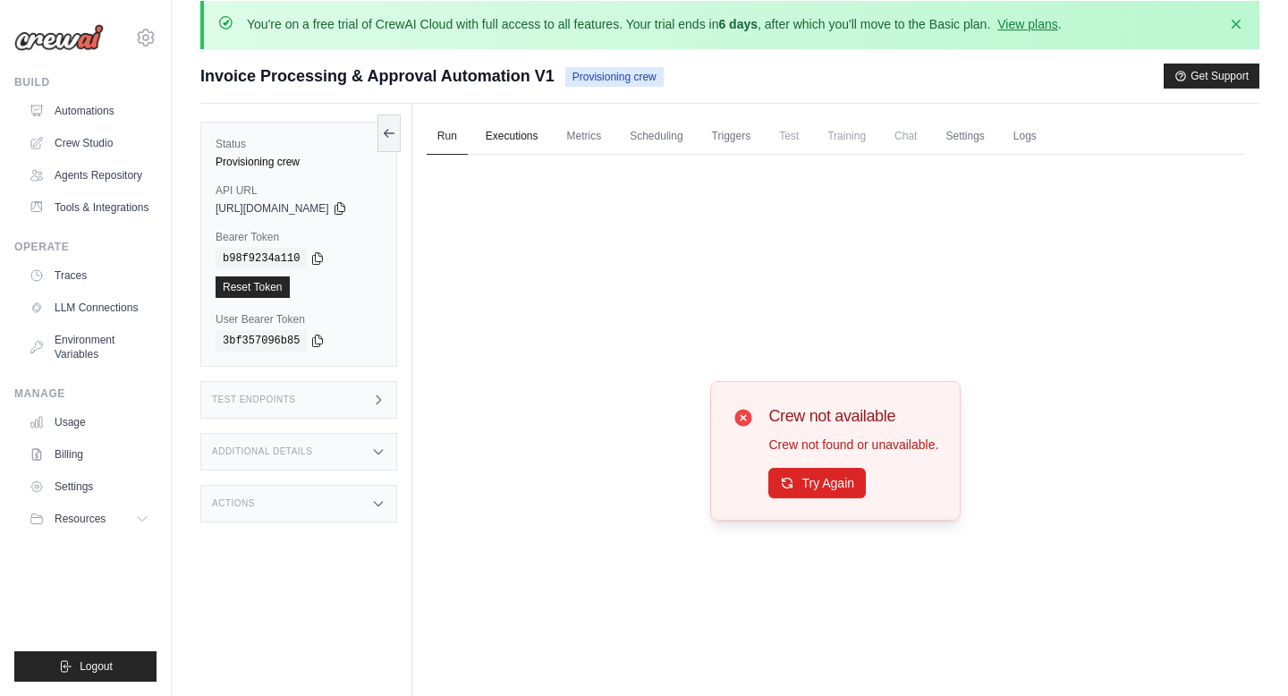
click at [521, 131] on link "Executions" at bounding box center [512, 137] width 74 height 38
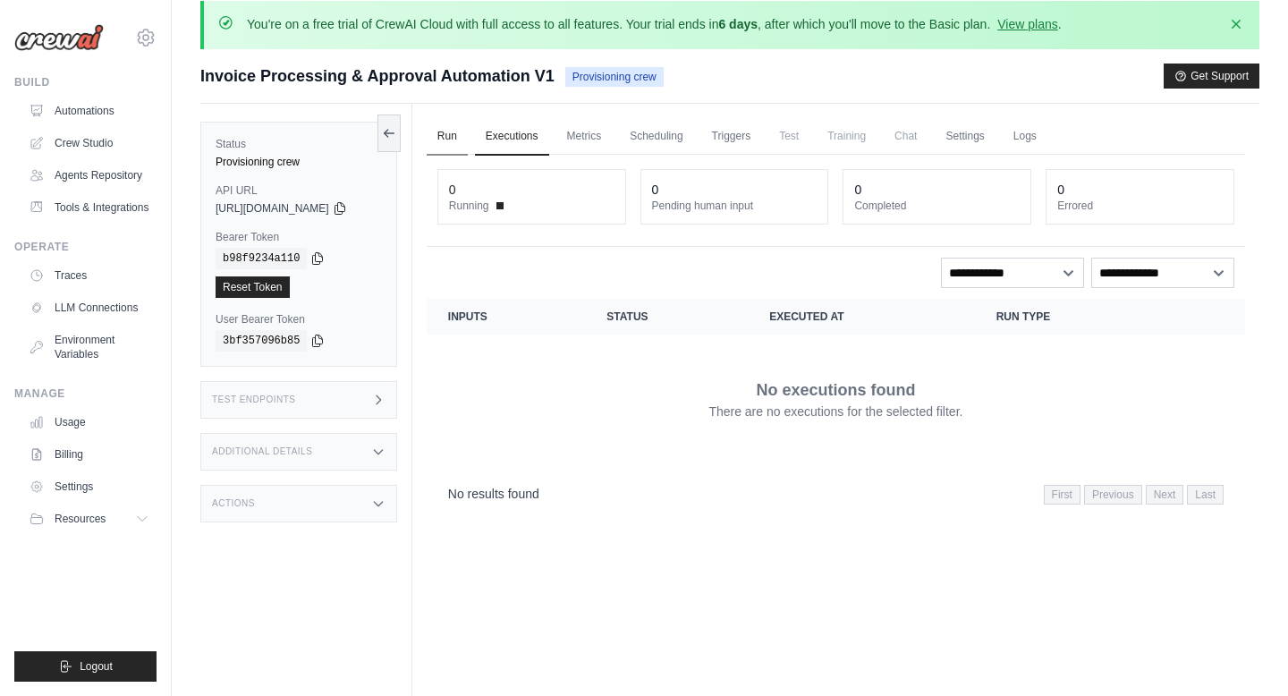
click at [462, 135] on link "Run" at bounding box center [447, 137] width 41 height 38
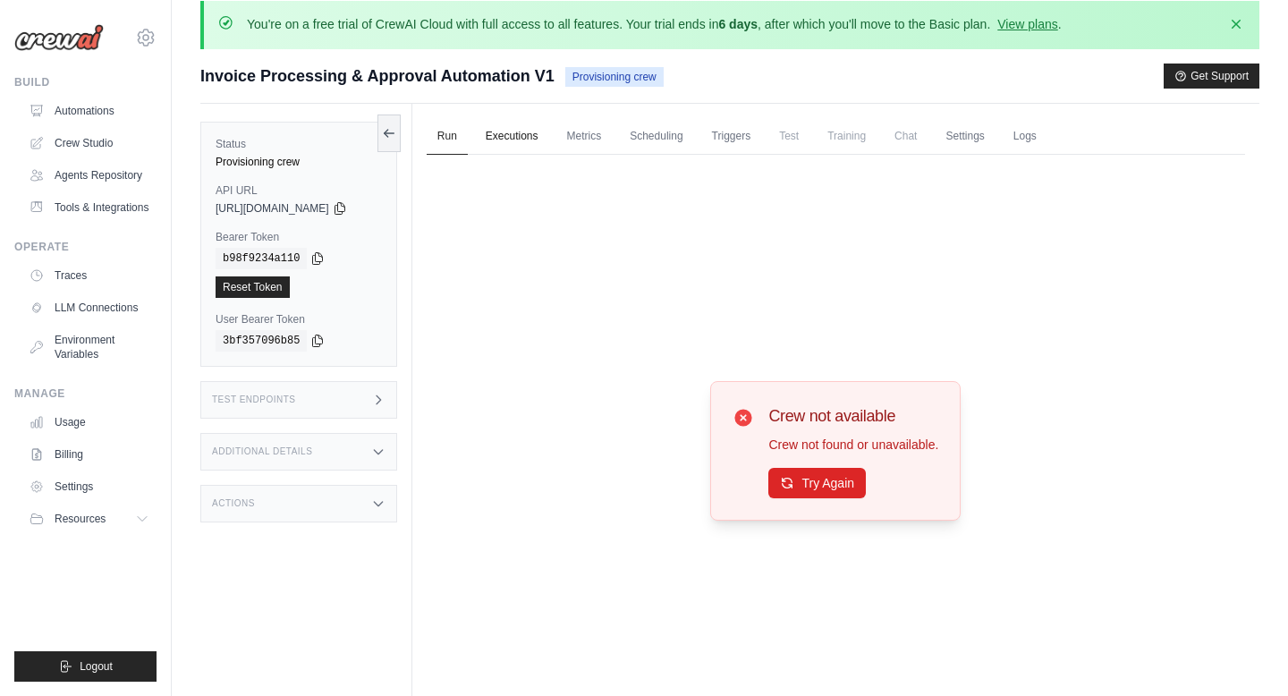
click at [519, 137] on link "Executions" at bounding box center [512, 137] width 74 height 38
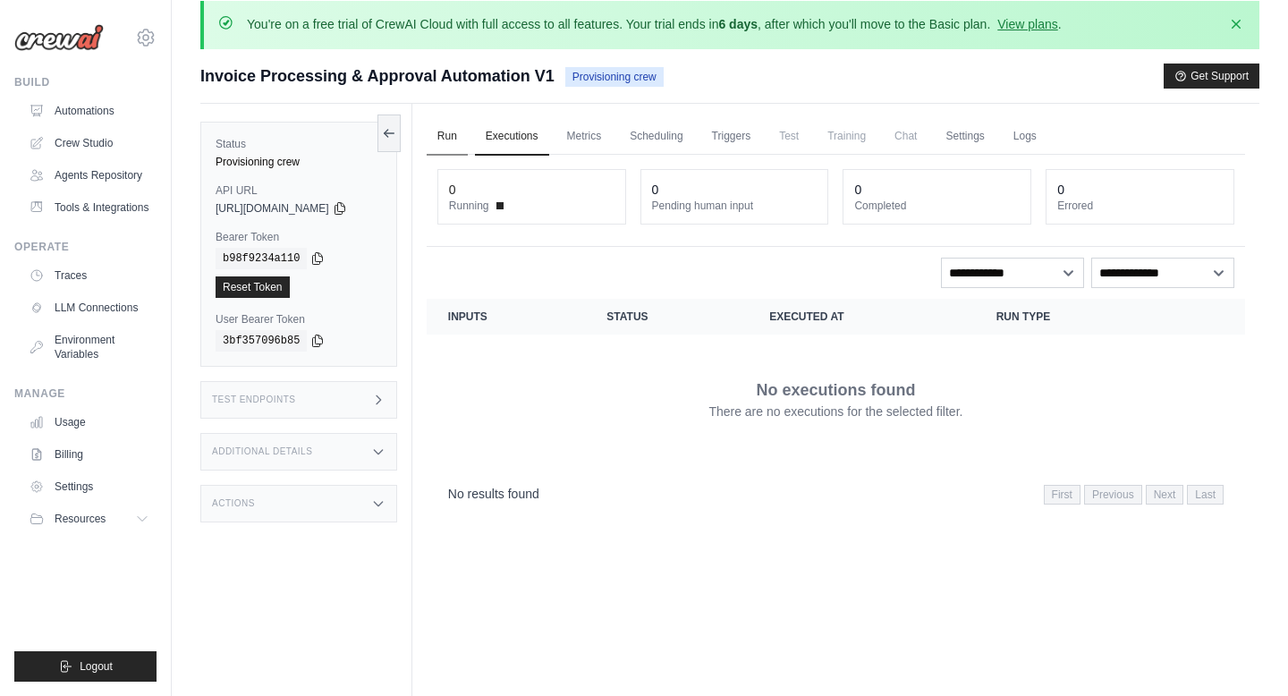
click at [459, 140] on link "Run" at bounding box center [447, 137] width 41 height 38
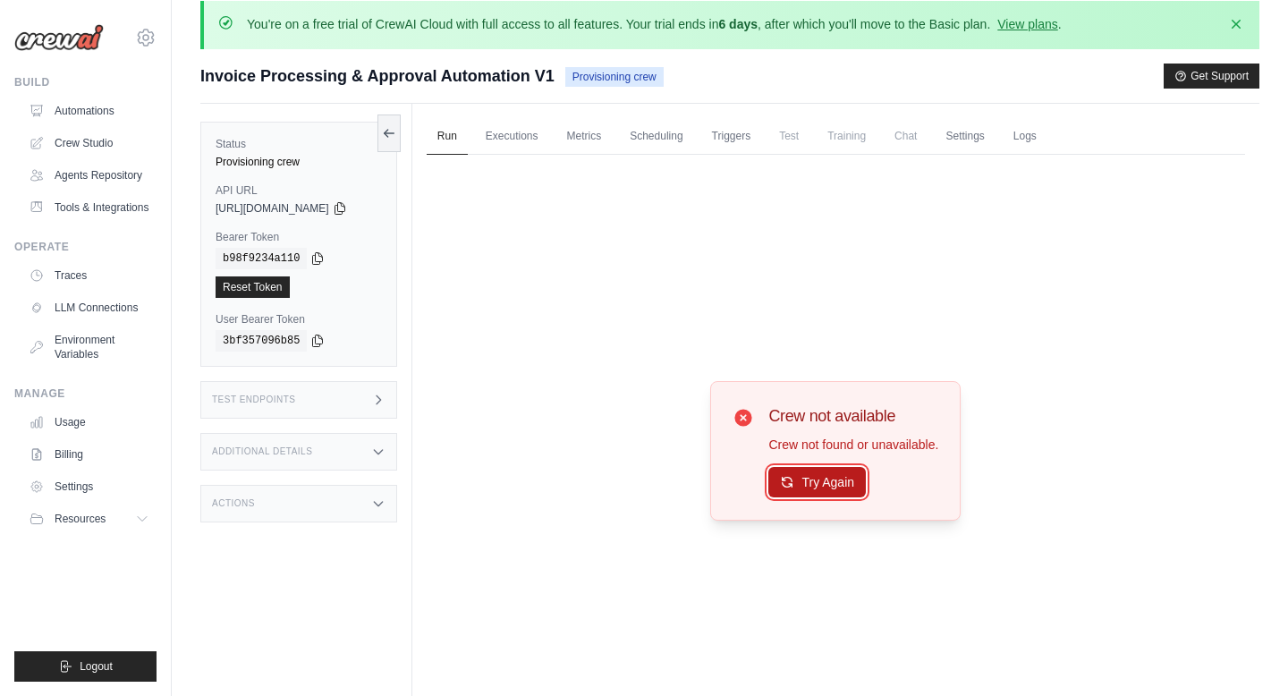
click at [844, 488] on button "Try Again" at bounding box center [817, 482] width 98 height 30
click at [844, 489] on button "Try Again" at bounding box center [817, 482] width 98 height 30
click at [524, 127] on link "Executions" at bounding box center [512, 137] width 74 height 38
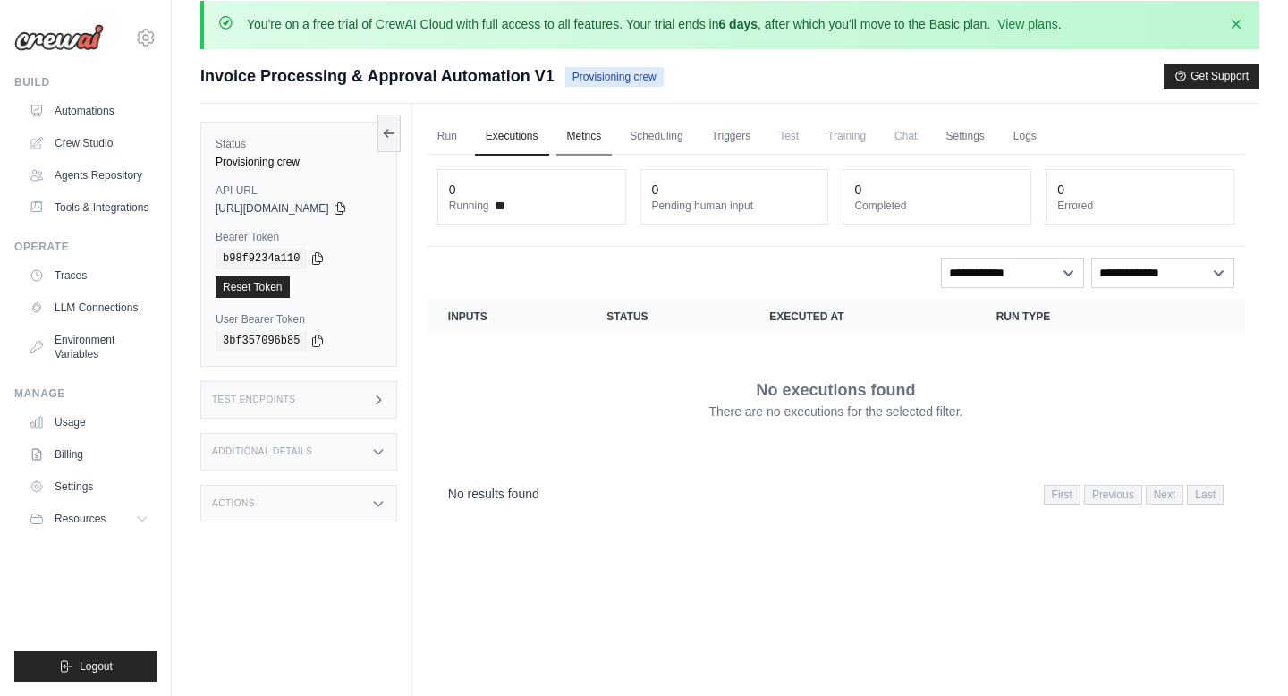
click at [598, 132] on link "Metrics" at bounding box center [584, 137] width 56 height 38
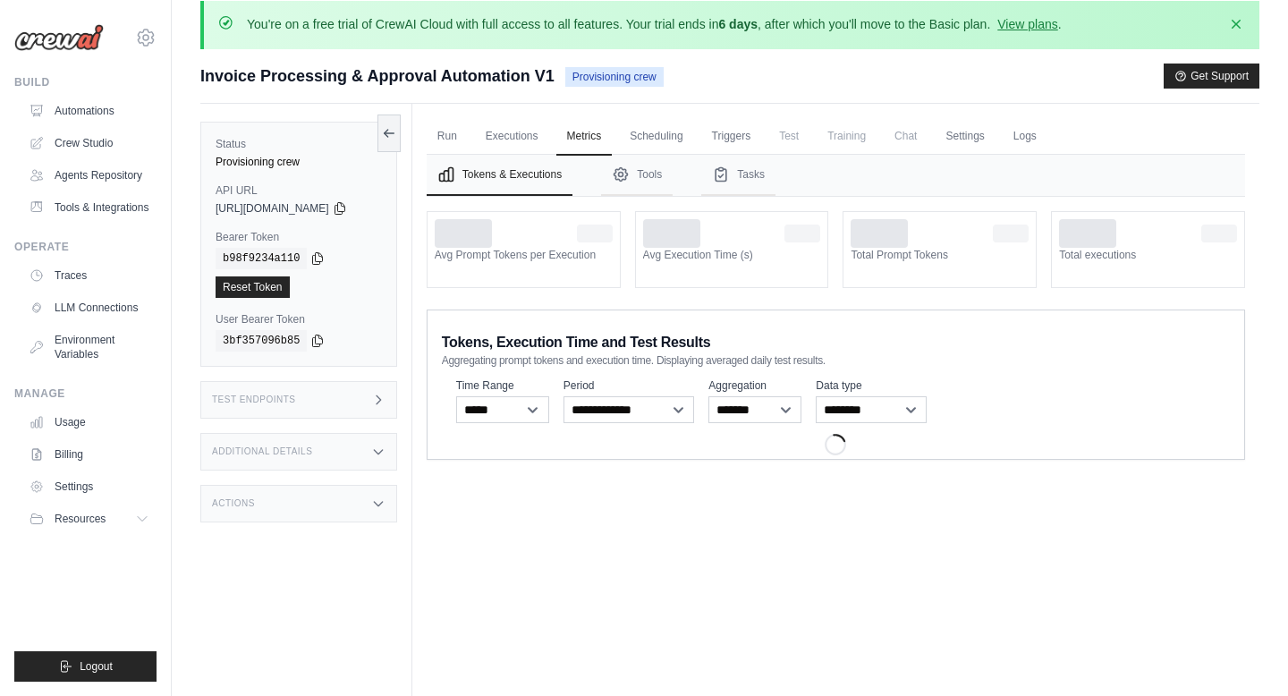
click at [357, 409] on div "Test Endpoints" at bounding box center [298, 400] width 197 height 38
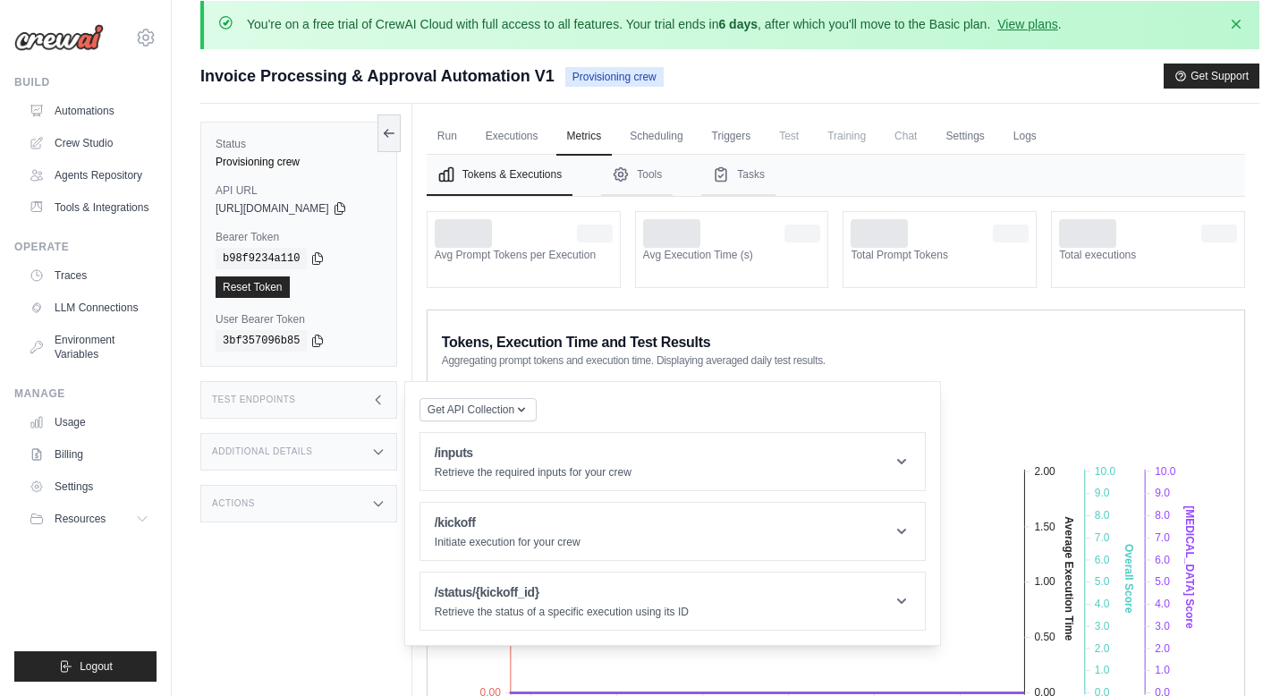
scroll to position [139, 0]
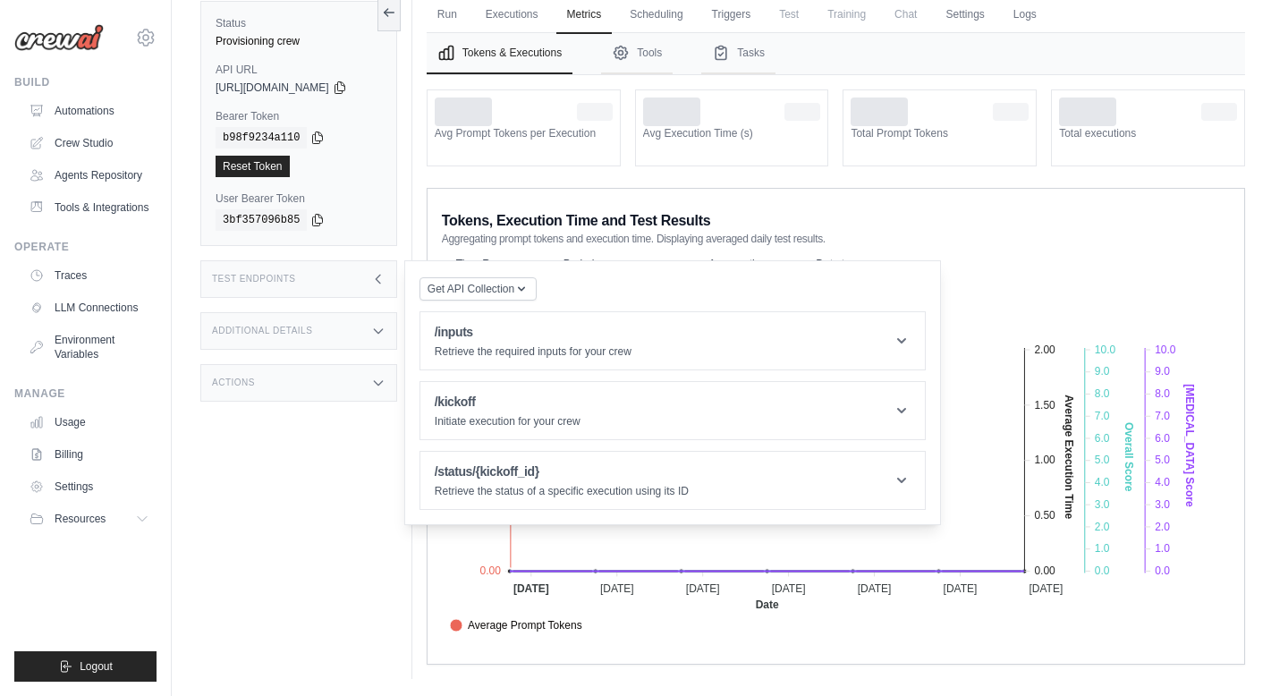
click at [529, 293] on div "Get API Collection" at bounding box center [478, 288] width 117 height 25
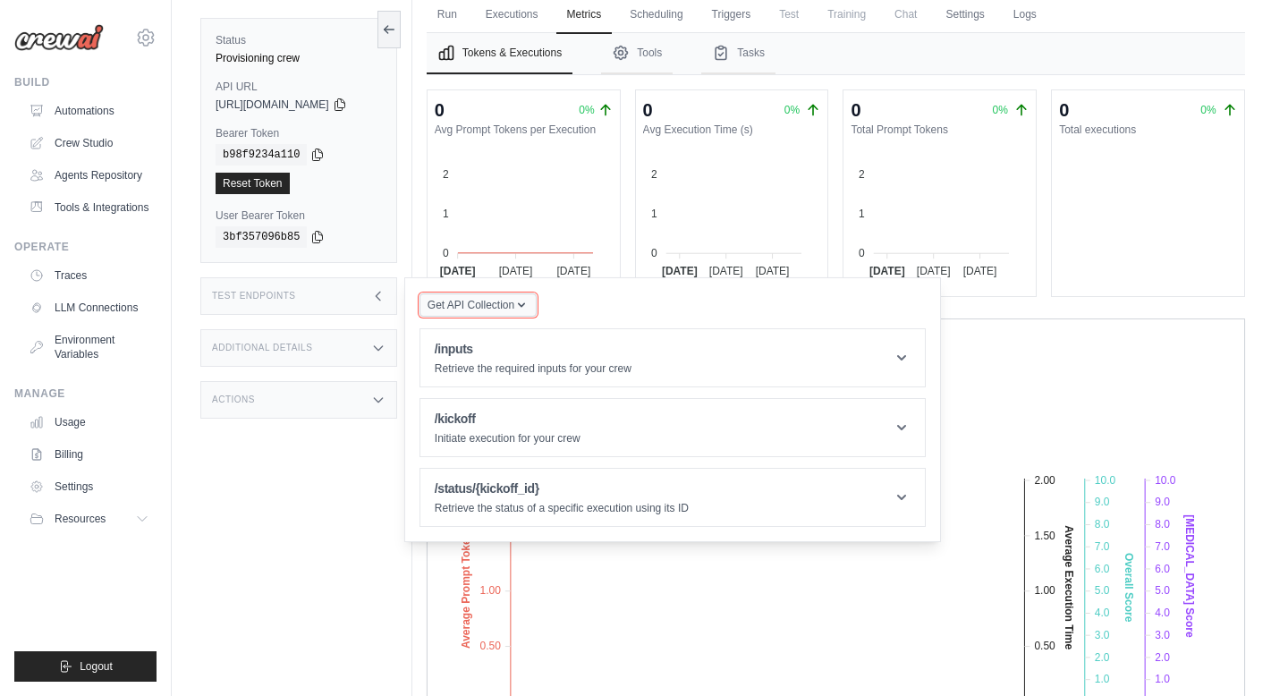
click at [514, 306] on span "Get API Collection" at bounding box center [471, 305] width 87 height 14
click at [515, 344] on div "Postman API Collection" at bounding box center [520, 353] width 172 height 29
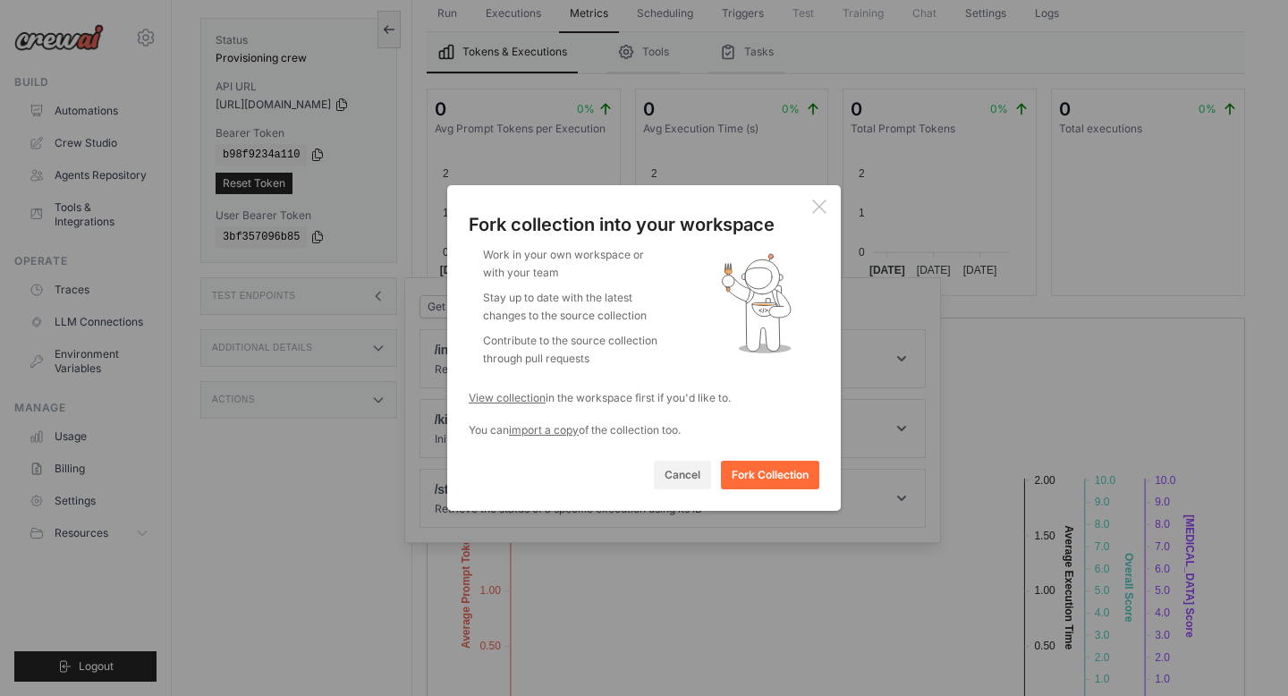
click at [817, 211] on icon at bounding box center [819, 206] width 14 height 14
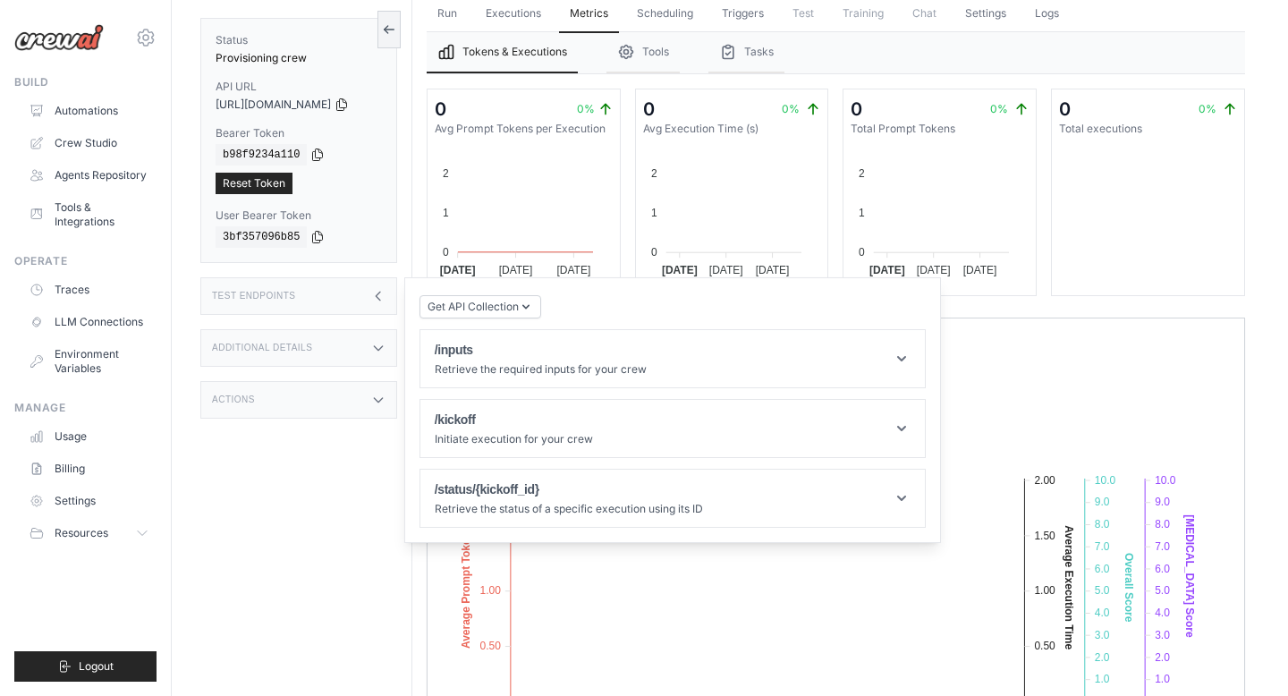
click at [333, 370] on div "Status Provisioning crew API URL copied https://invoice-processing-approval-aut…" at bounding box center [306, 348] width 212 height 696
click at [331, 349] on div "Additional Details" at bounding box center [298, 348] width 197 height 38
click at [320, 395] on div "Actions" at bounding box center [298, 400] width 197 height 38
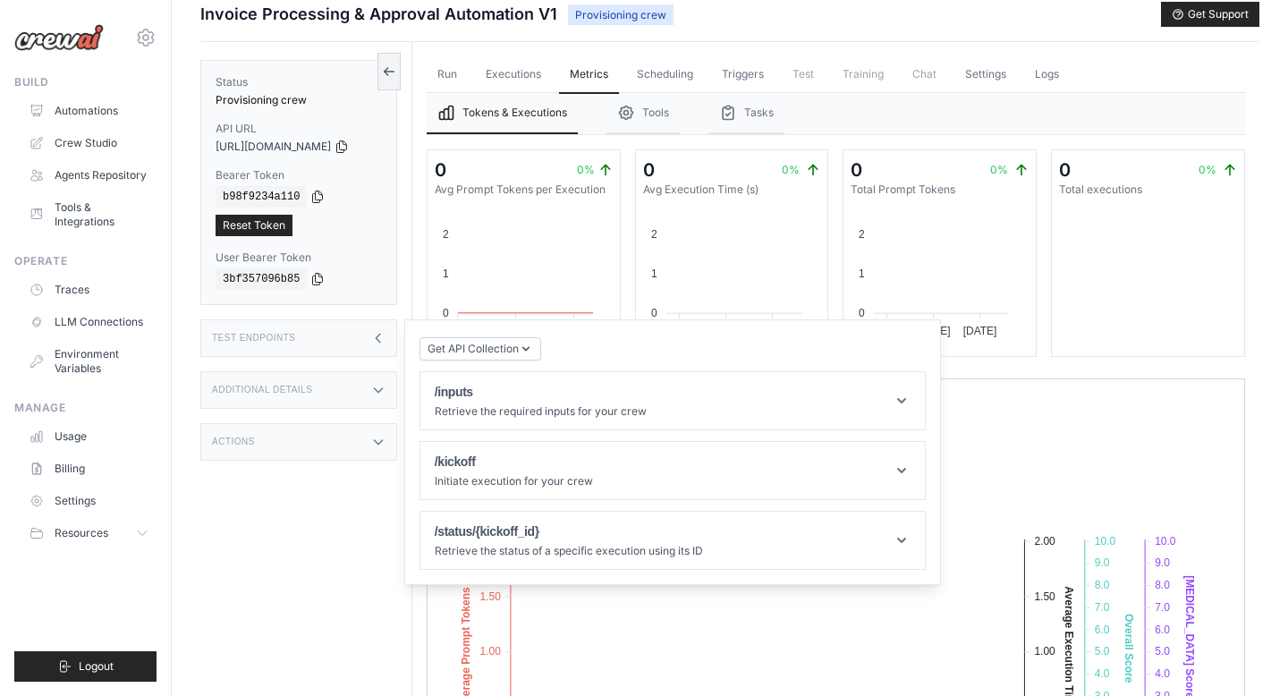
scroll to position [0, 0]
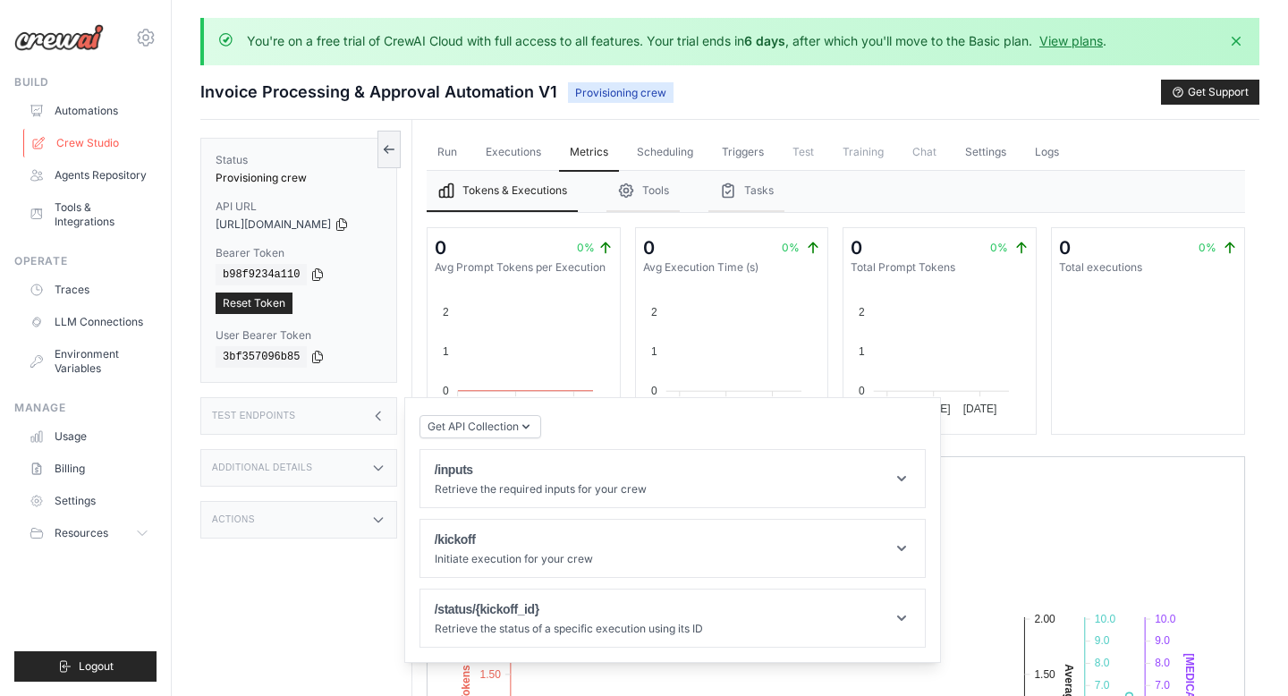
click at [56, 134] on link "Crew Studio" at bounding box center [90, 143] width 135 height 29
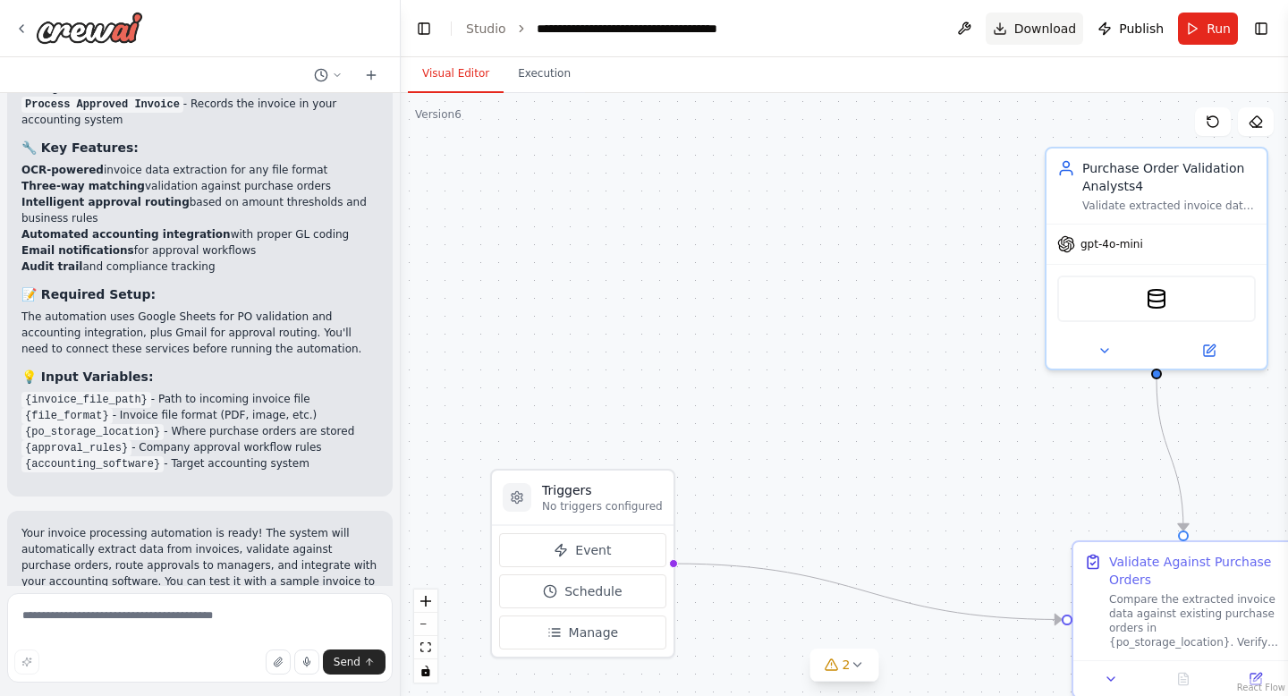
scroll to position [1773, 0]
click at [1263, 24] on button "Toggle Right Sidebar" at bounding box center [1261, 28] width 25 height 25
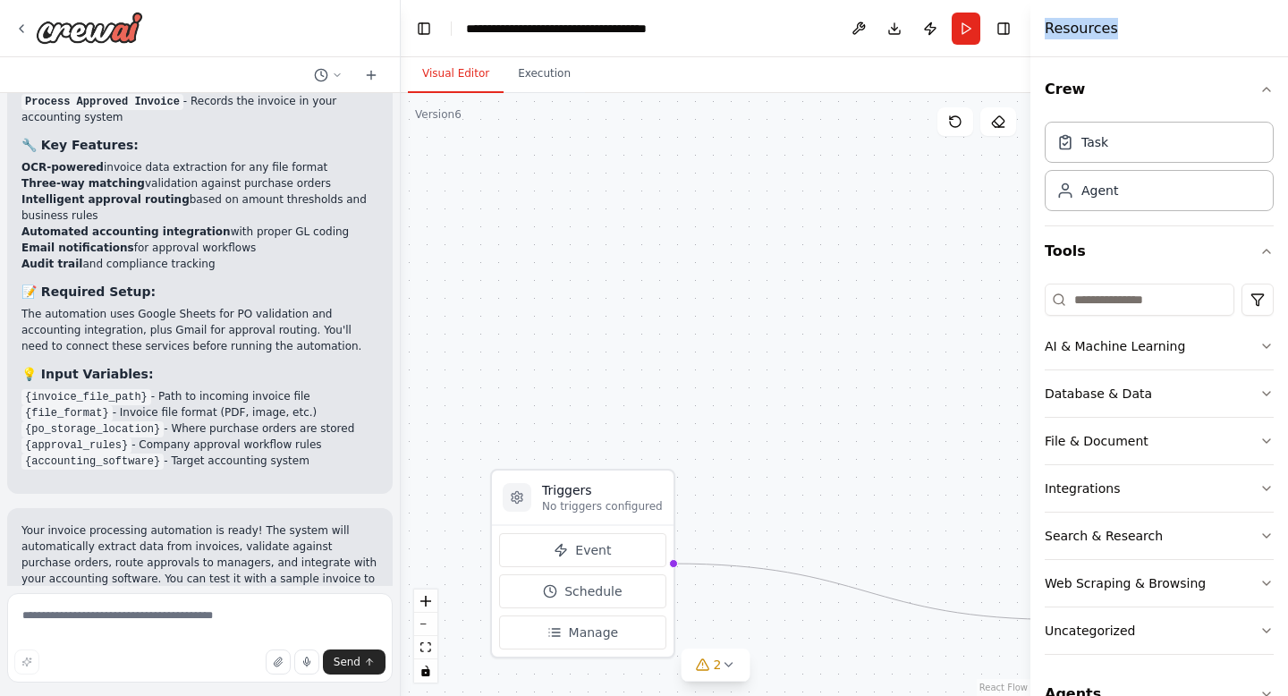
drag, startPoint x: 1044, startPoint y: 33, endPoint x: 1119, endPoint y: 32, distance: 75.1
click at [1119, 32] on div "Resources" at bounding box center [1159, 28] width 258 height 57
click at [907, 299] on div ".deletable-edge-delete-btn { width: 20px; height: 20px; border: 0px solid #ffff…" at bounding box center [716, 394] width 630 height 603
click at [895, 345] on div ".deletable-edge-delete-btn { width: 20px; height: 20px; border: 0px solid #ffff…" at bounding box center [716, 394] width 630 height 603
click at [1000, 32] on button "Toggle Right Sidebar" at bounding box center [1003, 28] width 25 height 25
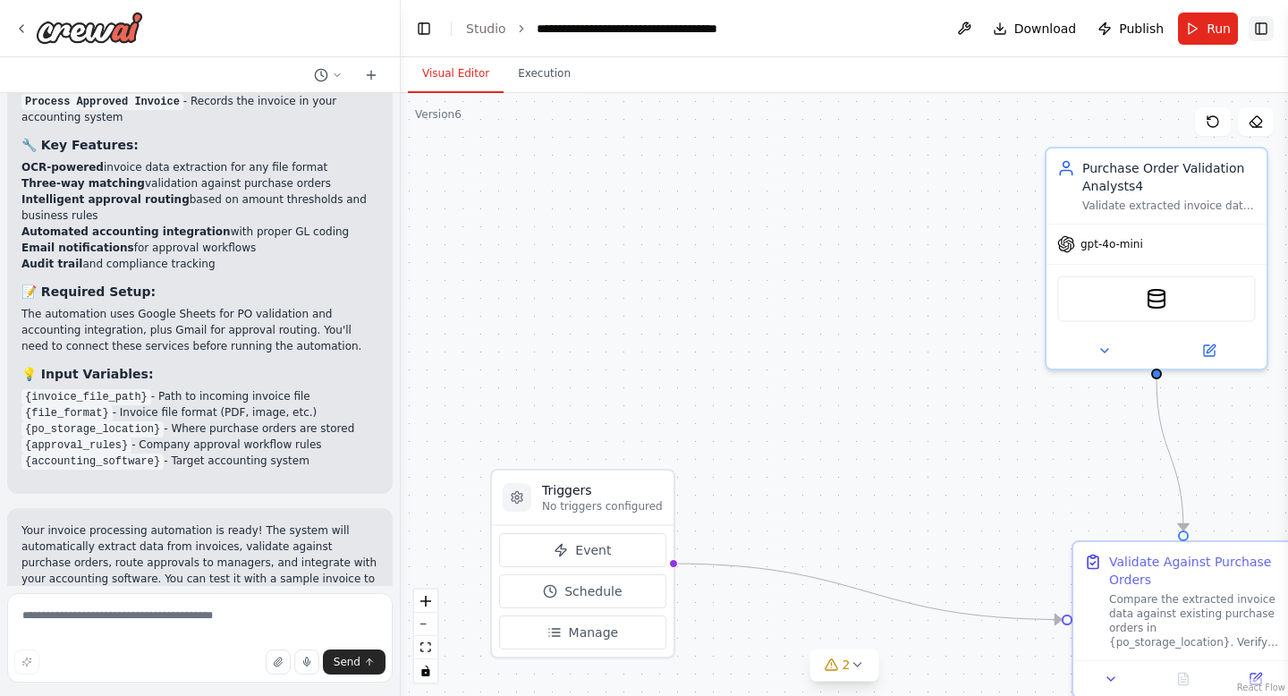
click at [1252, 31] on button "Toggle Right Sidebar" at bounding box center [1261, 28] width 25 height 25
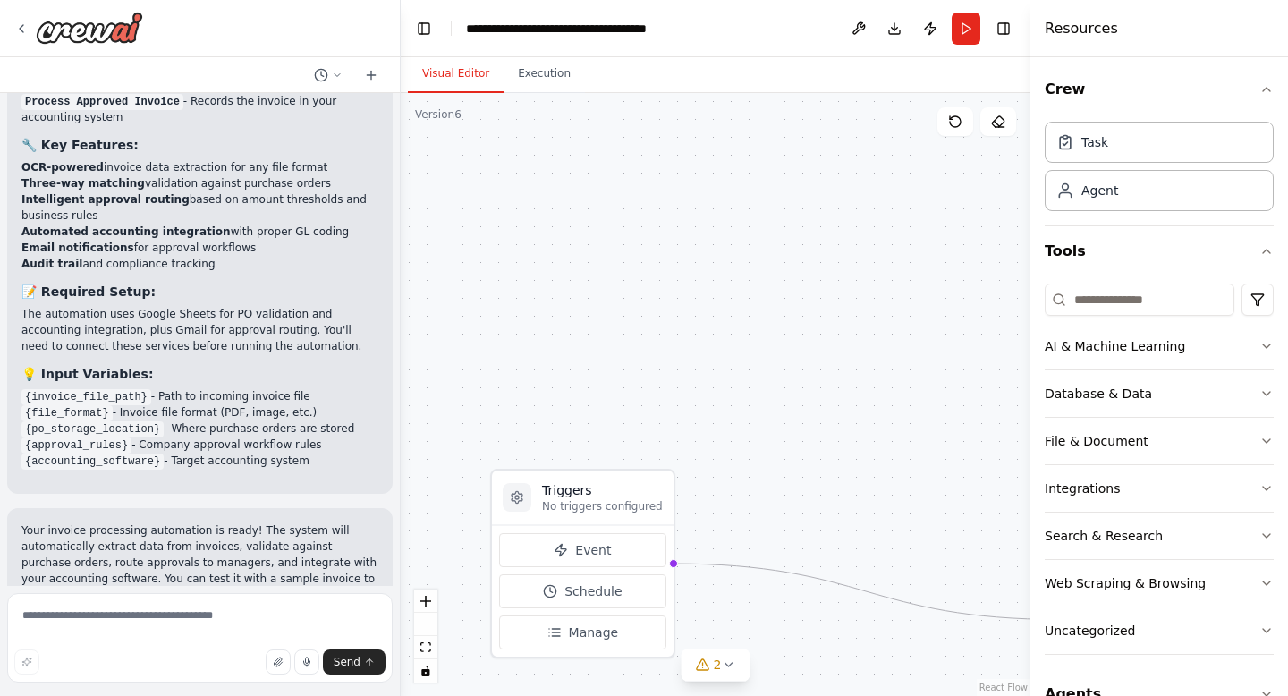
click at [1126, 31] on div "Resources" at bounding box center [1159, 28] width 258 height 57
drag, startPoint x: 1096, startPoint y: 31, endPoint x: 1019, endPoint y: 32, distance: 76.9
click at [1019, 32] on div "Build a crew that extracts data from incoming invoices, validates information a…" at bounding box center [644, 348] width 1288 height 696
click at [1006, 30] on button "Toggle Right Sidebar" at bounding box center [1003, 28] width 25 height 25
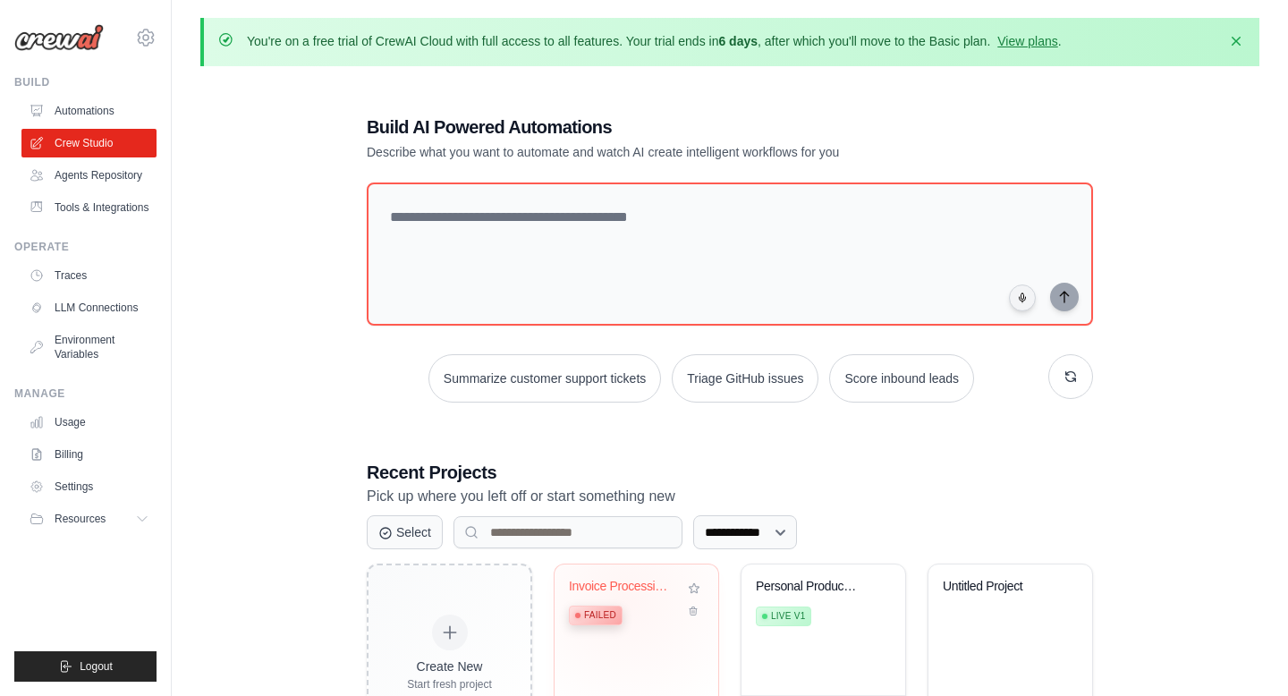
click at [666, 644] on div "Invoice Processing & Approval Autom... Failed" at bounding box center [637, 634] width 164 height 141
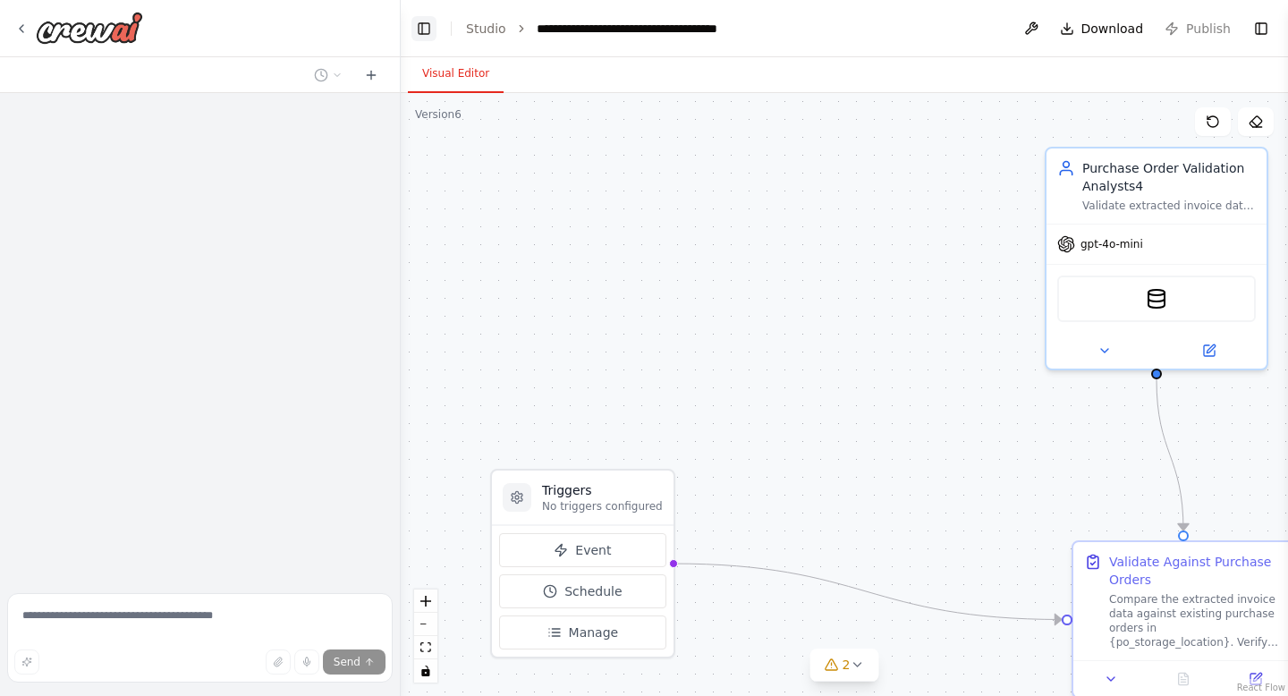
click at [419, 24] on button "Toggle Left Sidebar" at bounding box center [423, 28] width 25 height 25
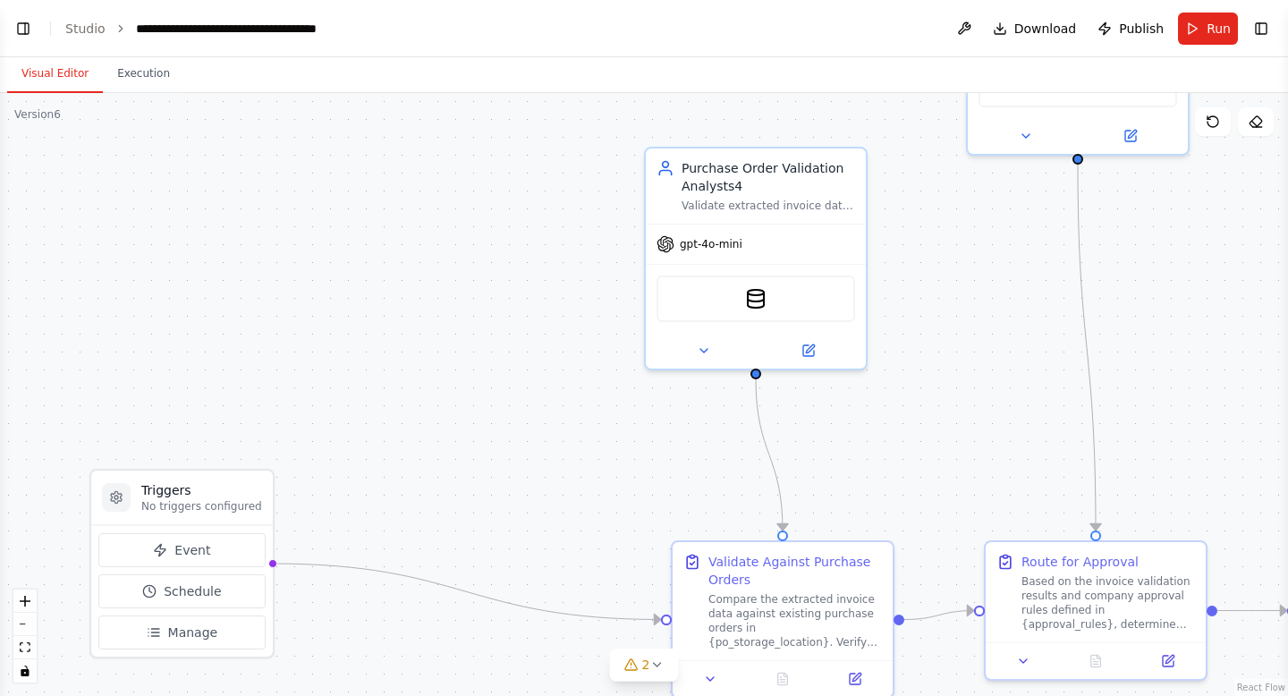
scroll to position [1773, 0]
click at [20, 24] on button "Toggle Left Sidebar" at bounding box center [23, 28] width 25 height 25
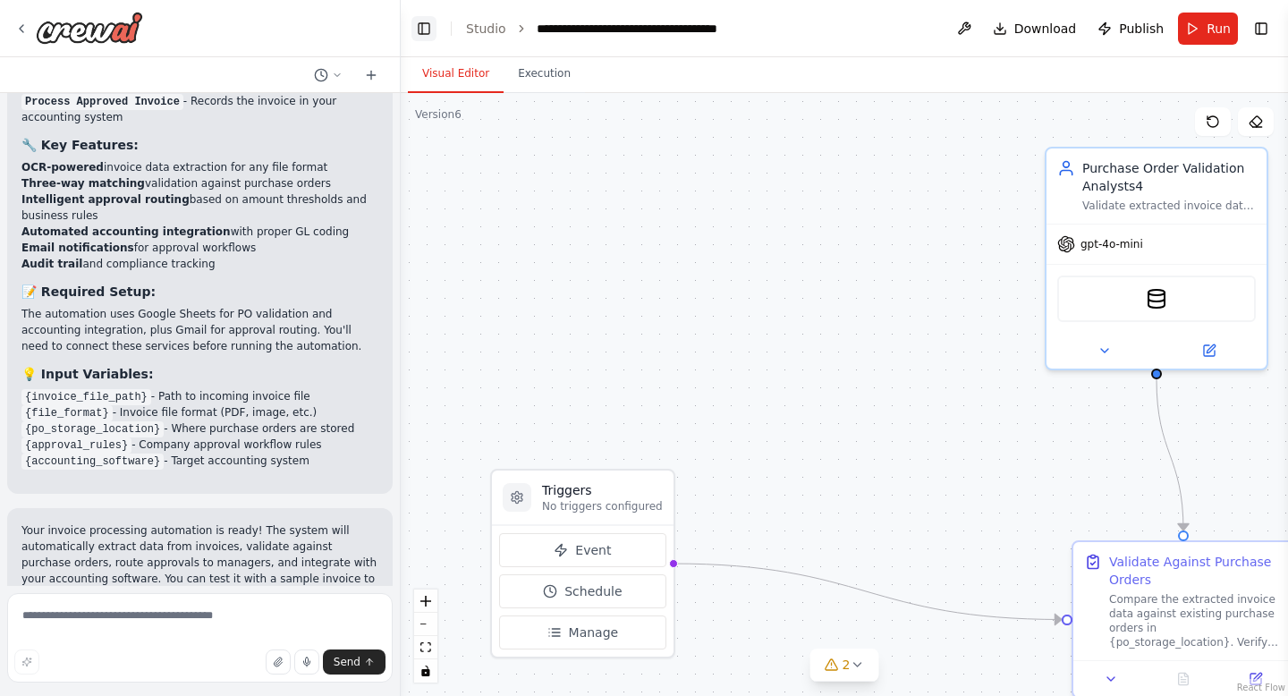
click at [423, 30] on button "Toggle Left Sidebar" at bounding box center [423, 28] width 25 height 25
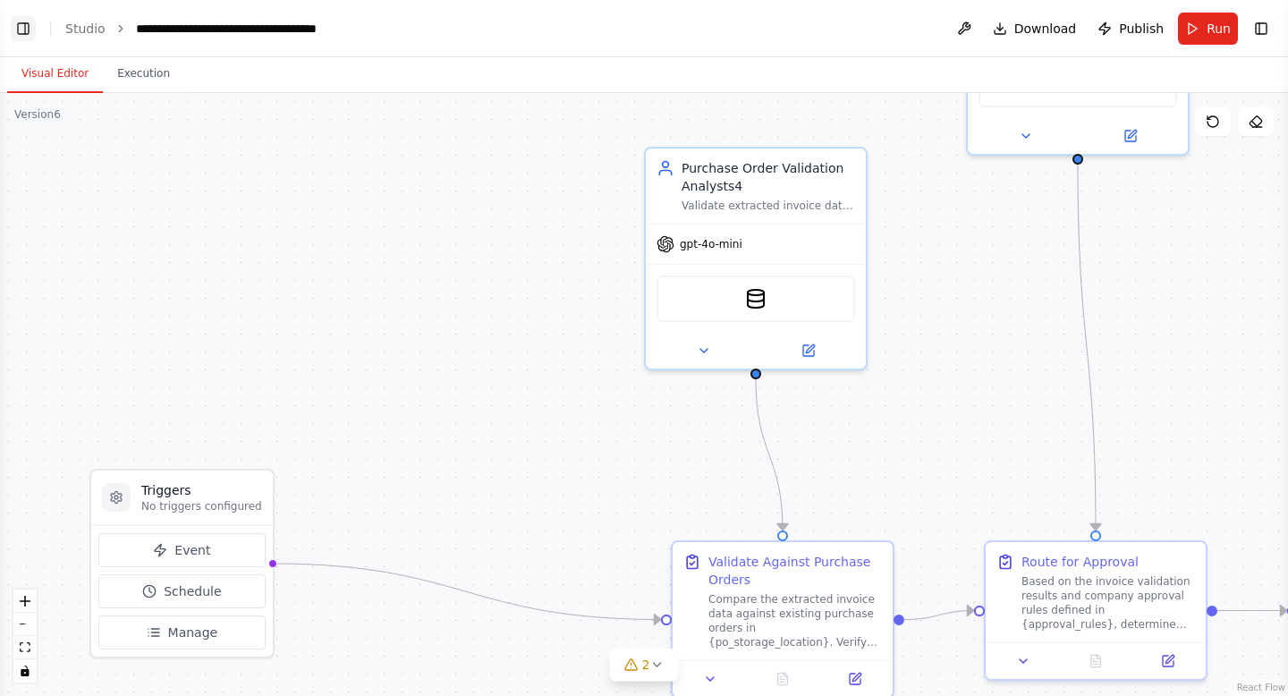
click at [23, 29] on button "Toggle Left Sidebar" at bounding box center [23, 28] width 25 height 25
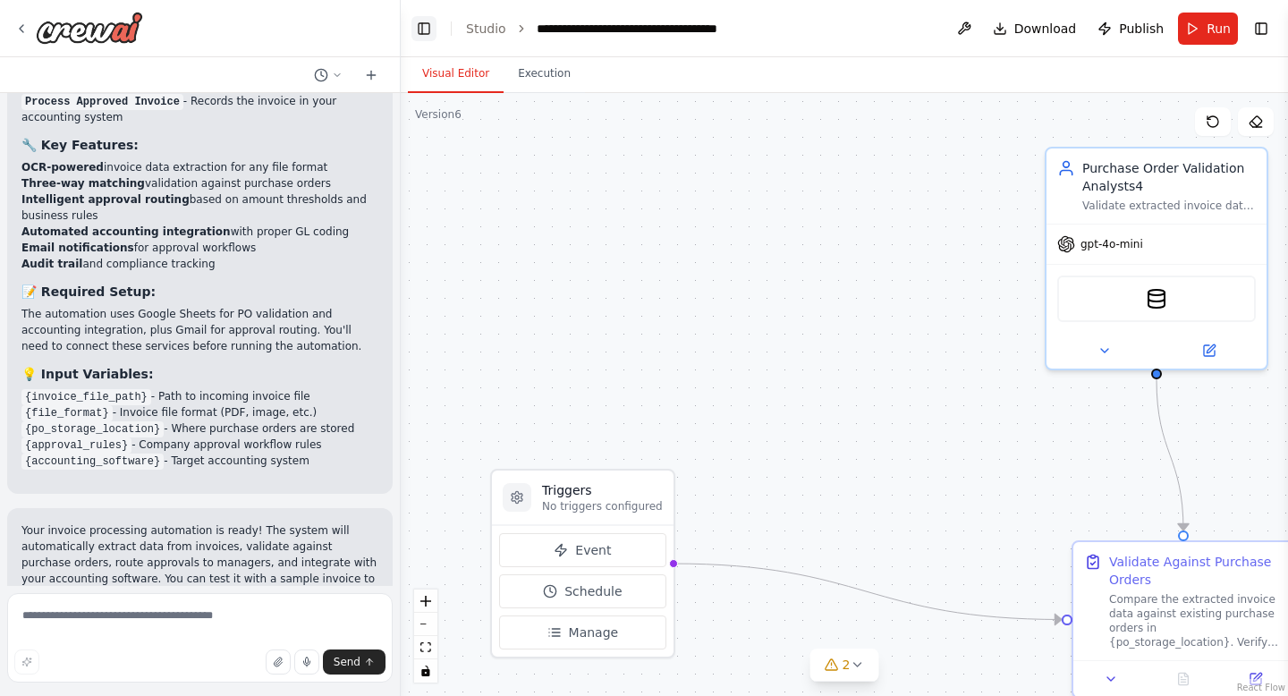
click at [421, 33] on button "Toggle Left Sidebar" at bounding box center [423, 28] width 25 height 25
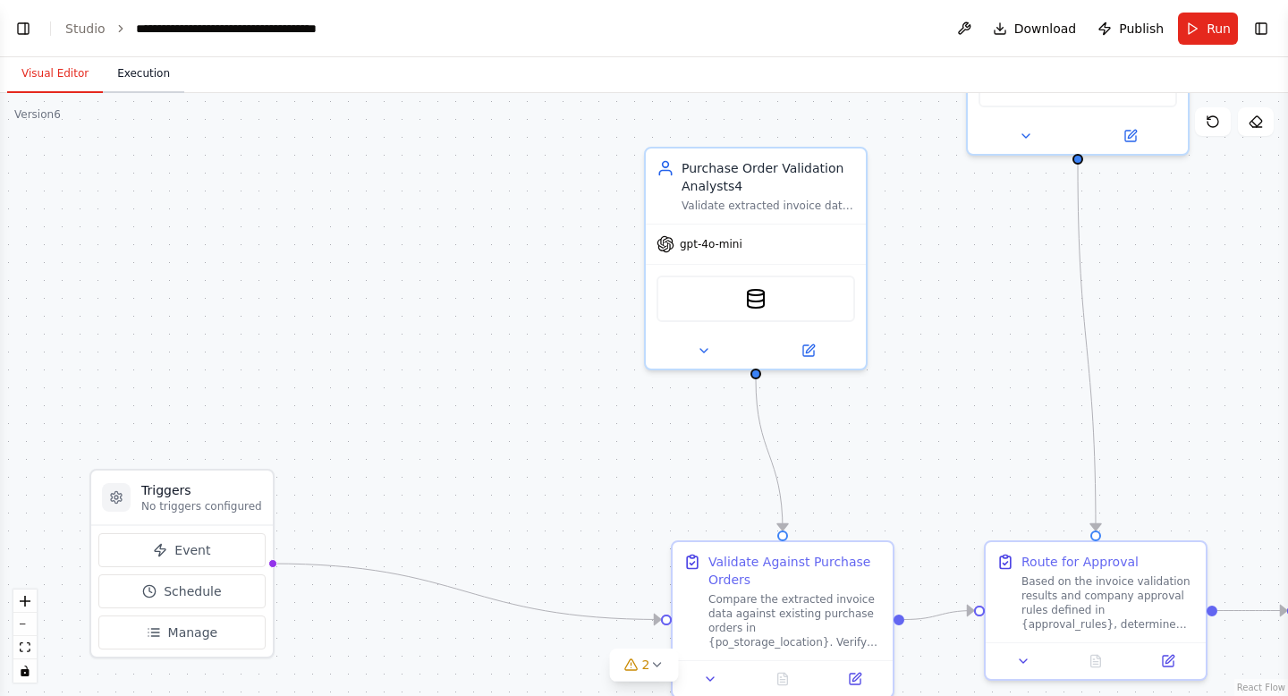
click at [130, 71] on button "Execution" at bounding box center [143, 74] width 81 height 38
